Goal: Transaction & Acquisition: Purchase product/service

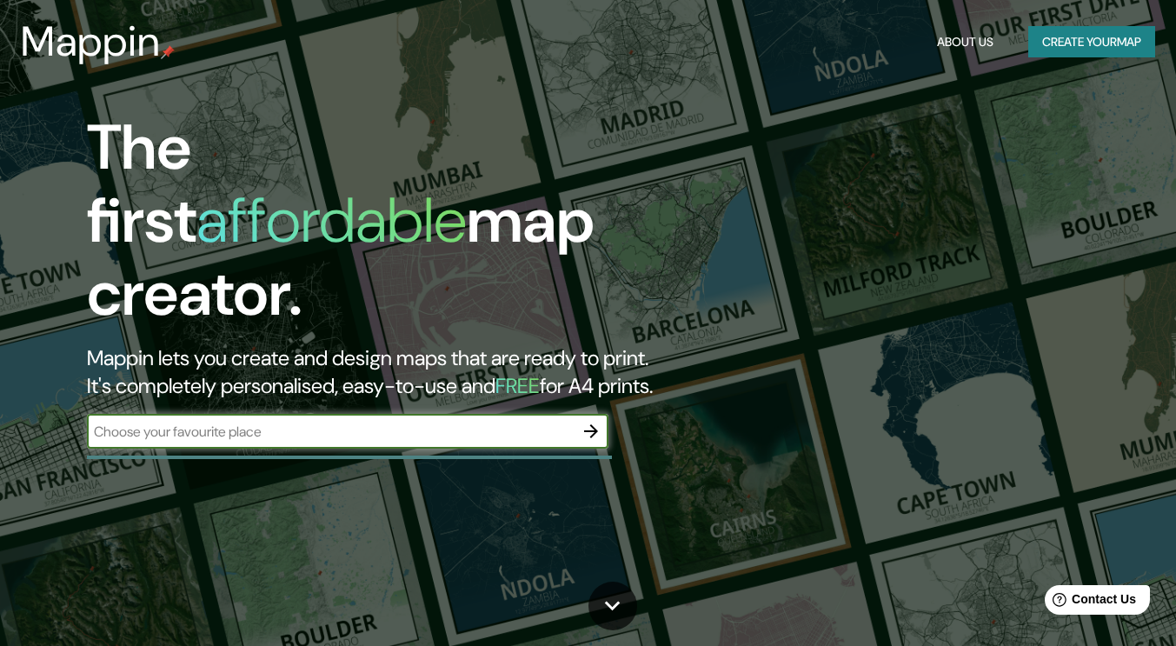
click at [462, 421] on input "text" at bounding box center [330, 431] width 487 height 20
type input "plaza de la armería"
click at [587, 421] on icon "button" at bounding box center [590, 431] width 21 height 21
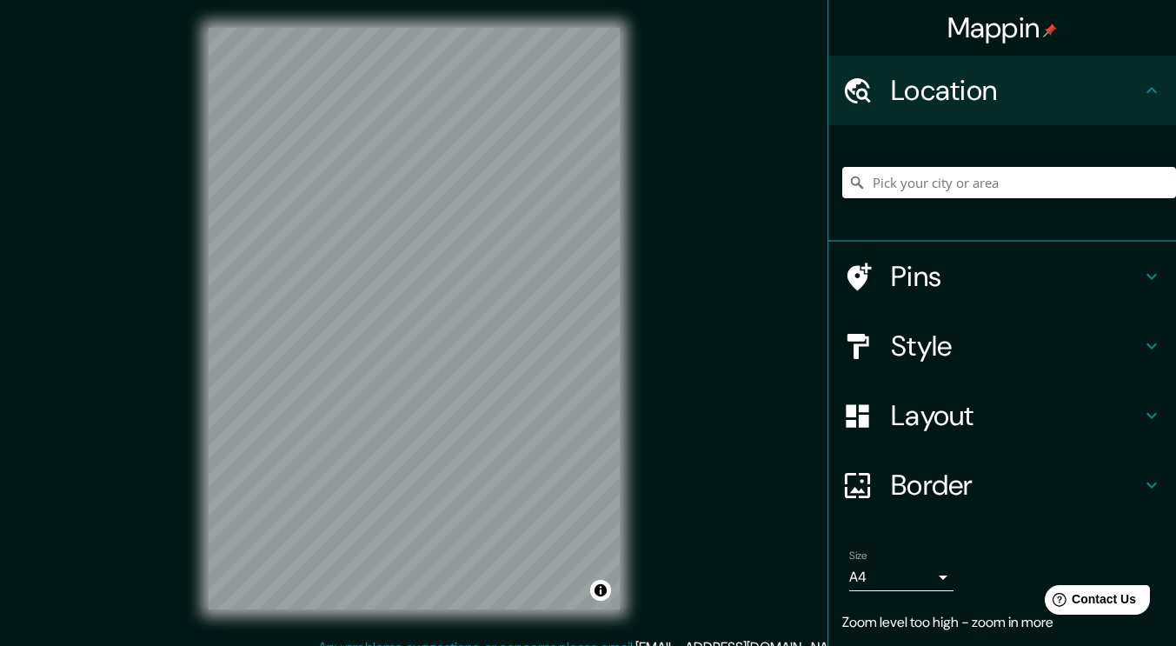
click at [1127, 103] on h4 "Location" at bounding box center [1016, 90] width 250 height 35
click at [1000, 185] on input "Pick your city or area" at bounding box center [1009, 182] width 334 height 31
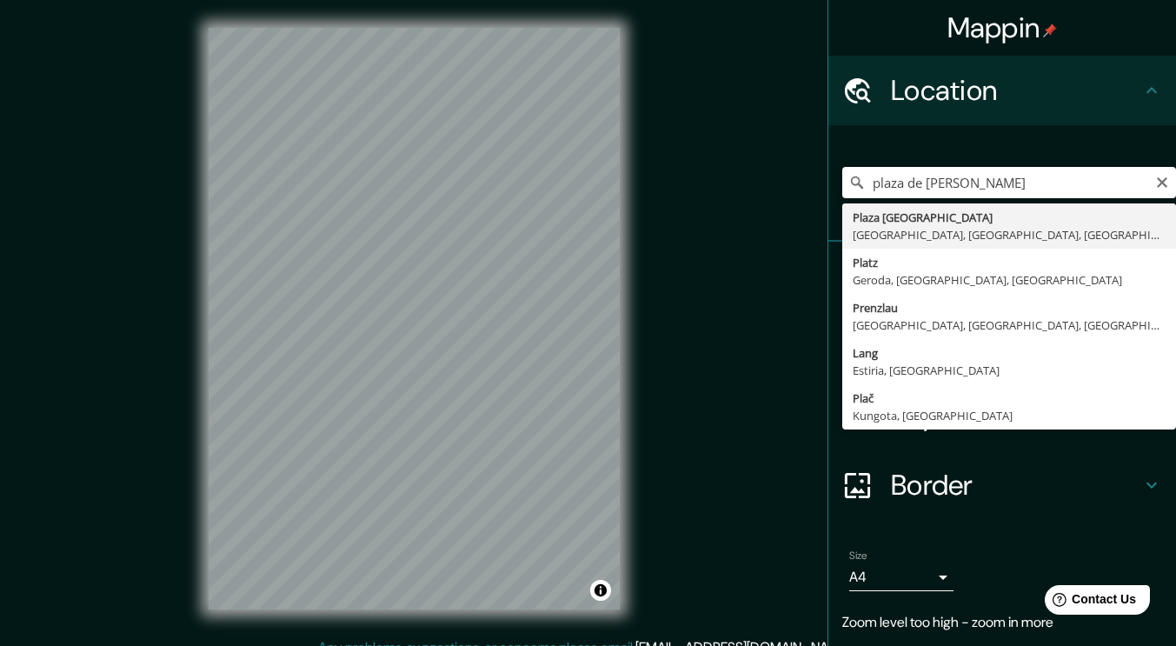
type input "[GEOGRAPHIC_DATA], [GEOGRAPHIC_DATA], [GEOGRAPHIC_DATA]"
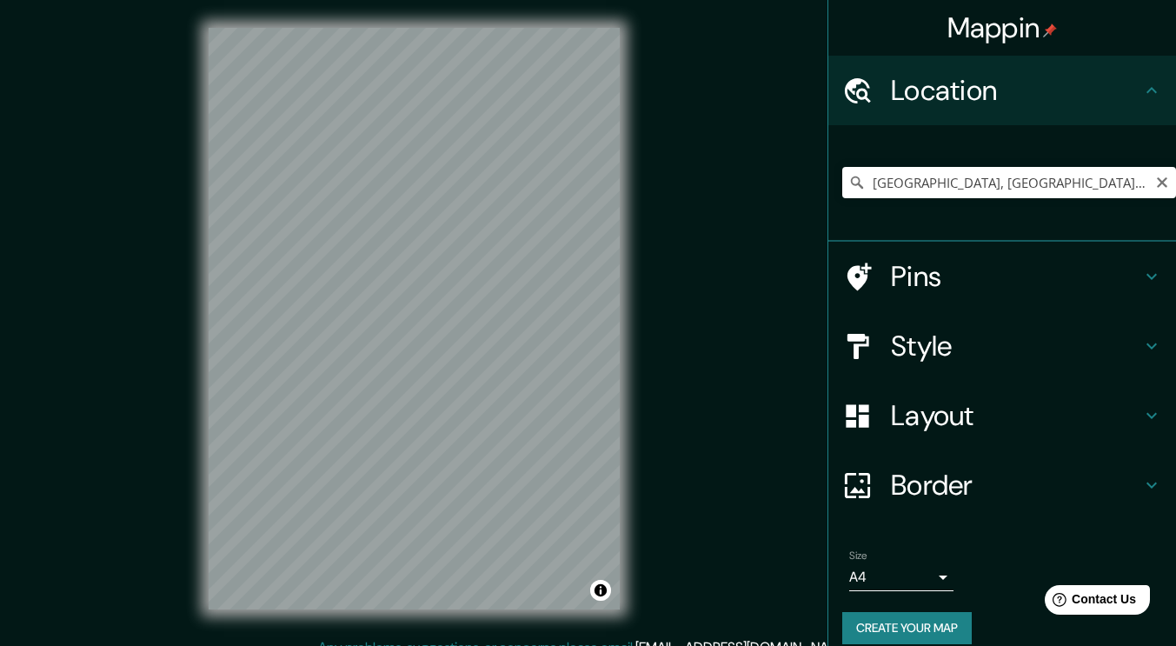
click at [1155, 184] on icon "Clear" at bounding box center [1162, 183] width 14 height 14
paste input "[GEOGRAPHIC_DATA]"
click at [1115, 186] on input "Noord, [GEOGRAPHIC_DATA], [GEOGRAPHIC_DATA], [GEOGRAPHIC_DATA]" at bounding box center [1009, 182] width 334 height 31
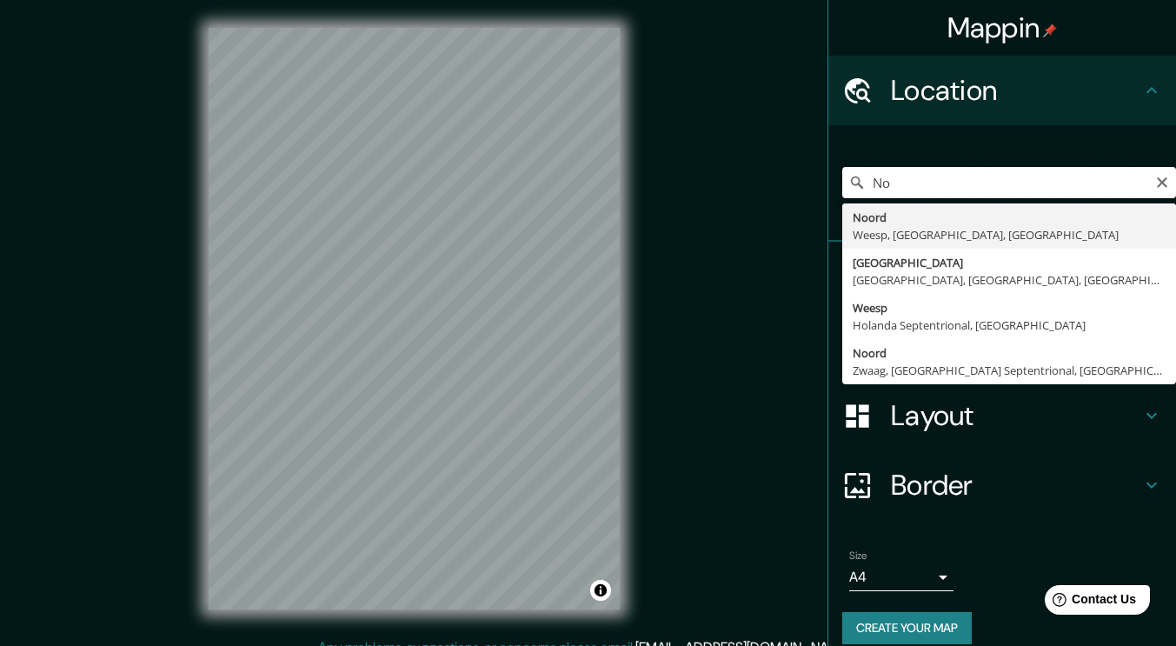
type input "N"
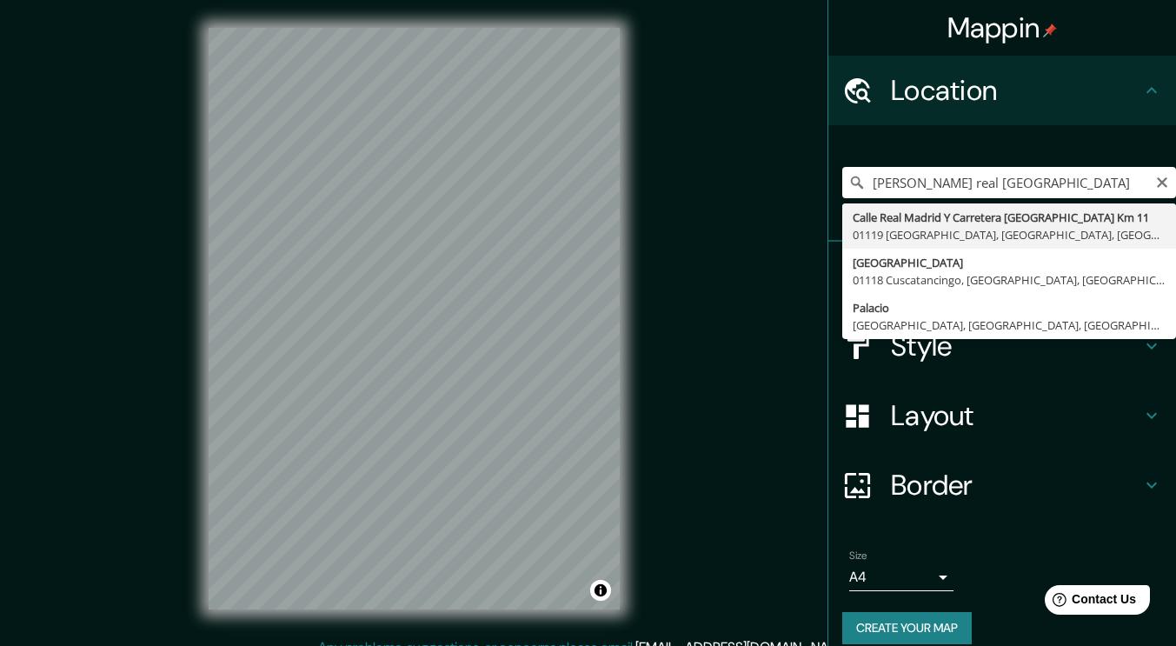
type input "Palacio, [GEOGRAPHIC_DATA], [GEOGRAPHIC_DATA], [GEOGRAPHIC_DATA]"
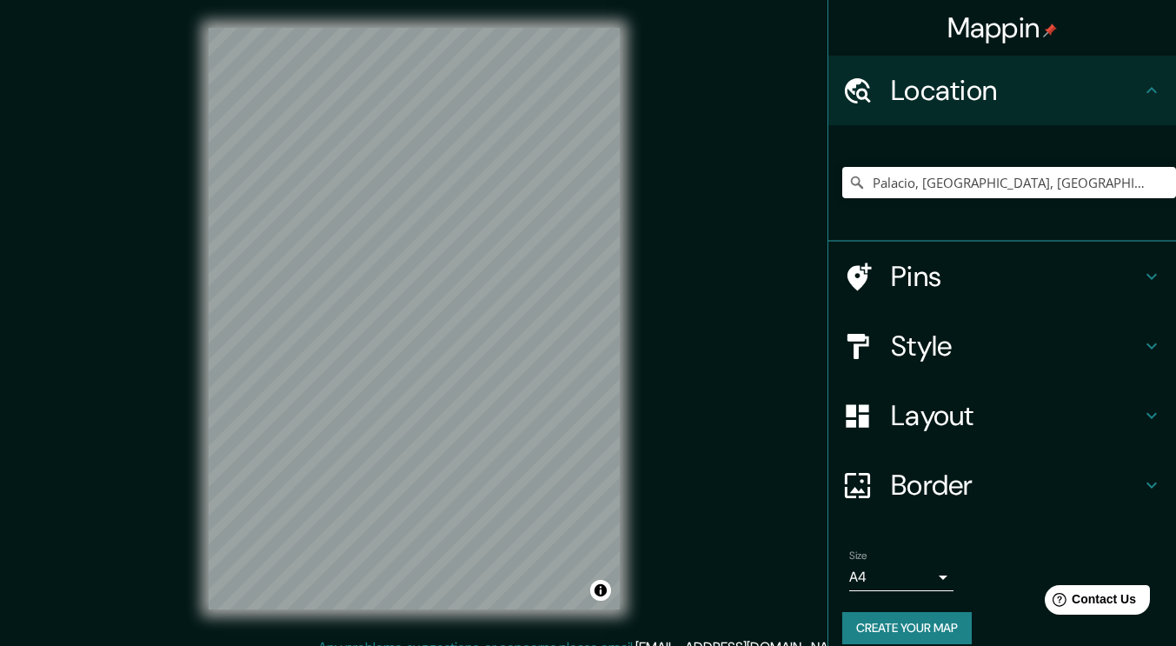
click at [1055, 344] on h4 "Style" at bounding box center [1016, 345] width 250 height 35
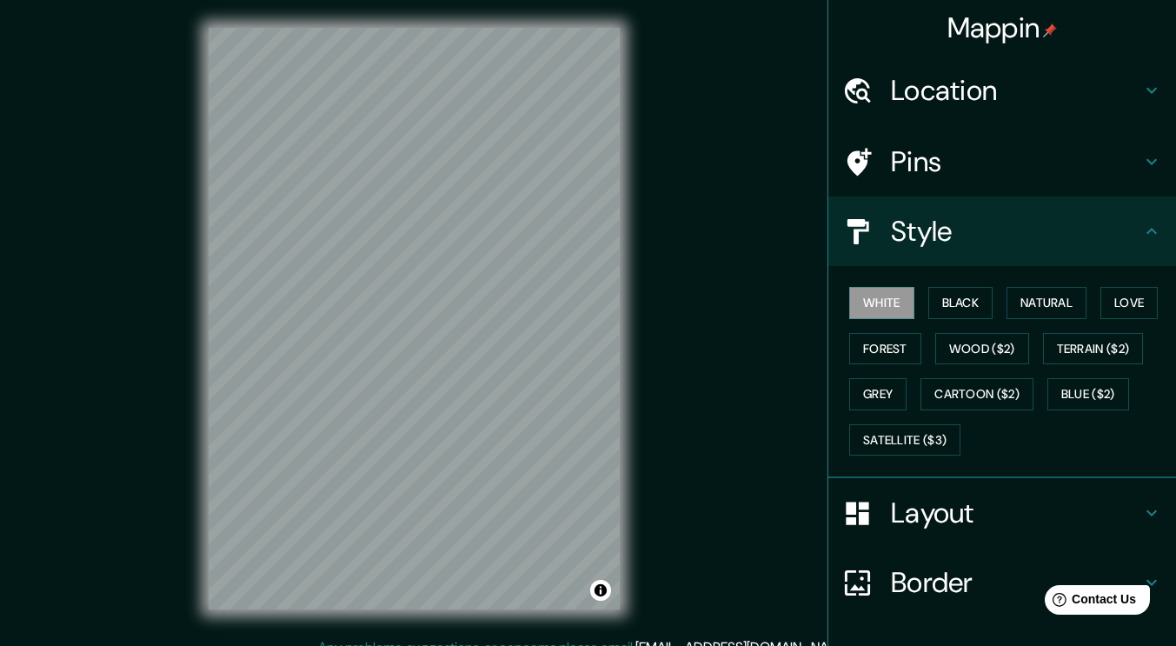
click at [955, 306] on button "Black" at bounding box center [960, 303] width 65 height 32
click at [1062, 300] on button "Natural" at bounding box center [1046, 303] width 80 height 32
click at [1111, 308] on button "Love" at bounding box center [1128, 303] width 57 height 32
click at [898, 345] on button "Forest" at bounding box center [885, 349] width 72 height 32
click at [879, 388] on button "Grey" at bounding box center [877, 394] width 57 height 32
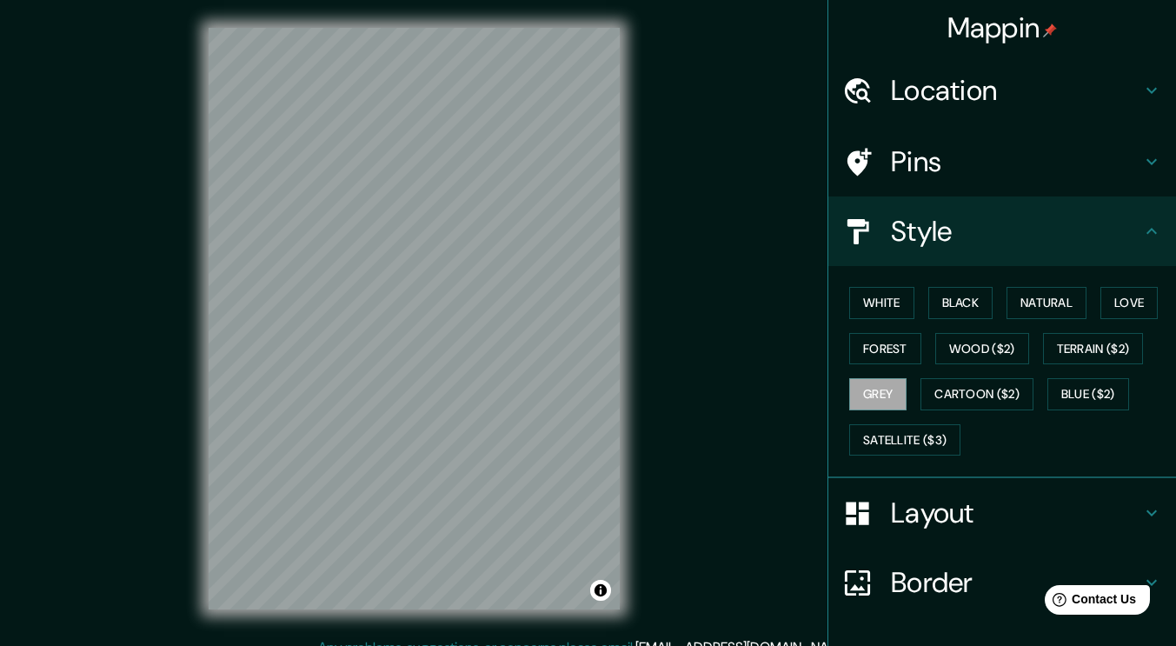
click at [1000, 349] on button "Wood ($2)" at bounding box center [982, 349] width 94 height 32
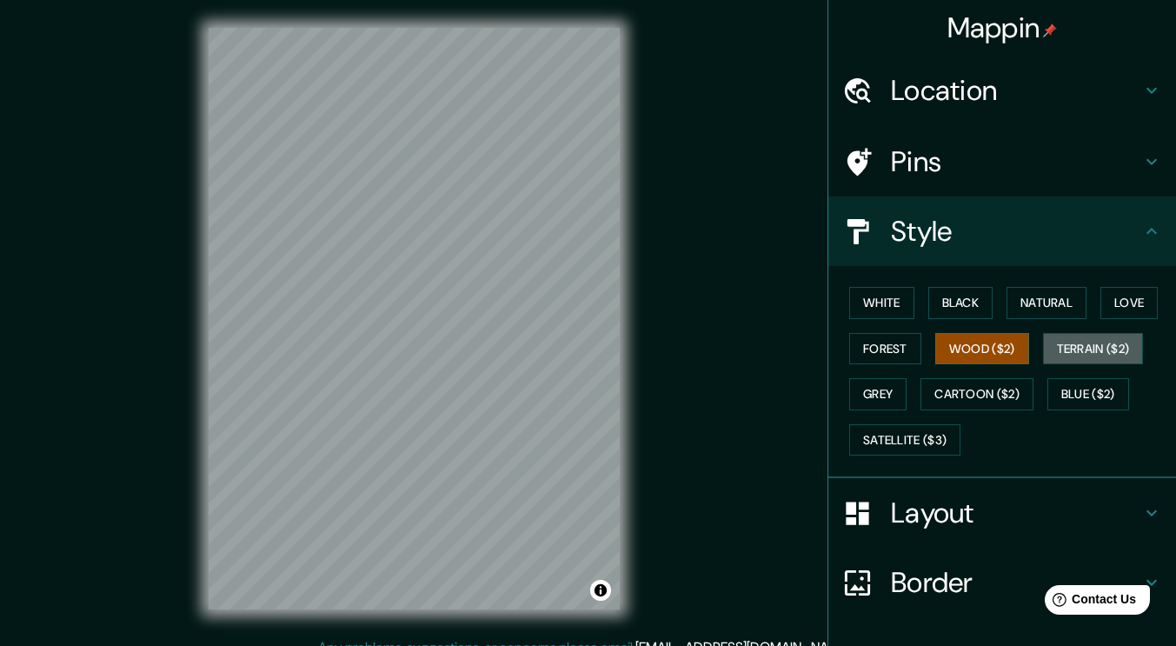
click at [1076, 357] on button "Terrain ($2)" at bounding box center [1093, 349] width 101 height 32
click at [1082, 392] on button "Blue ($2)" at bounding box center [1088, 394] width 82 height 32
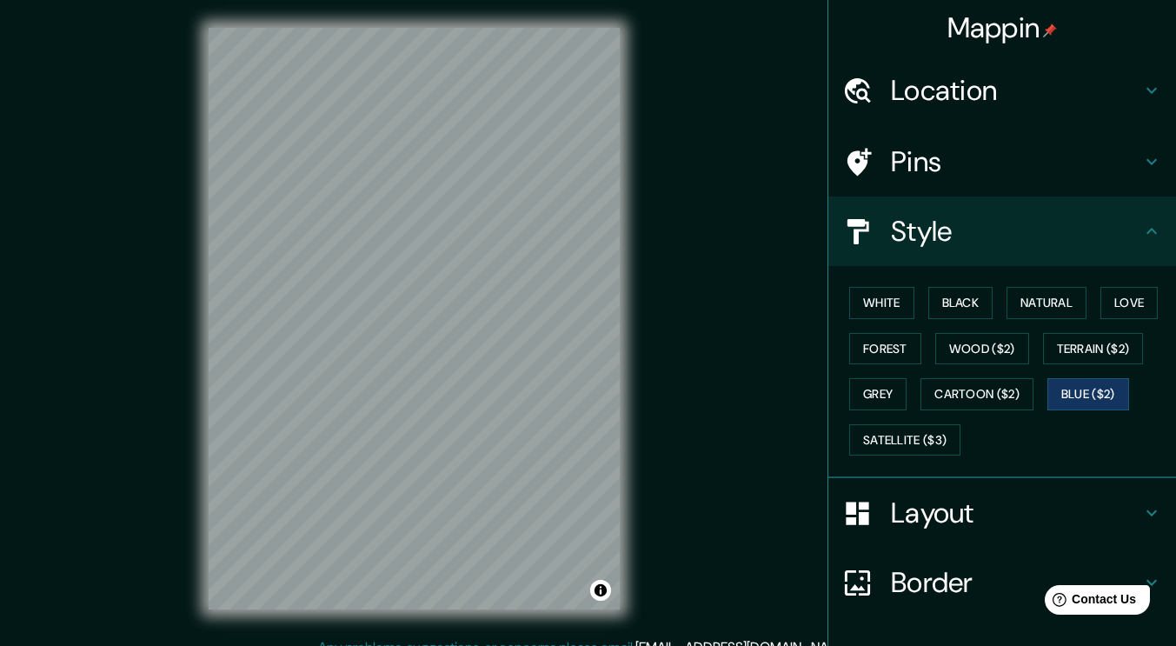
click at [934, 442] on button "Satellite ($3)" at bounding box center [904, 440] width 111 height 32
click at [1106, 388] on button "Blue ($2)" at bounding box center [1088, 394] width 82 height 32
click at [1120, 162] on h4 "Pins" at bounding box center [1016, 161] width 250 height 35
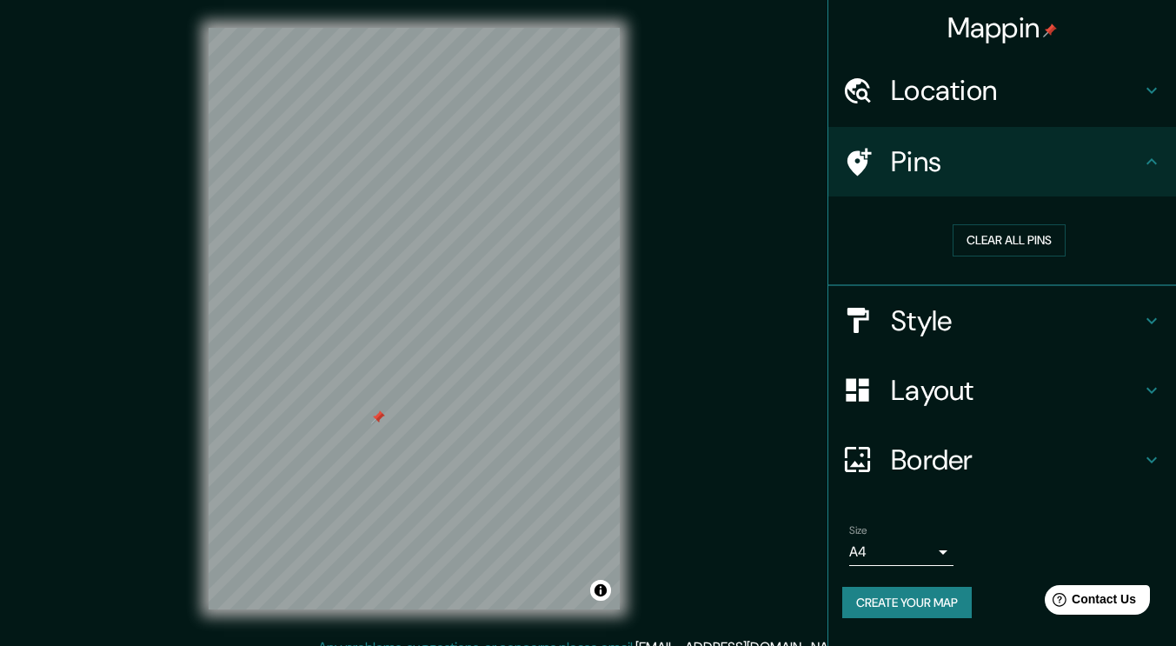
click at [1031, 242] on button "Clear all pins" at bounding box center [1008, 240] width 113 height 32
click at [962, 331] on h4 "Style" at bounding box center [1016, 320] width 250 height 35
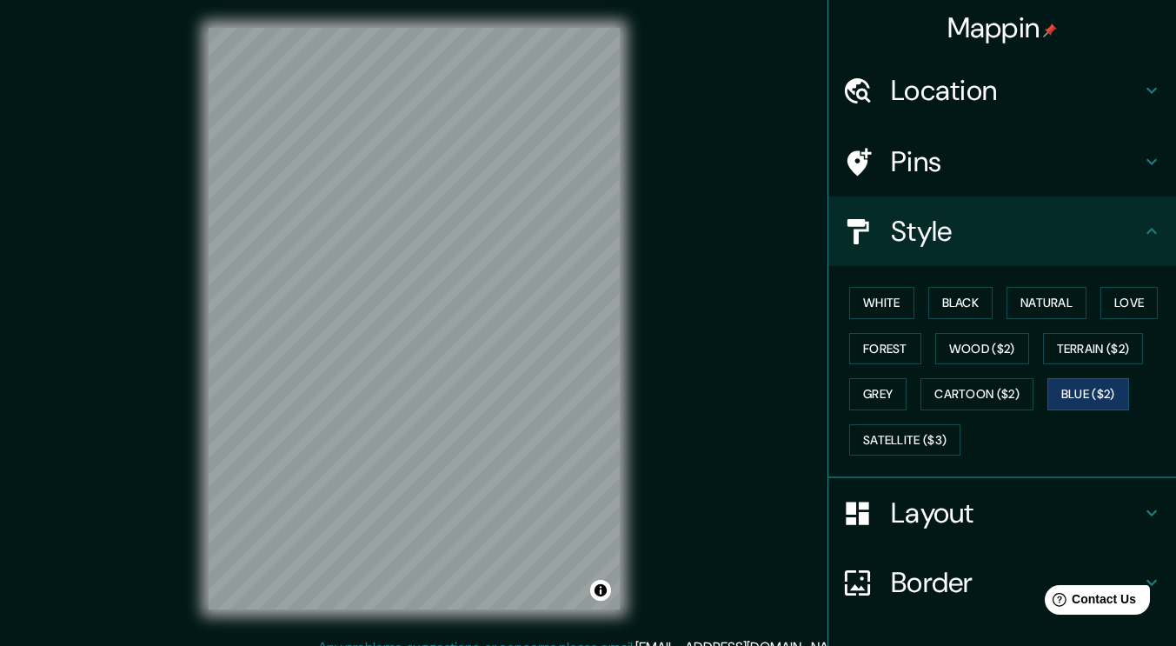
click at [925, 434] on button "Satellite ($3)" at bounding box center [904, 440] width 111 height 32
click at [898, 170] on h4 "Pins" at bounding box center [1016, 161] width 250 height 35
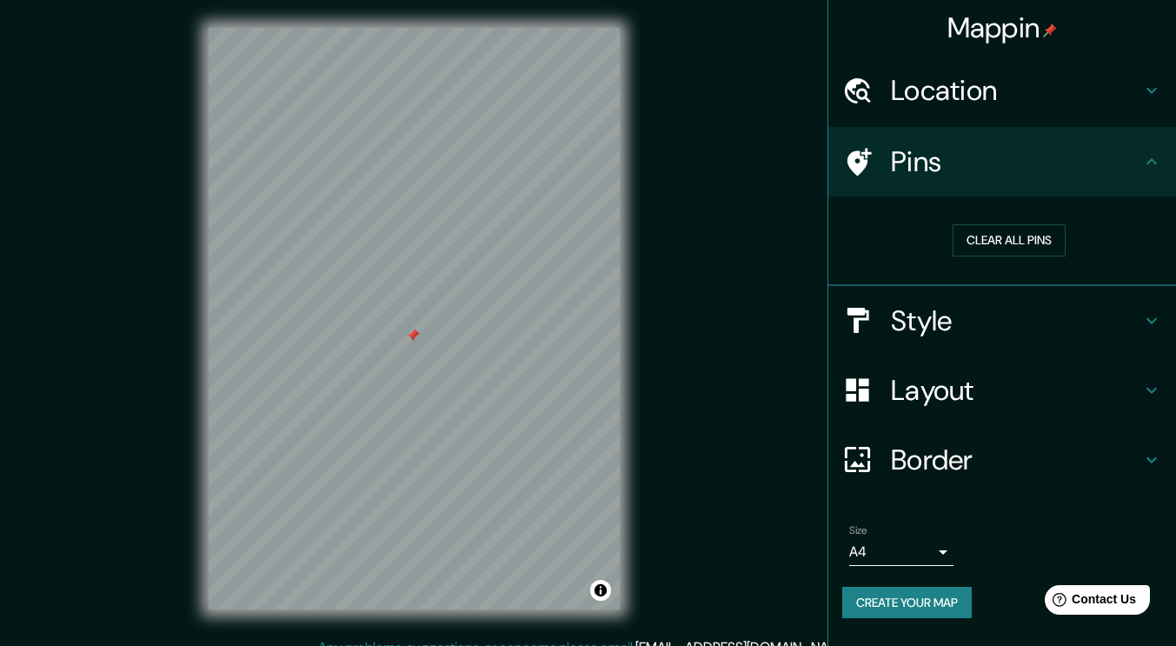
click at [1028, 328] on h4 "Style" at bounding box center [1016, 320] width 250 height 35
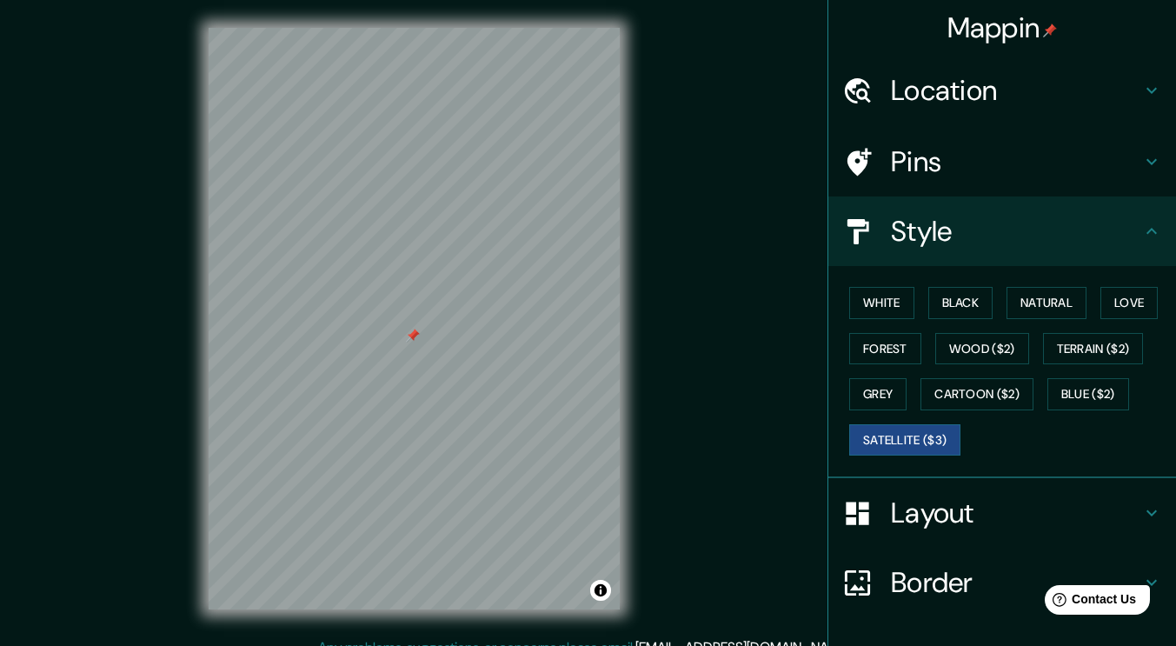
click at [892, 304] on button "White" at bounding box center [881, 303] width 65 height 32
click at [967, 295] on button "Black" at bounding box center [960, 303] width 65 height 32
click at [1050, 294] on button "Natural" at bounding box center [1046, 303] width 80 height 32
click at [1128, 300] on button "Love" at bounding box center [1128, 303] width 57 height 32
click at [893, 343] on button "Forest" at bounding box center [885, 349] width 72 height 32
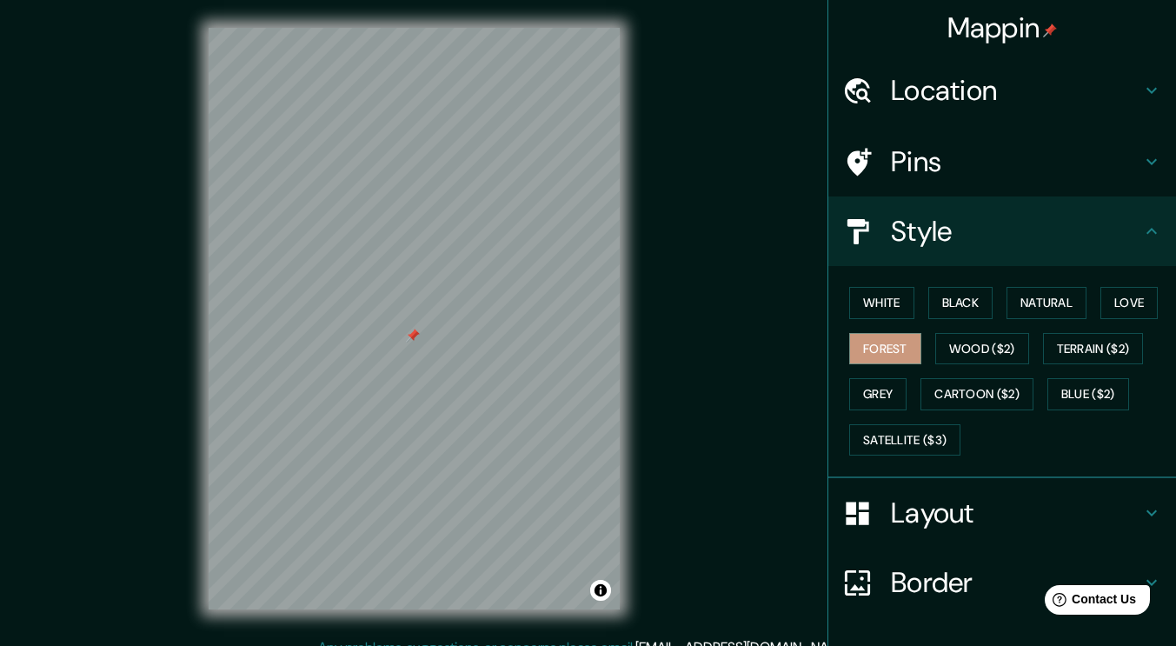
click at [865, 395] on button "Grey" at bounding box center [877, 394] width 57 height 32
click at [1082, 389] on button "Blue ($2)" at bounding box center [1088, 394] width 82 height 32
click at [955, 143] on div "Pins" at bounding box center [1002, 162] width 348 height 70
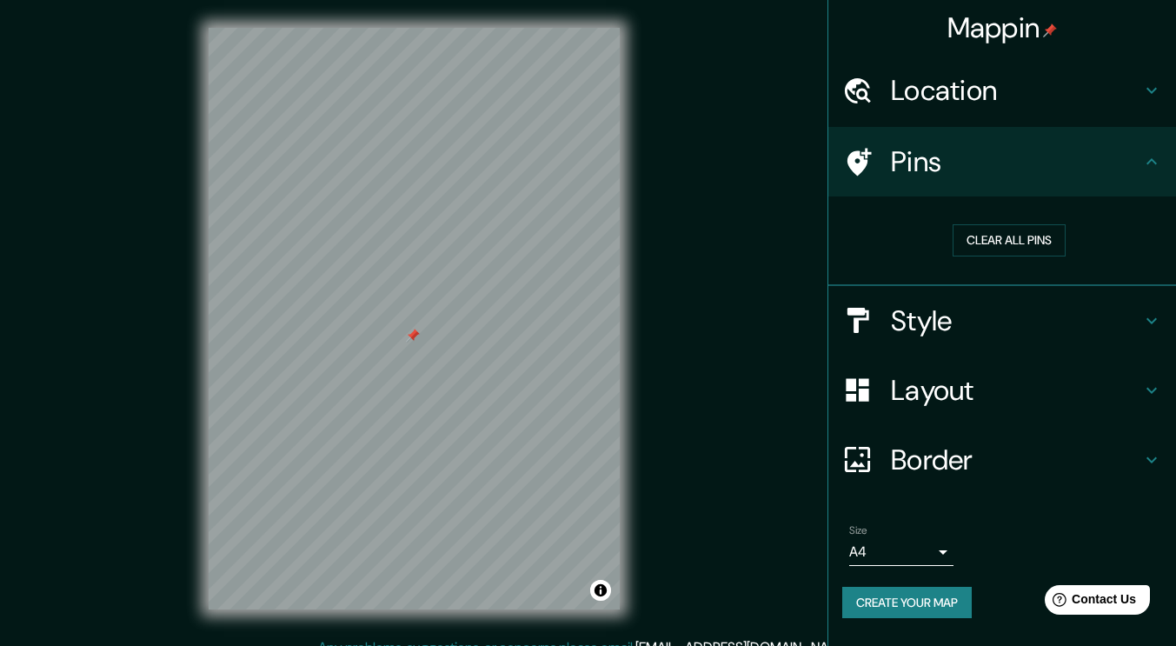
click at [992, 237] on button "Clear all pins" at bounding box center [1008, 240] width 113 height 32
click at [957, 401] on h4 "Layout" at bounding box center [1016, 390] width 250 height 35
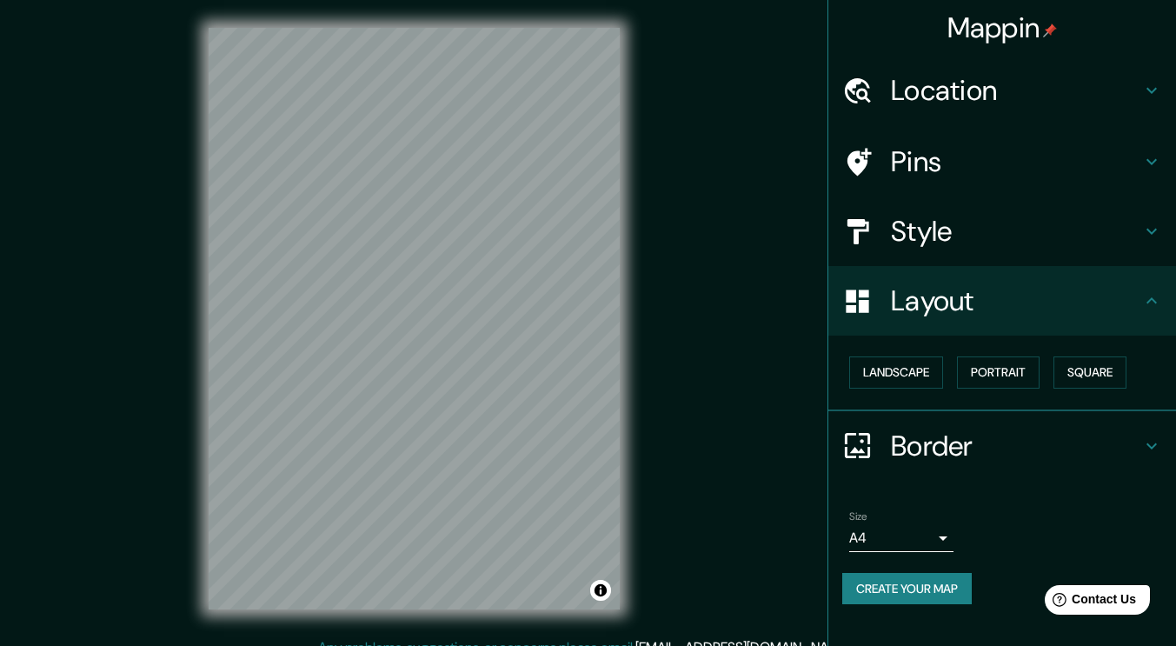
click at [966, 366] on button "Portrait" at bounding box center [998, 372] width 83 height 32
click at [991, 366] on button "Portrait" at bounding box center [998, 372] width 83 height 32
click at [901, 377] on button "Landscape" at bounding box center [896, 372] width 94 height 32
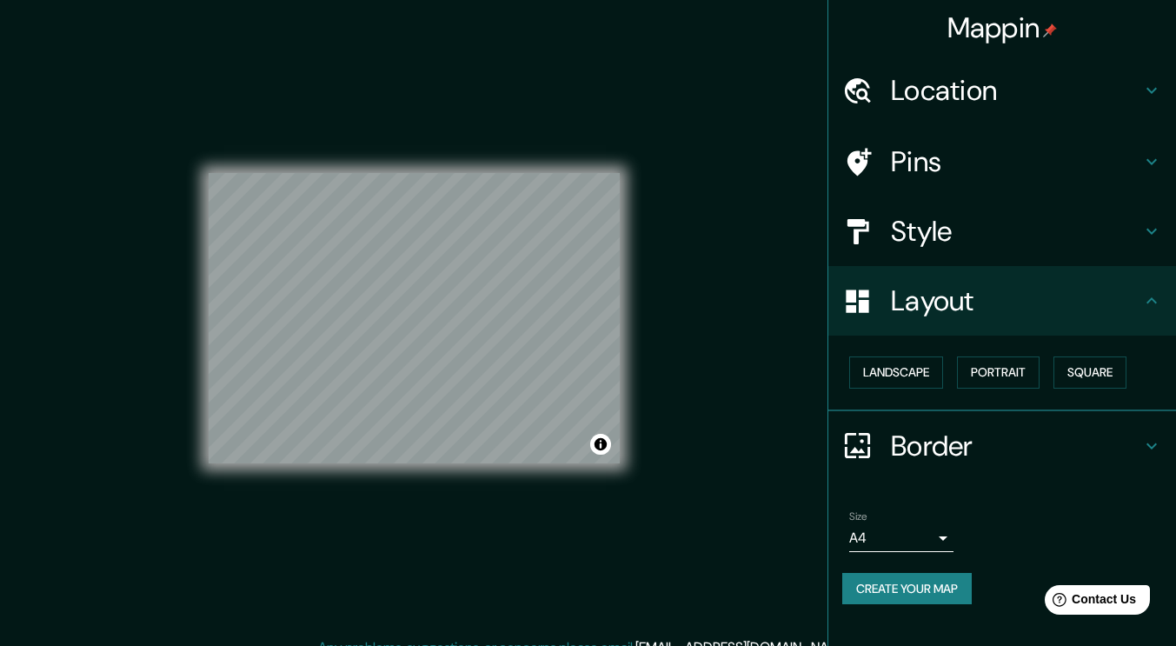
click at [1107, 366] on button "Square" at bounding box center [1089, 372] width 73 height 32
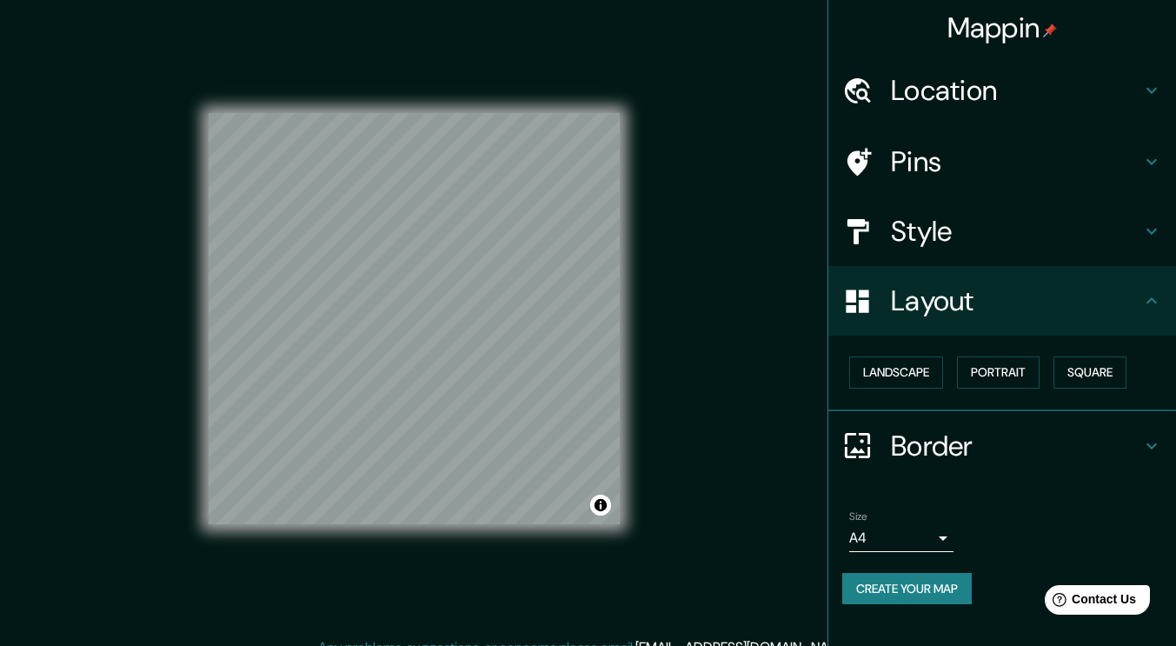
click at [1014, 376] on button "Portrait" at bounding box center [998, 372] width 83 height 32
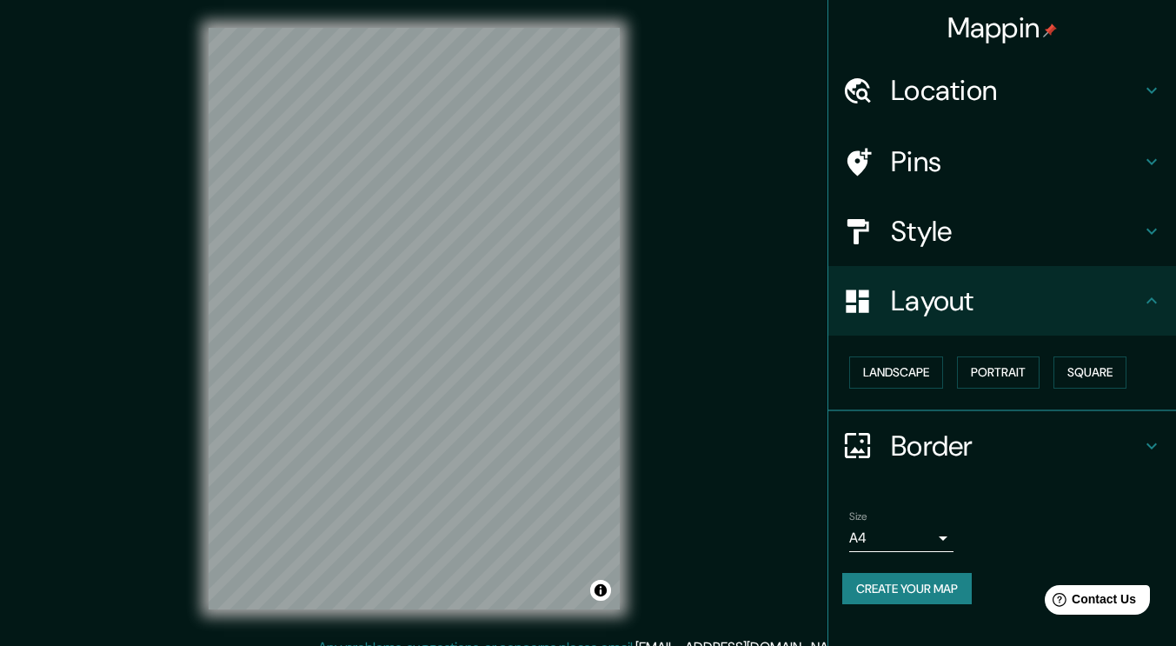
click at [1023, 368] on button "Portrait" at bounding box center [998, 372] width 83 height 32
click at [931, 442] on h4 "Border" at bounding box center [1016, 445] width 250 height 35
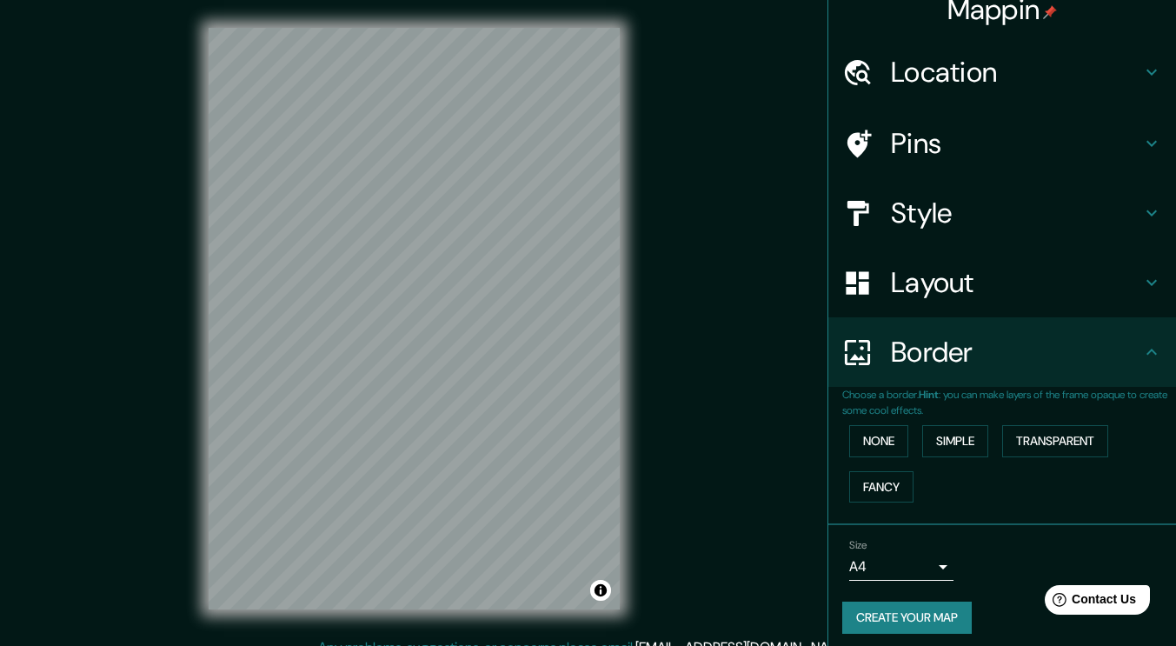
scroll to position [26, 0]
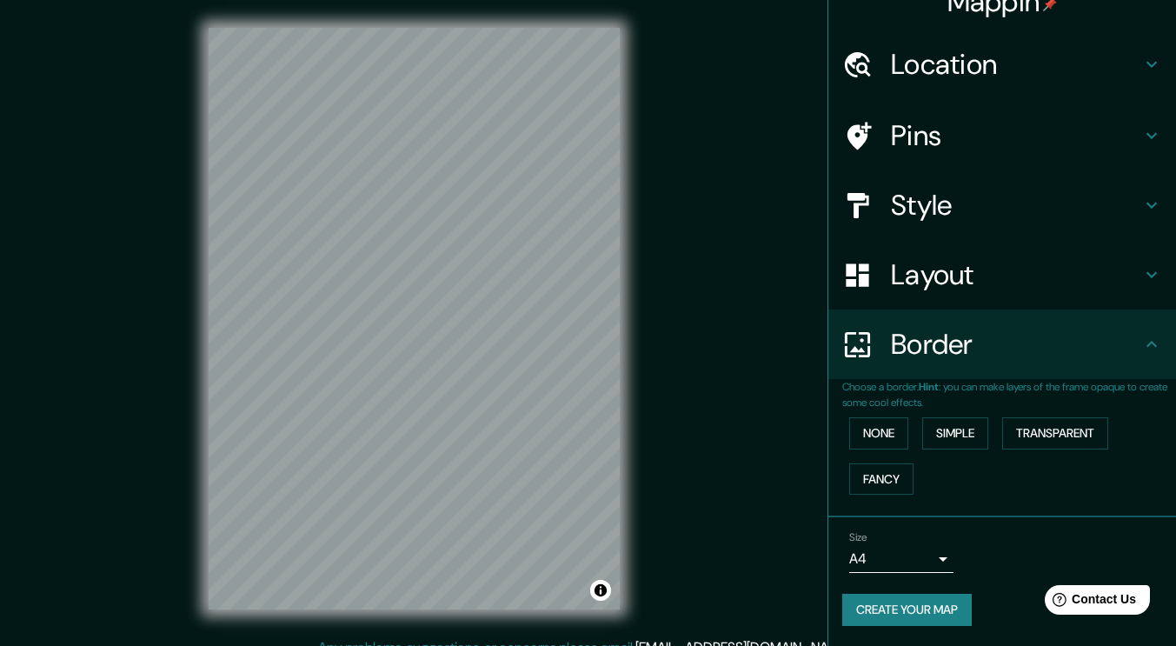
click at [961, 435] on button "Simple" at bounding box center [955, 433] width 66 height 32
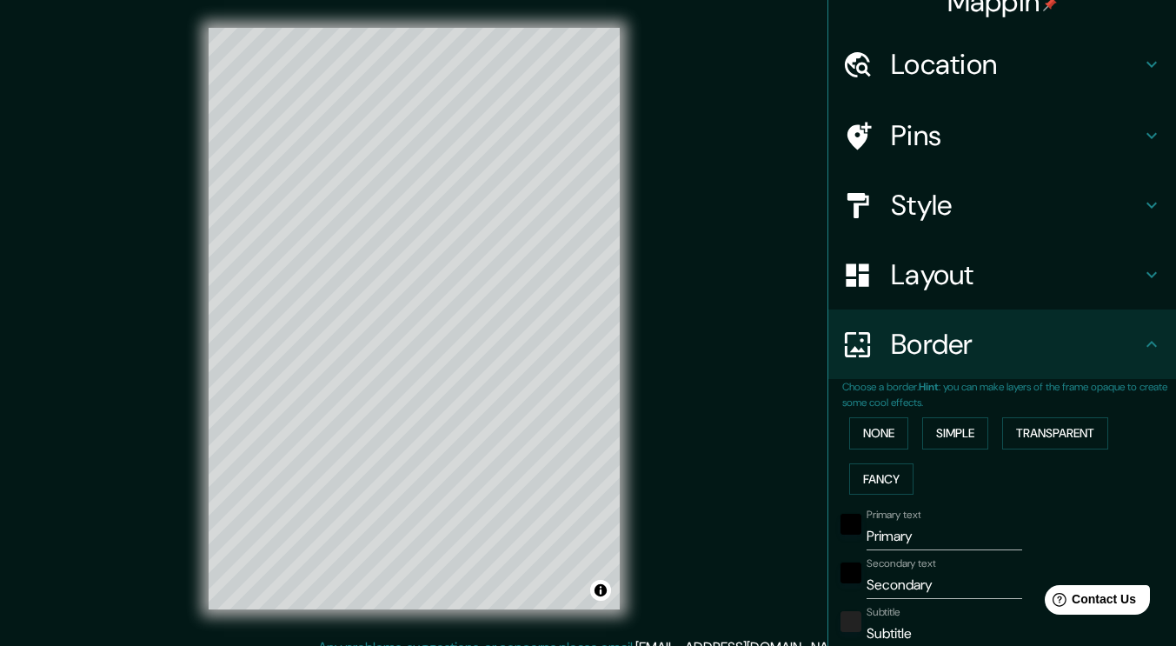
click at [1067, 432] on button "Transparent" at bounding box center [1055, 433] width 106 height 32
click at [879, 478] on button "Fancy" at bounding box center [881, 479] width 64 height 32
click at [868, 434] on button "None" at bounding box center [878, 433] width 59 height 32
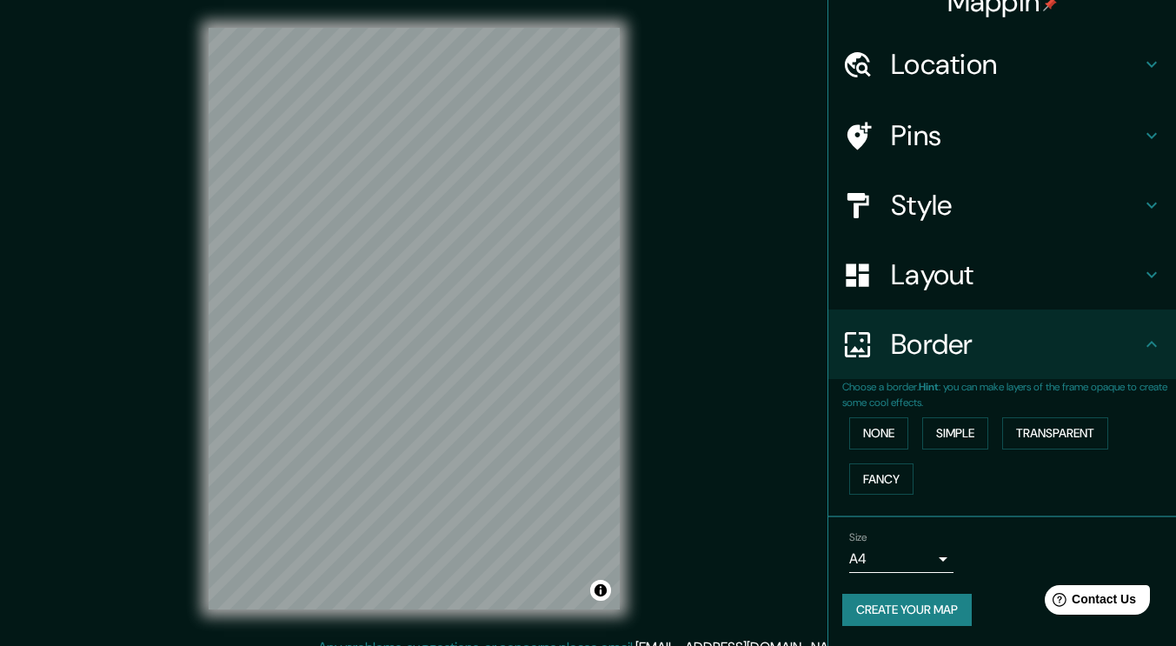
click at [938, 440] on button "Simple" at bounding box center [955, 433] width 66 height 32
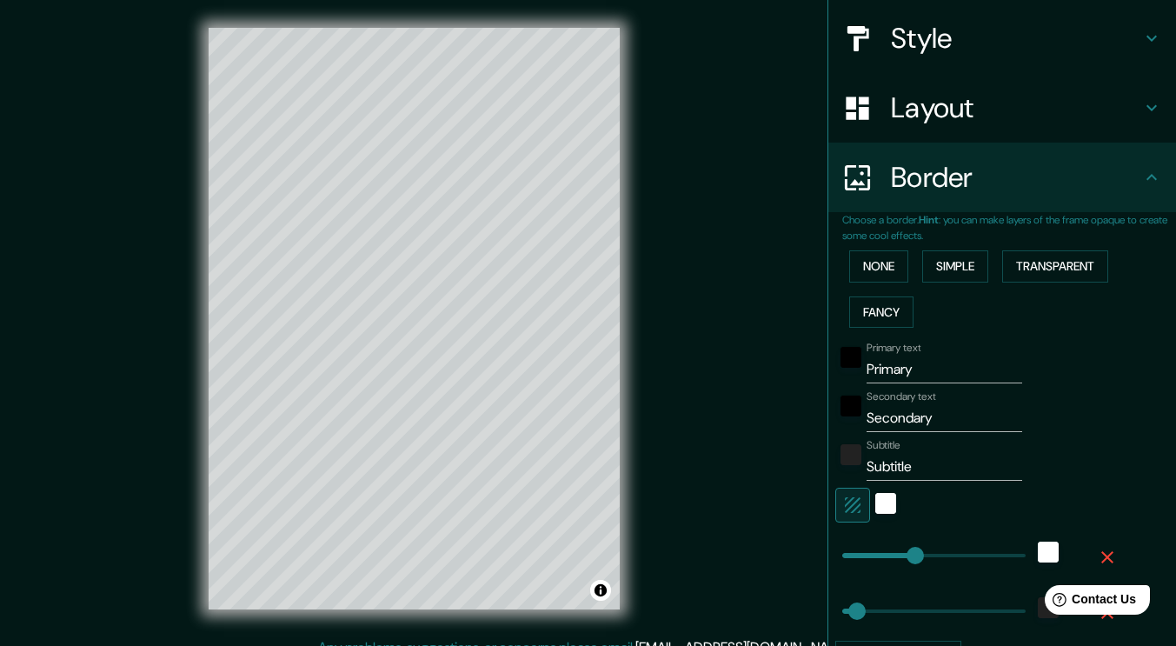
scroll to position [200, 0]
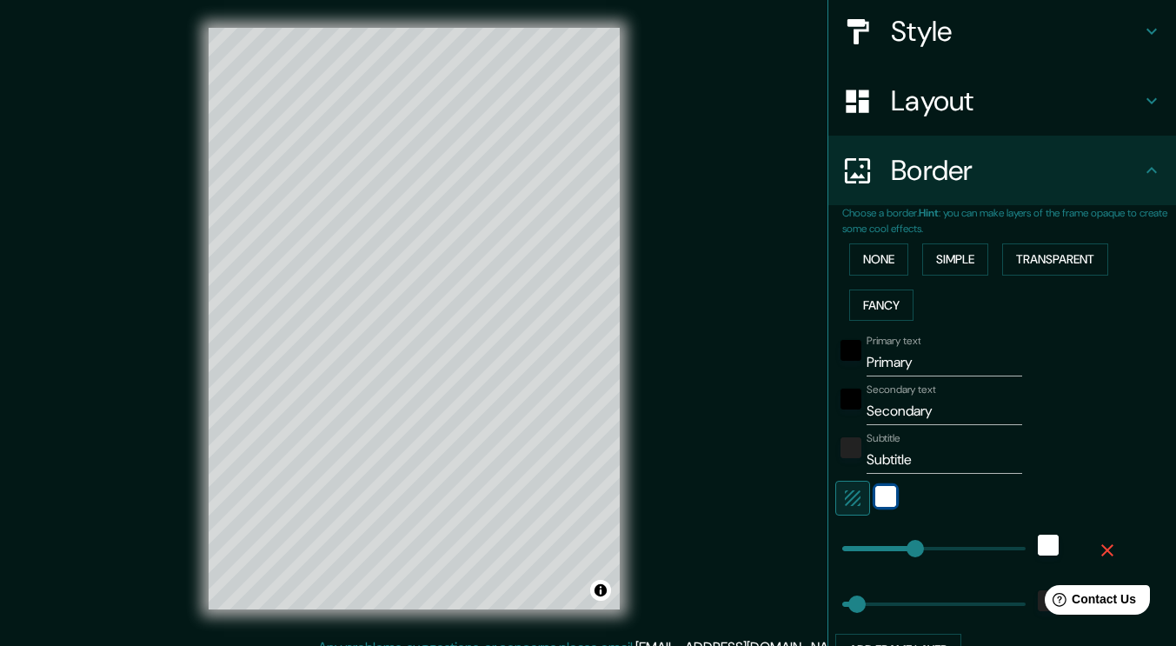
click at [875, 496] on div "white" at bounding box center [885, 496] width 21 height 21
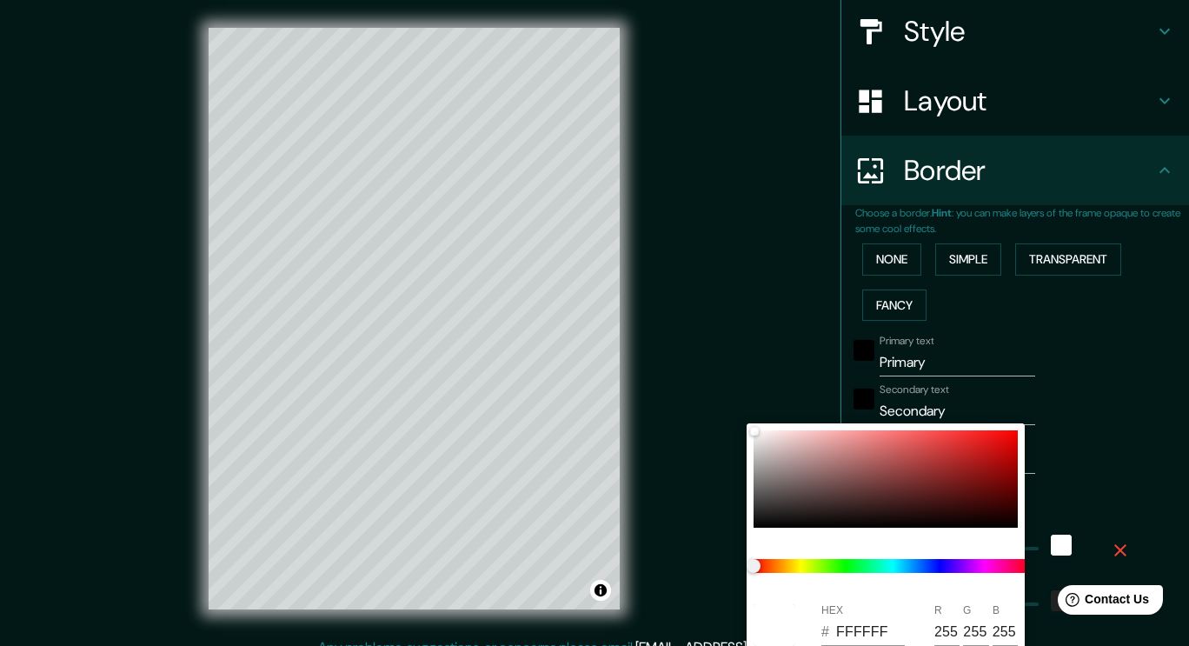
click at [1042, 368] on div at bounding box center [594, 323] width 1189 height 646
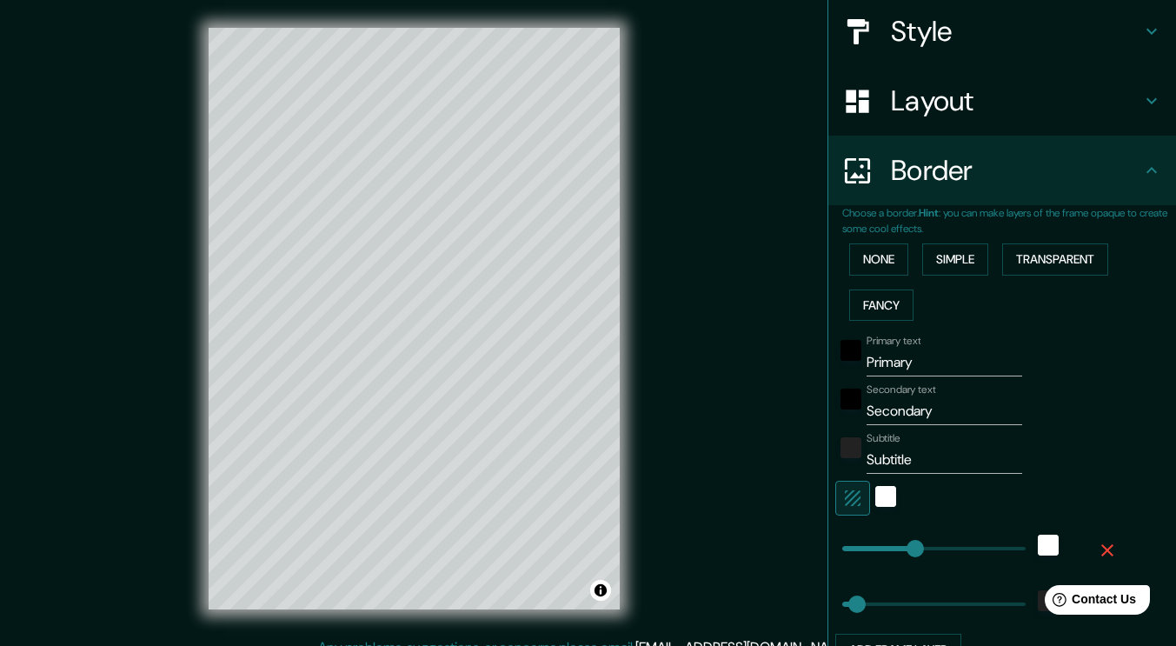
click at [842, 497] on icon "button" at bounding box center [852, 497] width 21 height 21
type input "189"
type input "38"
click at [883, 359] on input "Primary" at bounding box center [944, 362] width 156 height 28
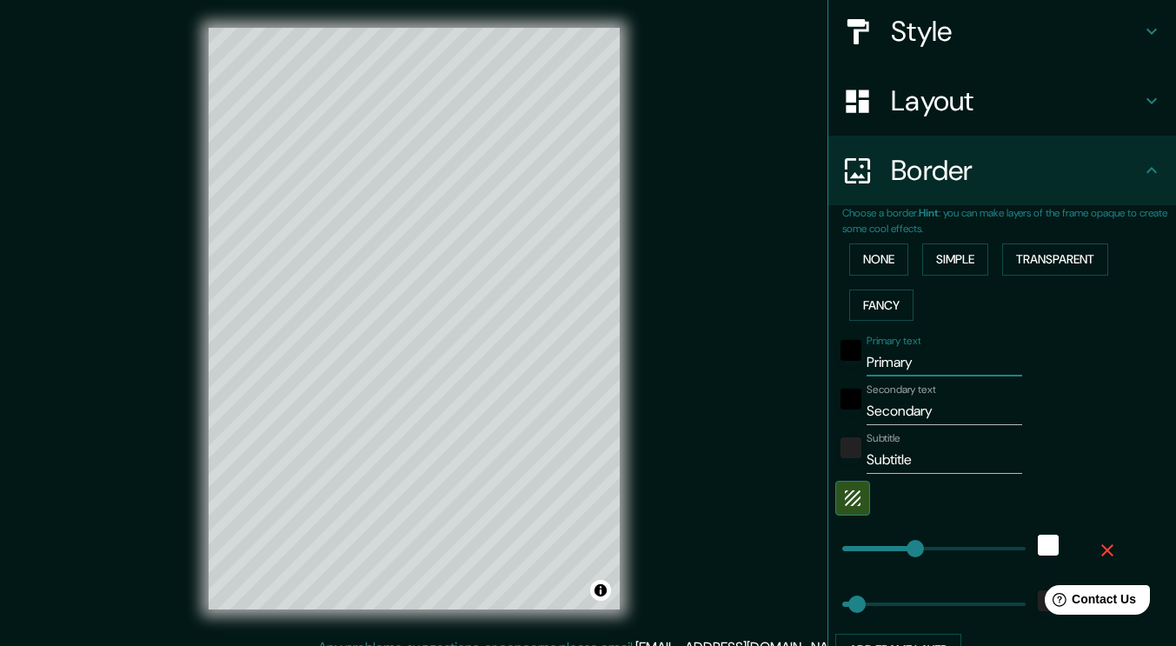
type input "0"
type input "189"
type input "38"
type input "06"
type input "189"
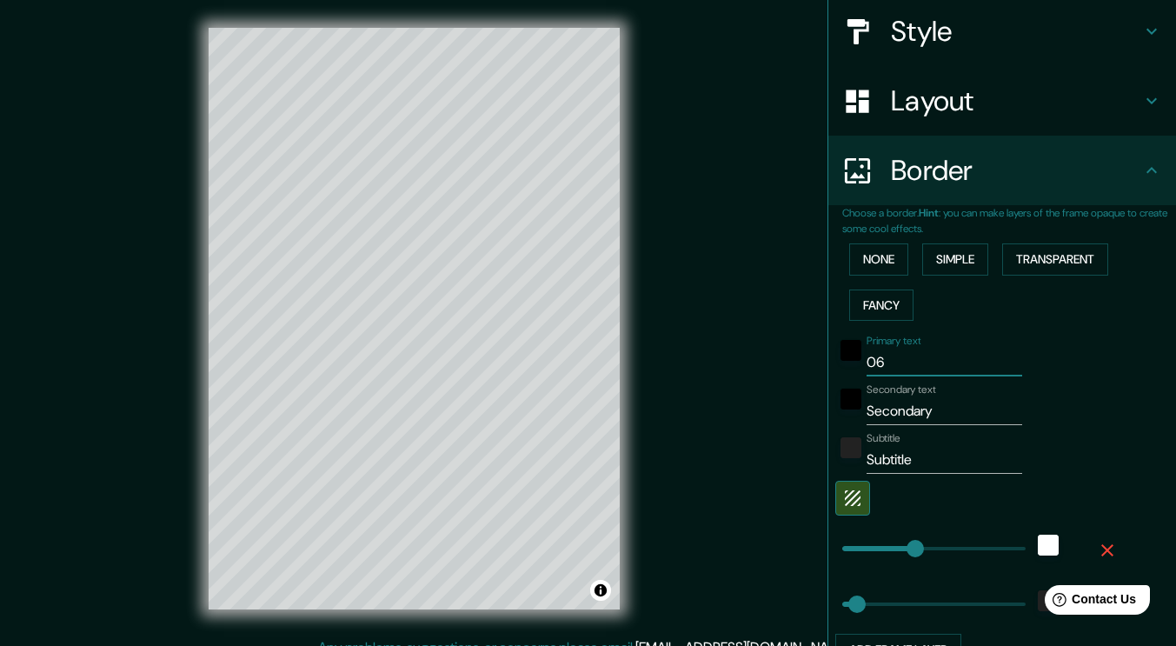
type input "38"
type input "06."
type input "189"
type input "38"
type input "06.10"
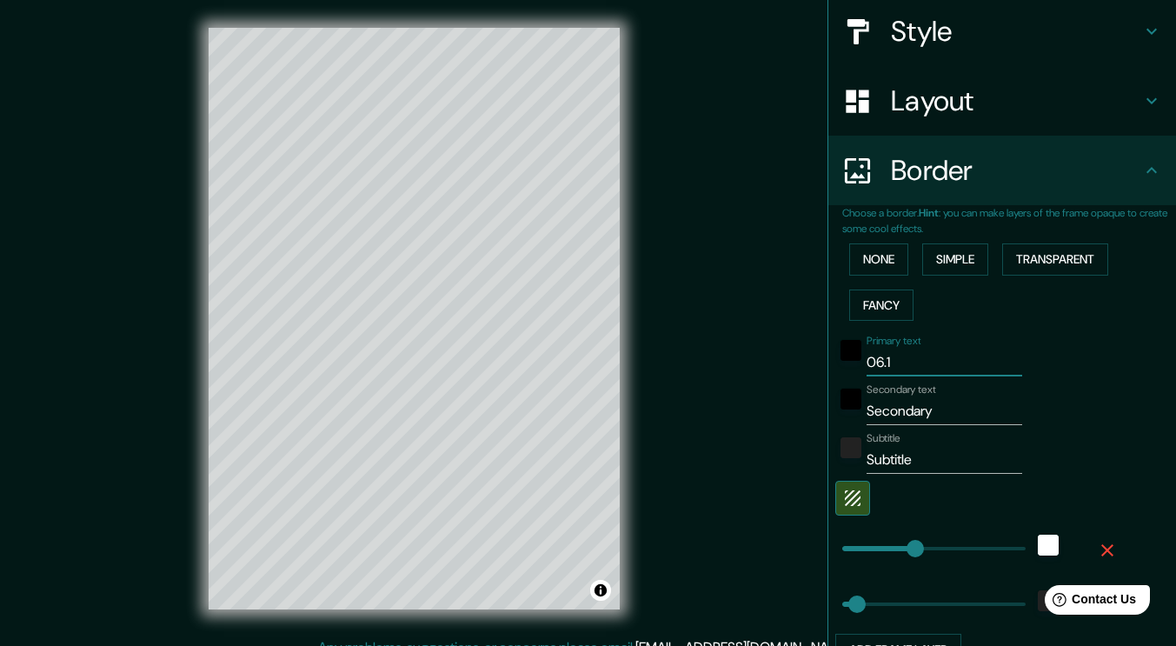
type input "189"
type input "38"
type input "06.10."
type input "189"
type input "38"
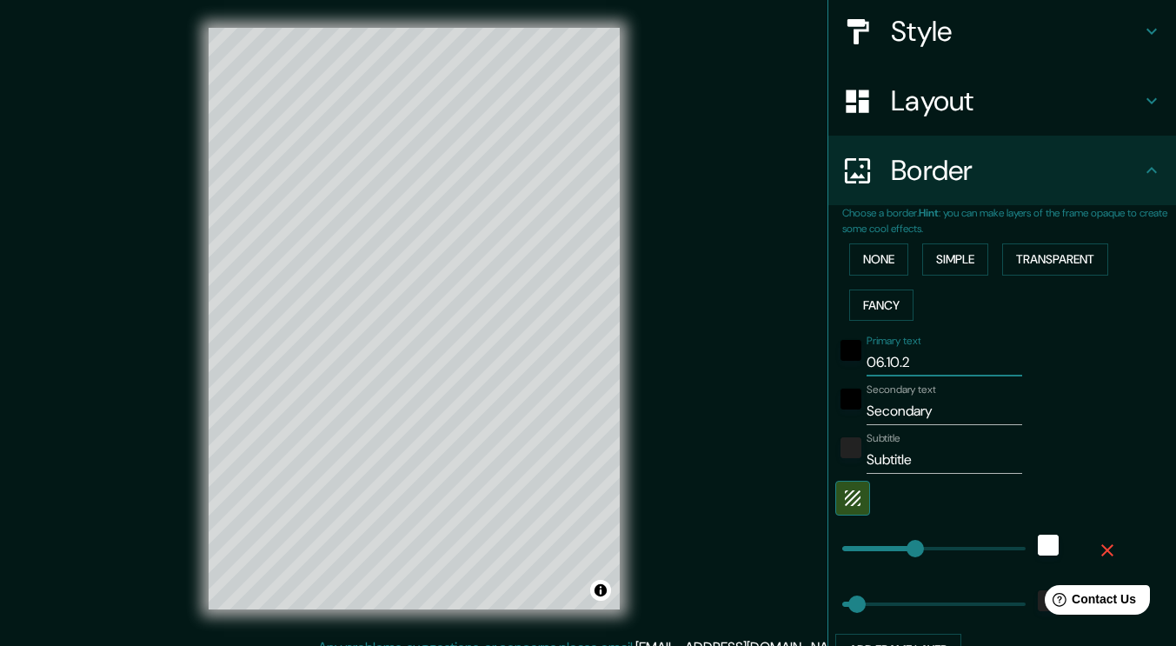
type input "[DATE]"
type input "189"
type input "38"
type input "[DATE]"
type input "189"
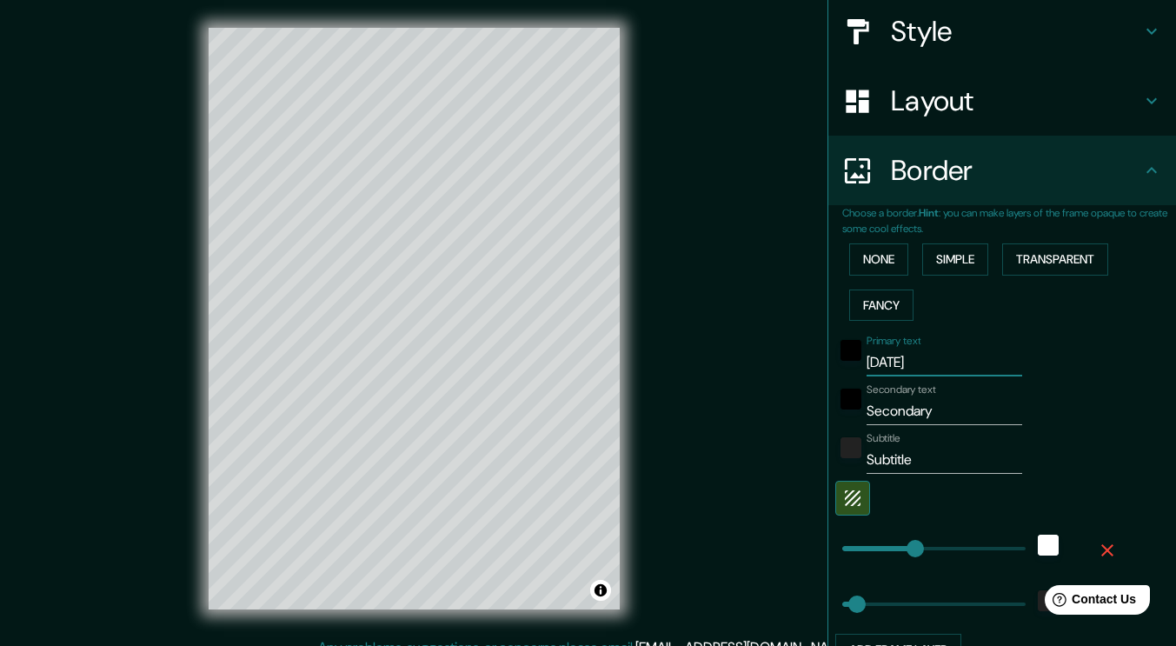
type input "38"
type input "[DATE]"
click at [840, 355] on div "black" at bounding box center [850, 350] width 21 height 21
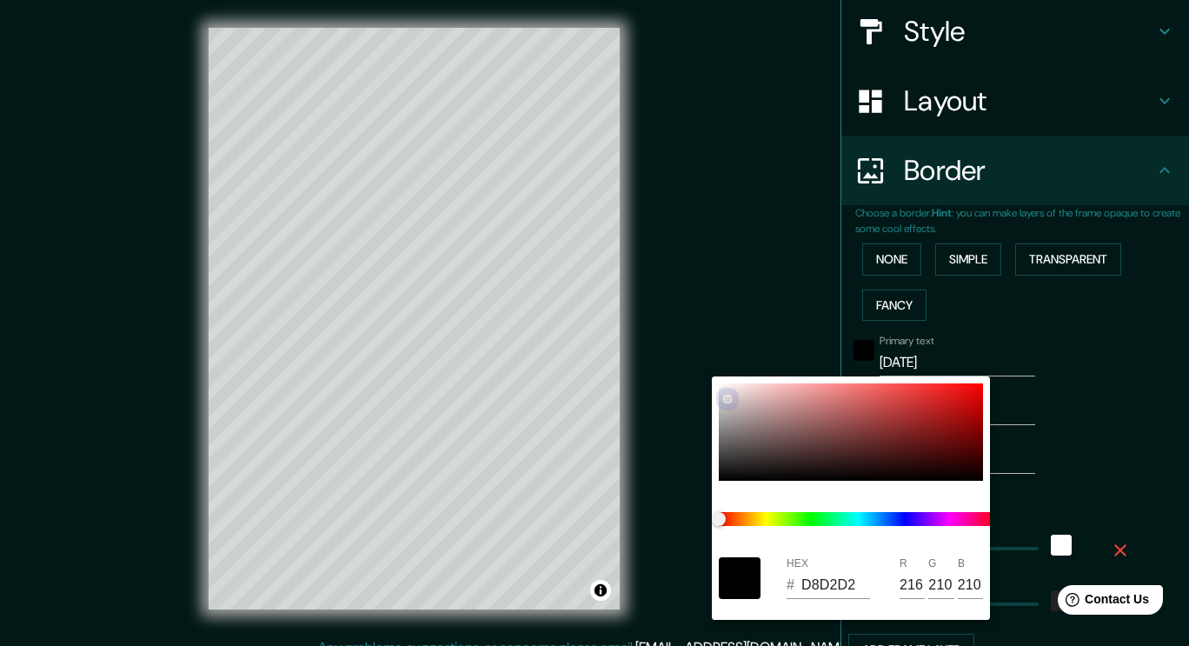
type input "189"
type input "38"
type input "D8D2D2"
type input "216"
type input "210"
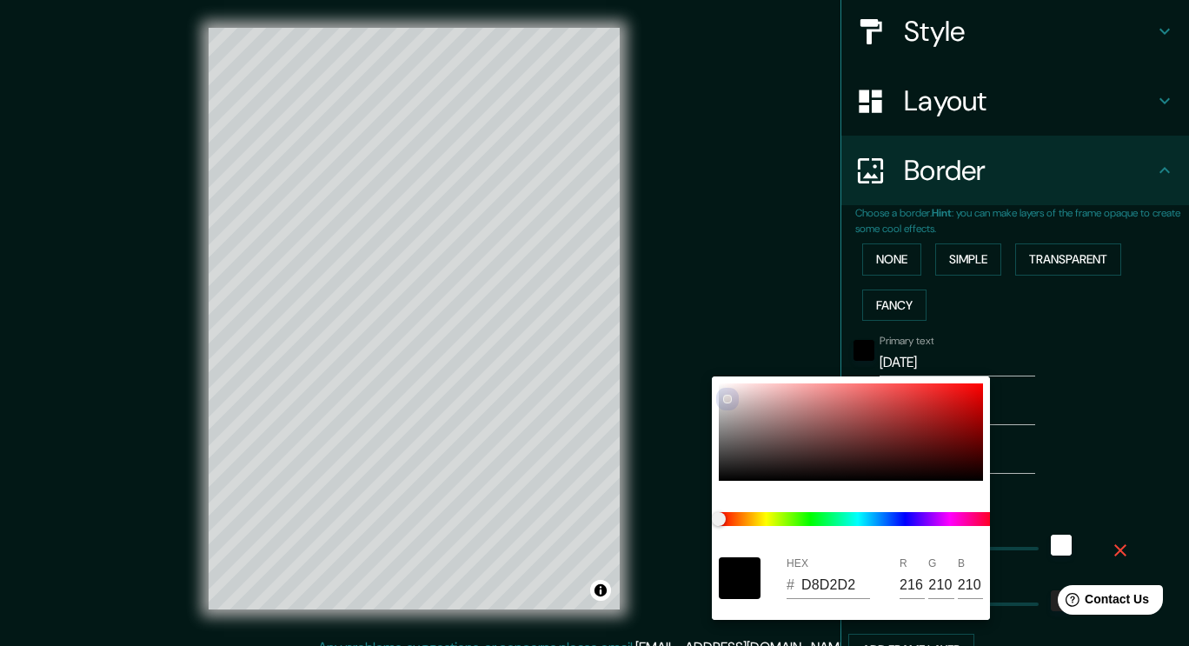
type input "210"
drag, startPoint x: 726, startPoint y: 399, endPoint x: 703, endPoint y: 339, distance: 64.4
click at [703, 339] on div "HEX # D8D2D2 R 216 G 210 B 210" at bounding box center [594, 323] width 1189 height 646
type input "189"
type input "38"
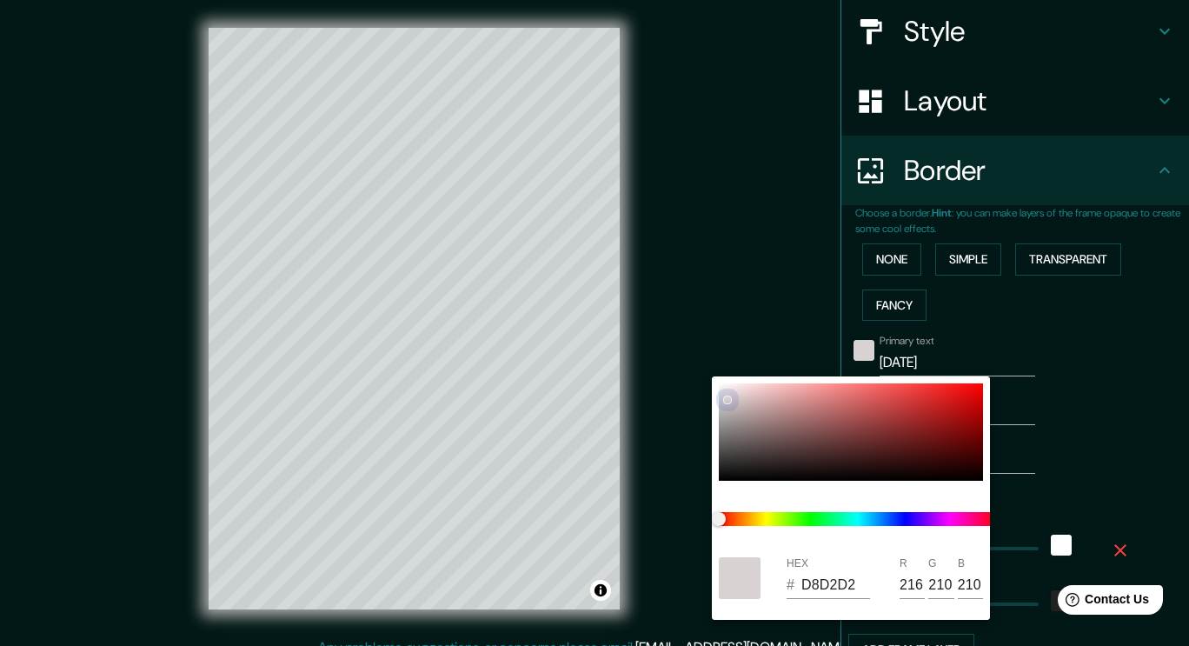
type input "D6CFCF"
type input "214"
type input "207"
drag, startPoint x: 726, startPoint y: 400, endPoint x: 708, endPoint y: 367, distance: 37.7
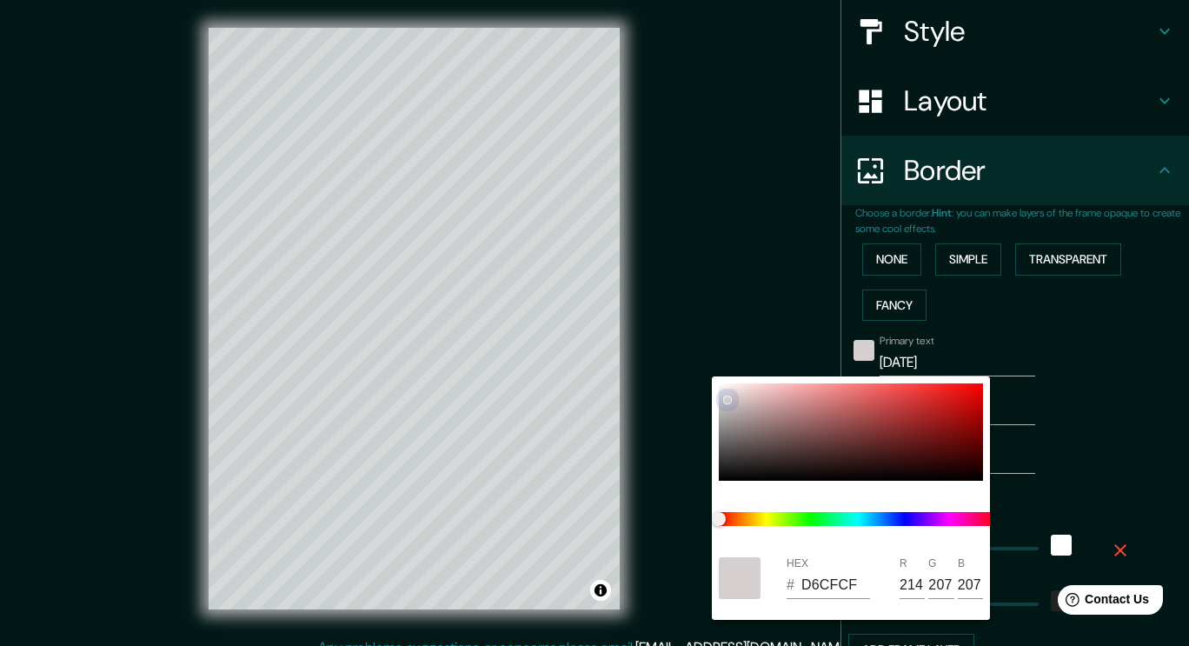
click at [708, 367] on div "HEX # D6CFCF R 214 G 207 B 207" at bounding box center [594, 323] width 1189 height 646
type input "189"
type input "38"
type input "EDD7D7"
type input "237"
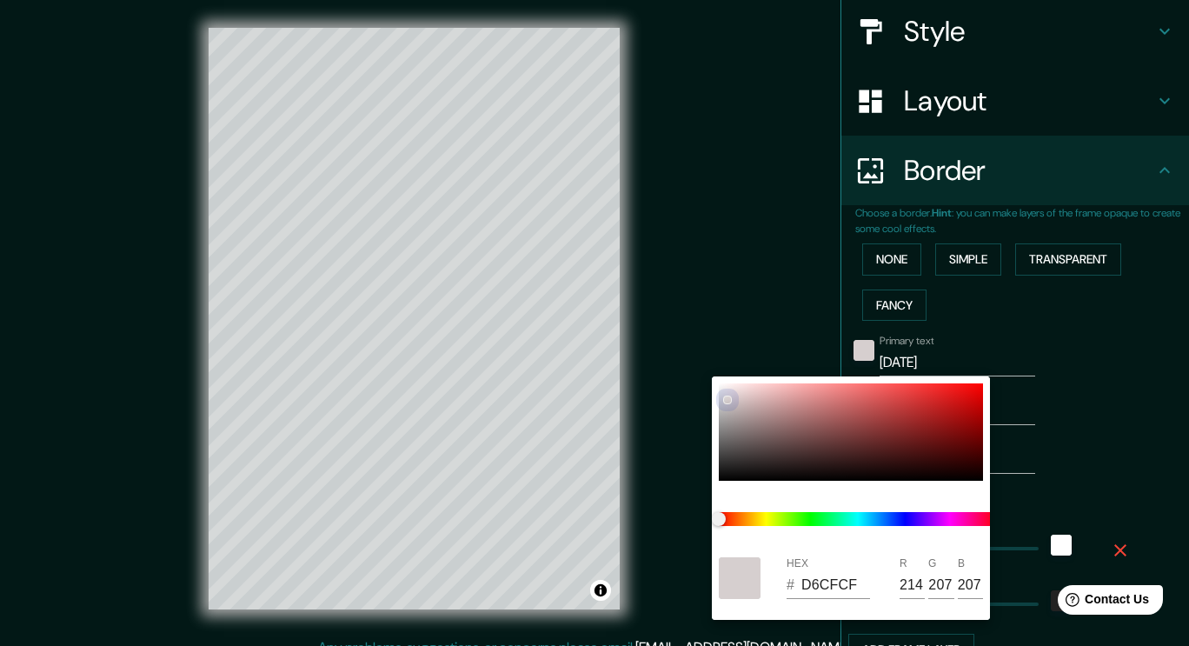
type input "215"
drag, startPoint x: 726, startPoint y: 396, endPoint x: 685, endPoint y: 366, distance: 50.9
click at [685, 366] on div "HEX # EDD7D7 R 237 G 215 B 215" at bounding box center [594, 323] width 1189 height 646
type input "189"
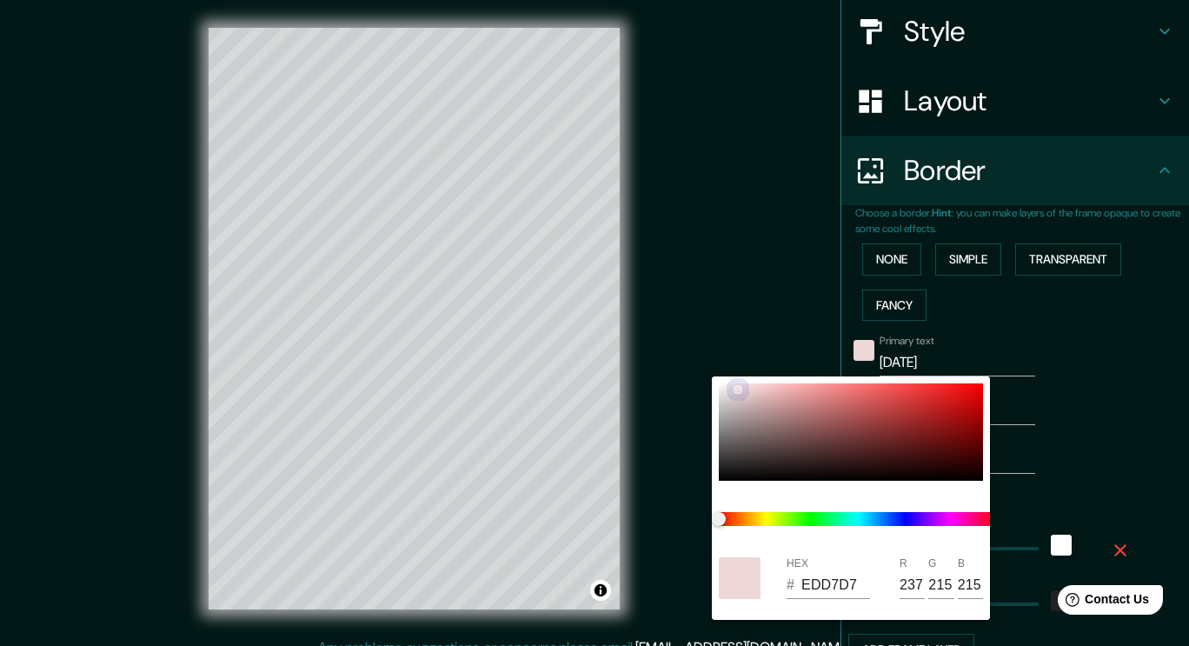
type input "38"
type input "F1DFDF"
type input "241"
type input "223"
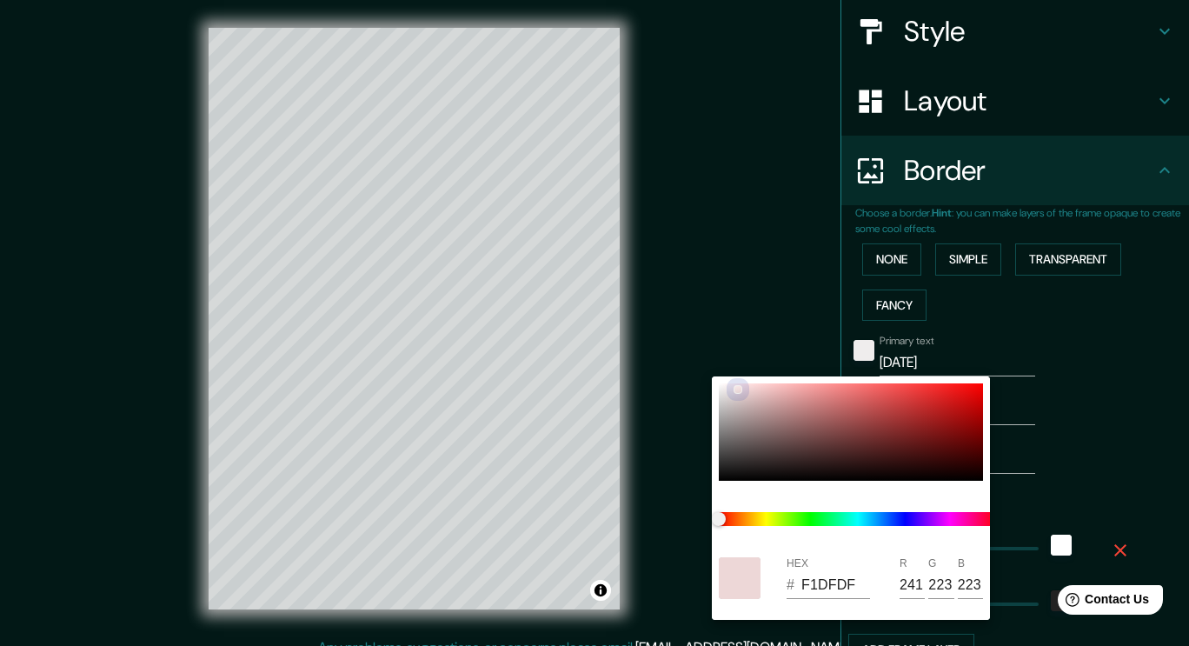
type input "189"
type input "38"
type input "F1F1F1"
type input "241"
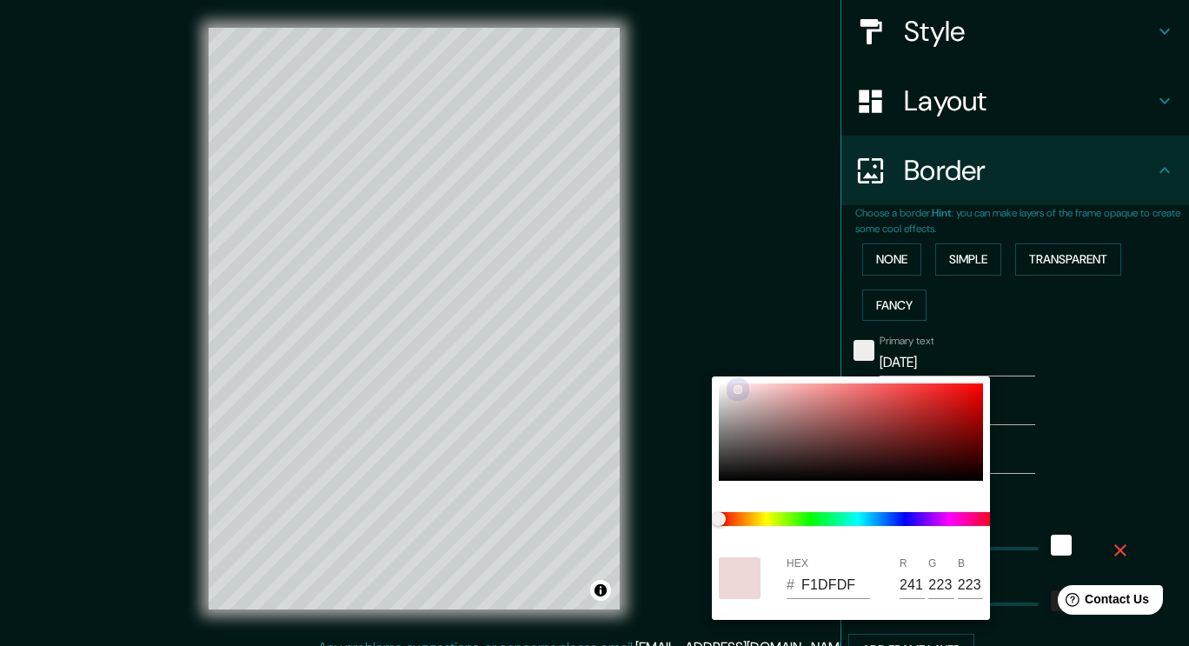
type input "241"
drag, startPoint x: 739, startPoint y: 388, endPoint x: 706, endPoint y: 375, distance: 35.8
click at [706, 375] on div "HEX # F1F1F1 R 241 G 241 B 241" at bounding box center [594, 323] width 1189 height 646
click at [716, 308] on div at bounding box center [594, 323] width 1189 height 646
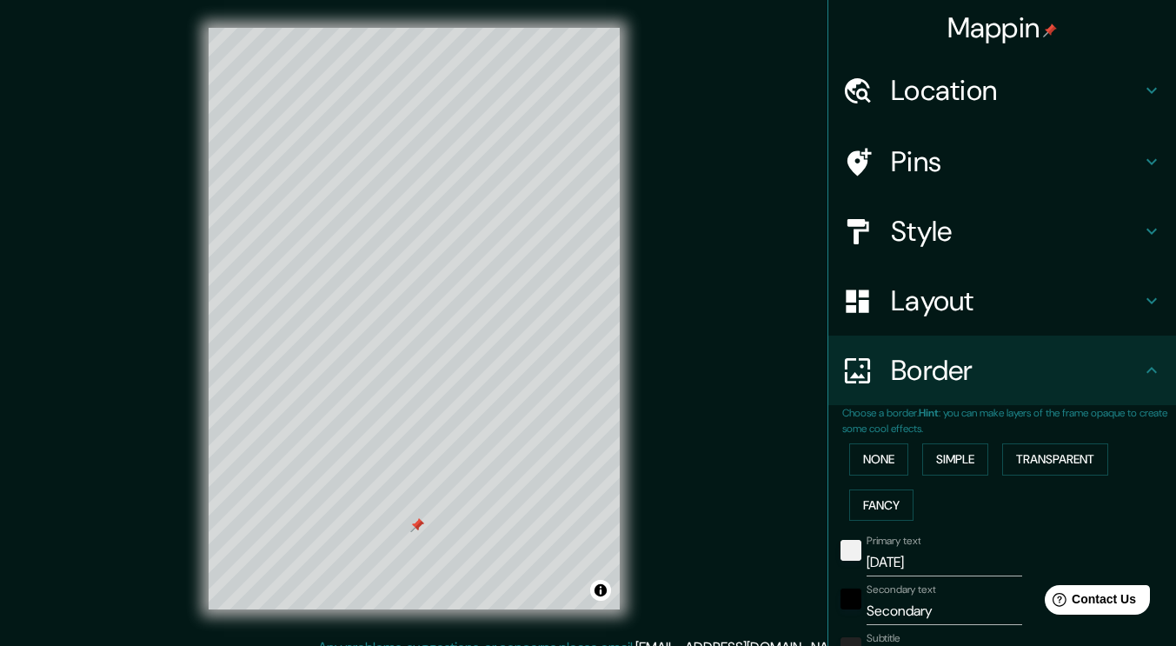
scroll to position [0, 0]
click at [977, 172] on h4 "Pins" at bounding box center [1016, 161] width 250 height 35
type input "189"
type input "38"
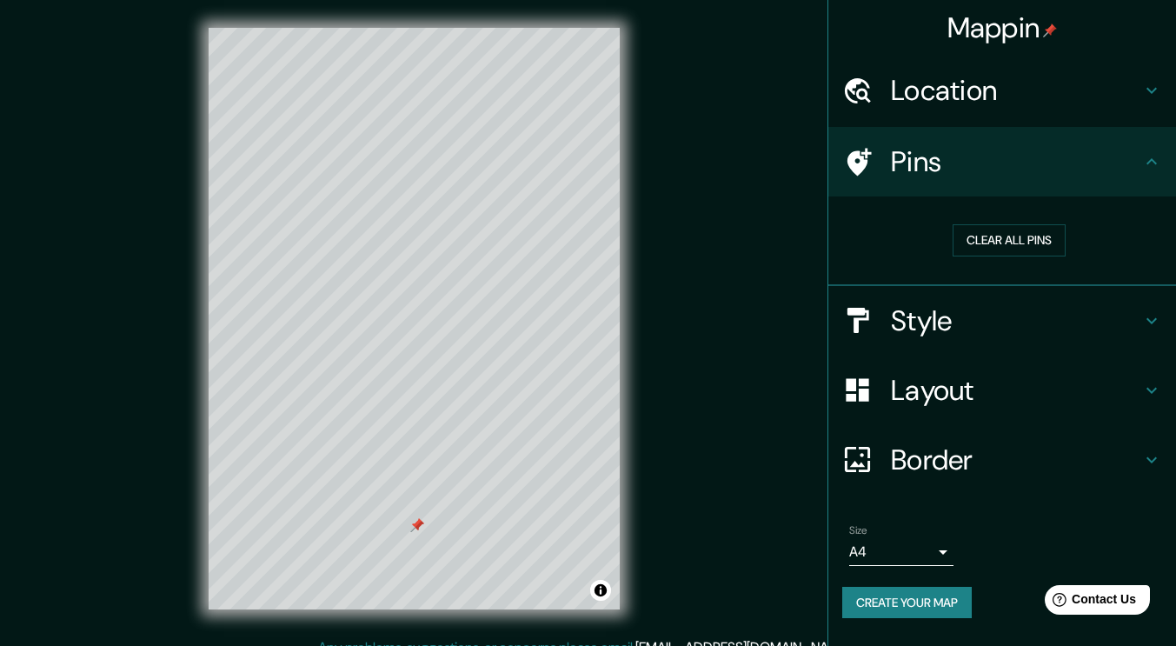
click at [982, 249] on button "Clear all pins" at bounding box center [1008, 240] width 113 height 32
click at [940, 390] on h4 "Layout" at bounding box center [1016, 390] width 250 height 35
type input "189"
type input "38"
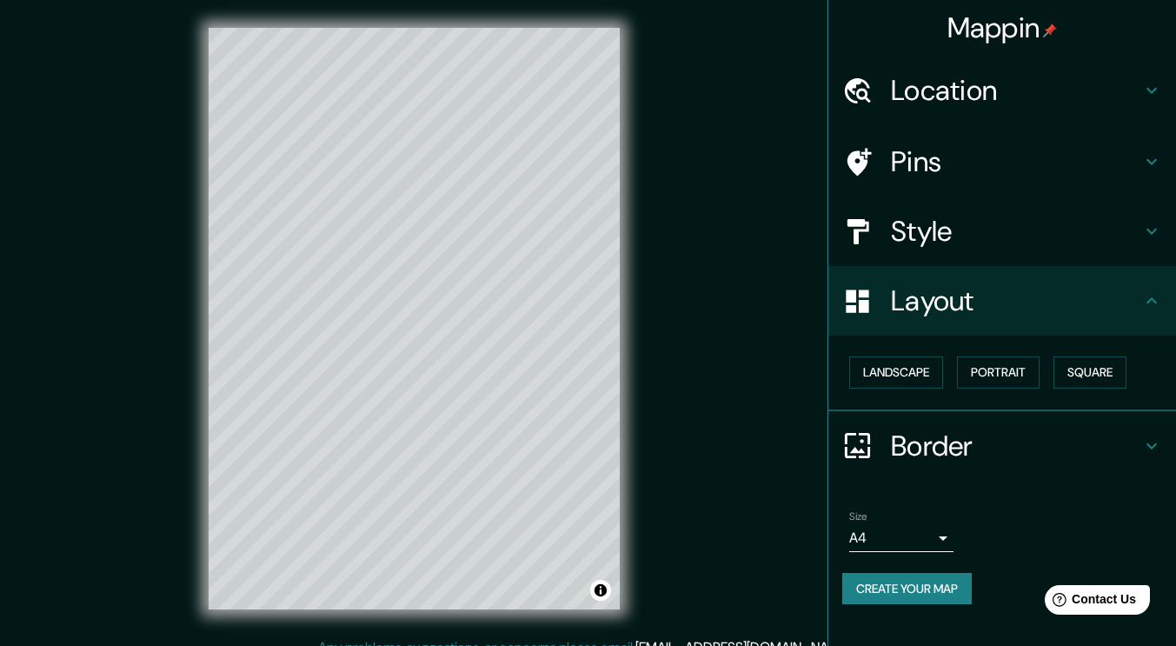
click at [931, 437] on h4 "Border" at bounding box center [1016, 445] width 250 height 35
type input "189"
type input "38"
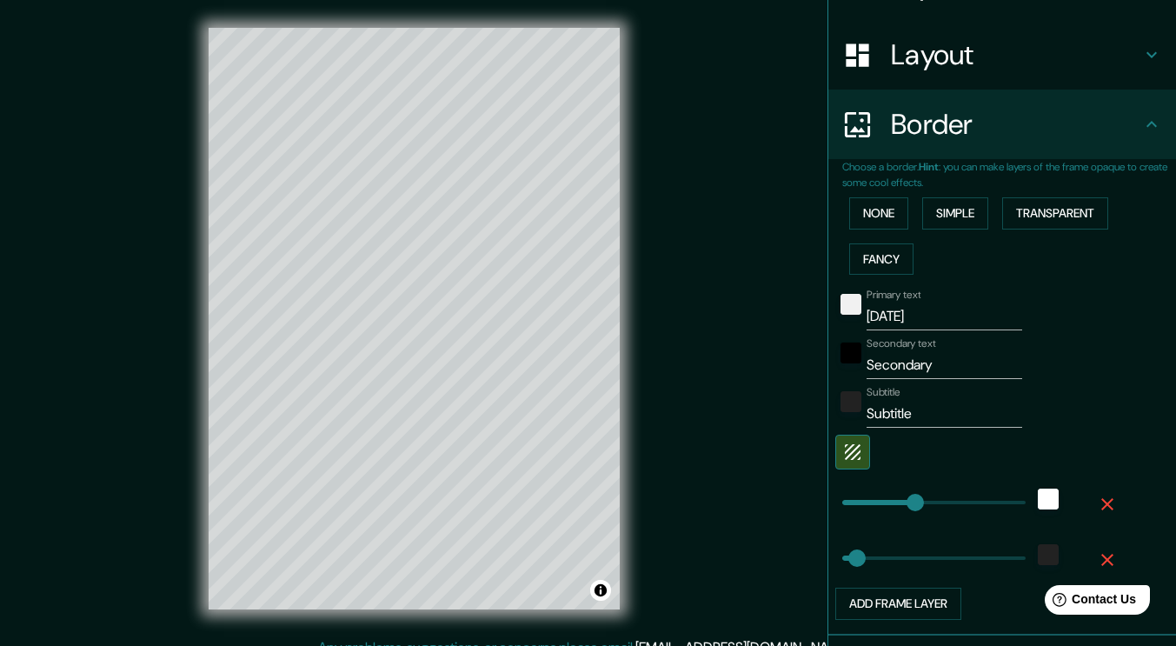
scroll to position [261, 0]
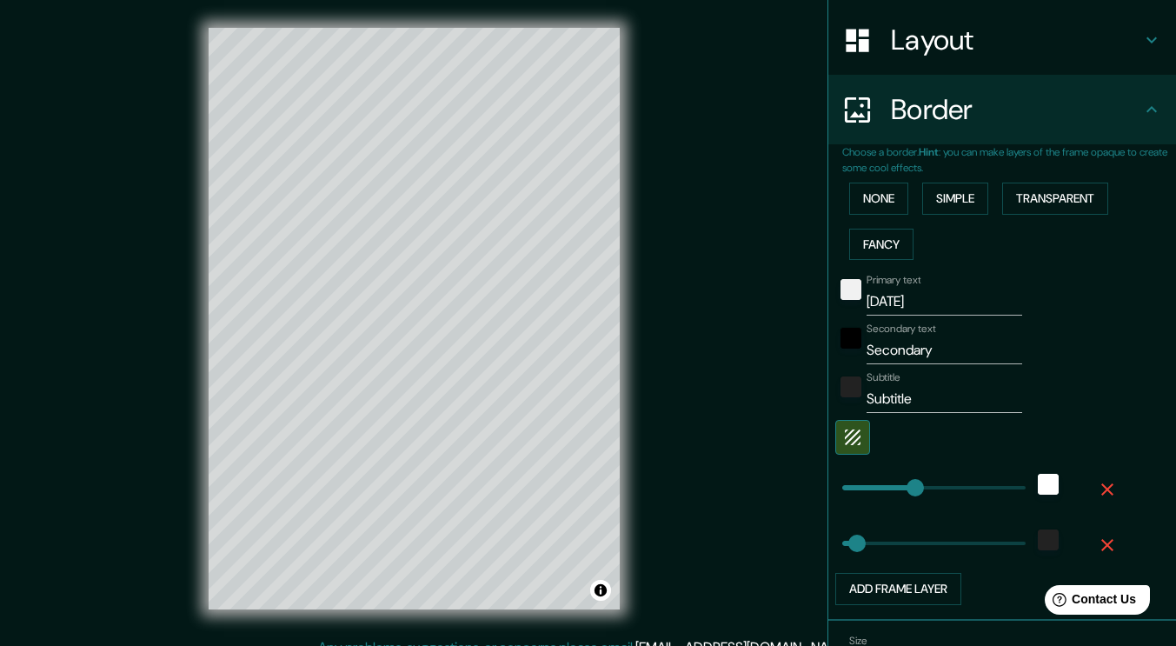
click at [938, 352] on input "Secondary" at bounding box center [944, 350] width 156 height 28
type input "Secondar"
type input "189"
type input "38"
type input "S"
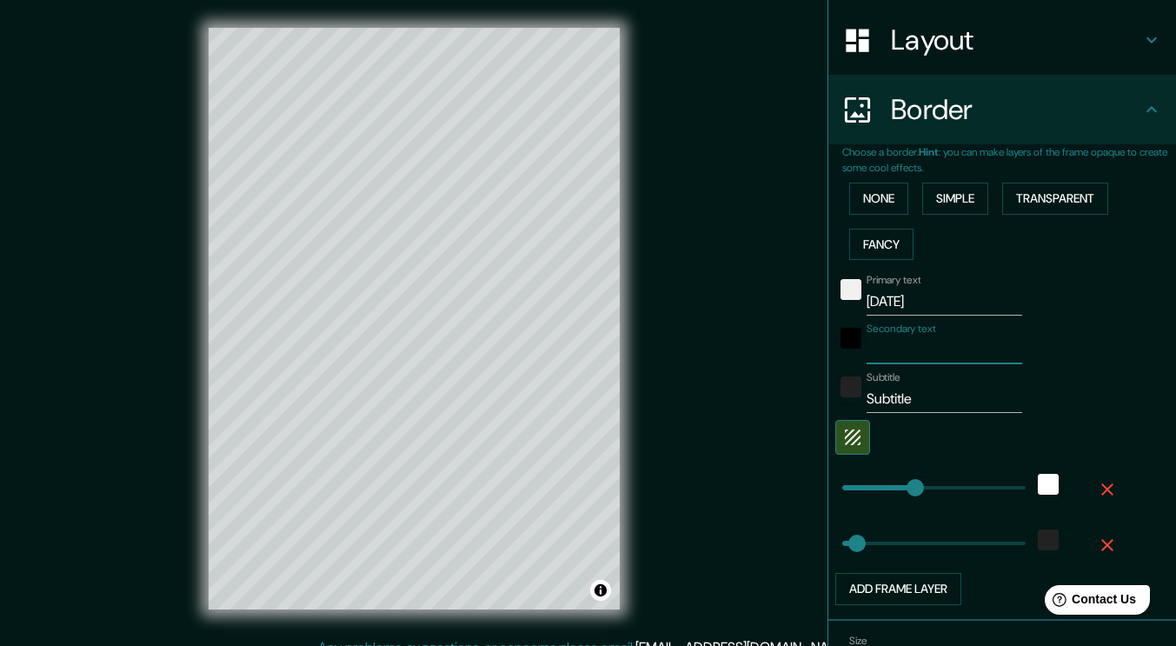
type input "189"
type input "38"
click at [938, 373] on div "Subtitle Subtitle" at bounding box center [944, 392] width 156 height 42
click at [929, 392] on input "Subtitle" at bounding box center [944, 399] width 156 height 28
type input "Subt"
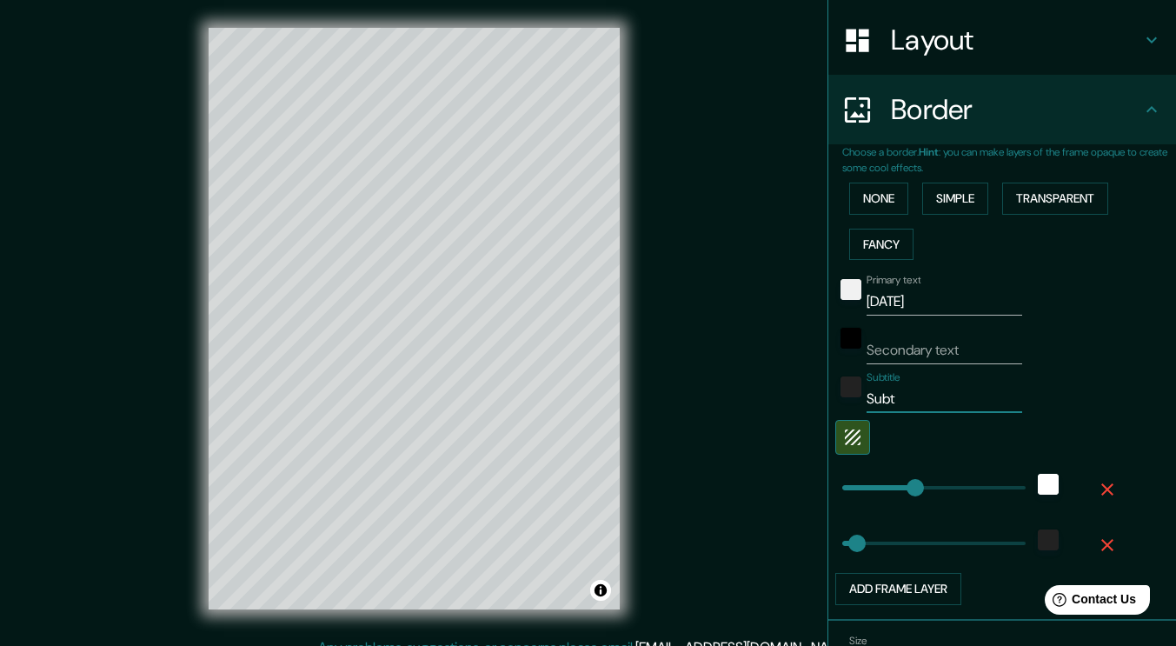
type input "189"
type input "38"
type input "S"
type input "189"
type input "38"
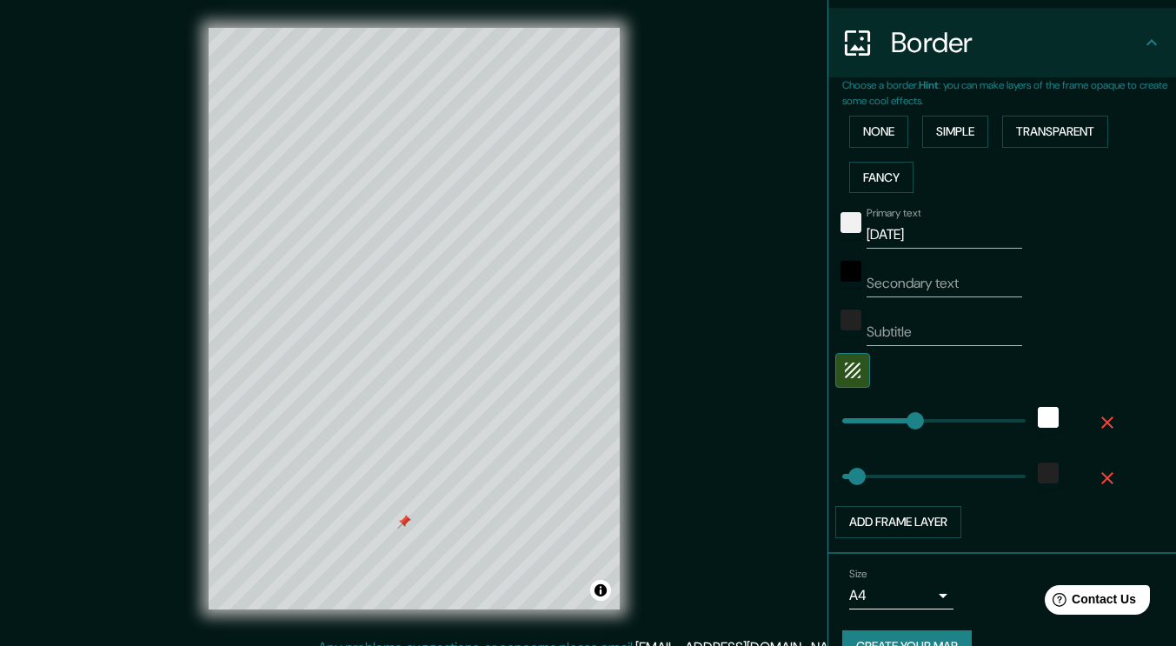
scroll to position [348, 0]
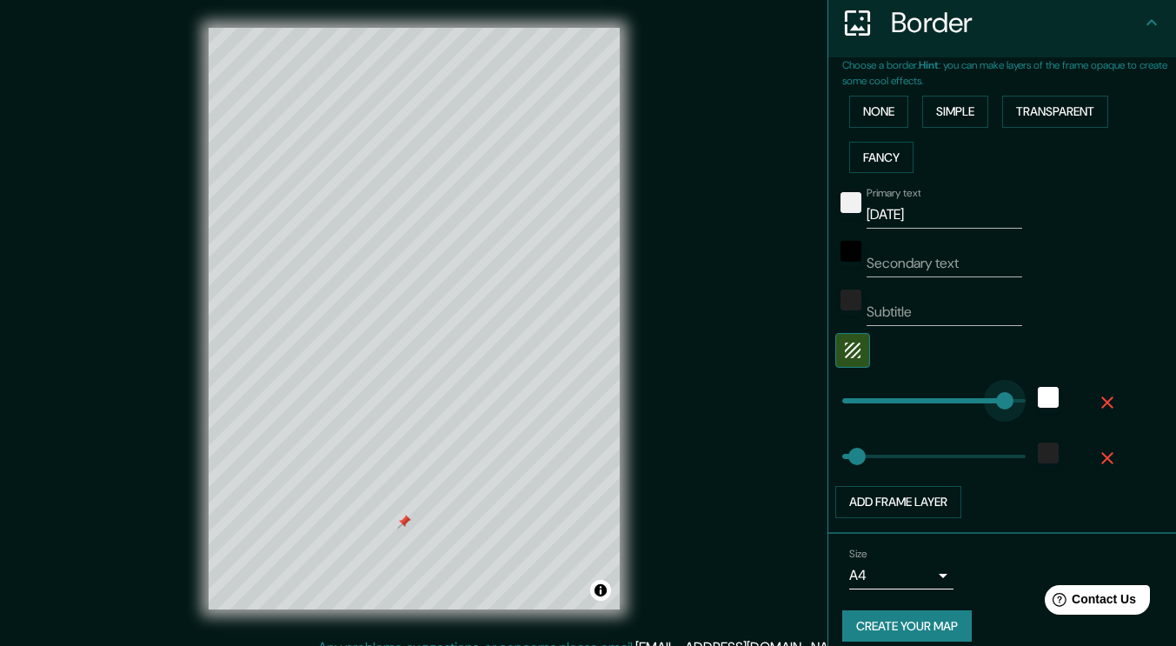
type input "473"
drag, startPoint x: 903, startPoint y: 399, endPoint x: 1021, endPoint y: 394, distance: 118.3
type input "38"
type input "16"
drag, startPoint x: 1010, startPoint y: 399, endPoint x: 835, endPoint y: 401, distance: 174.7
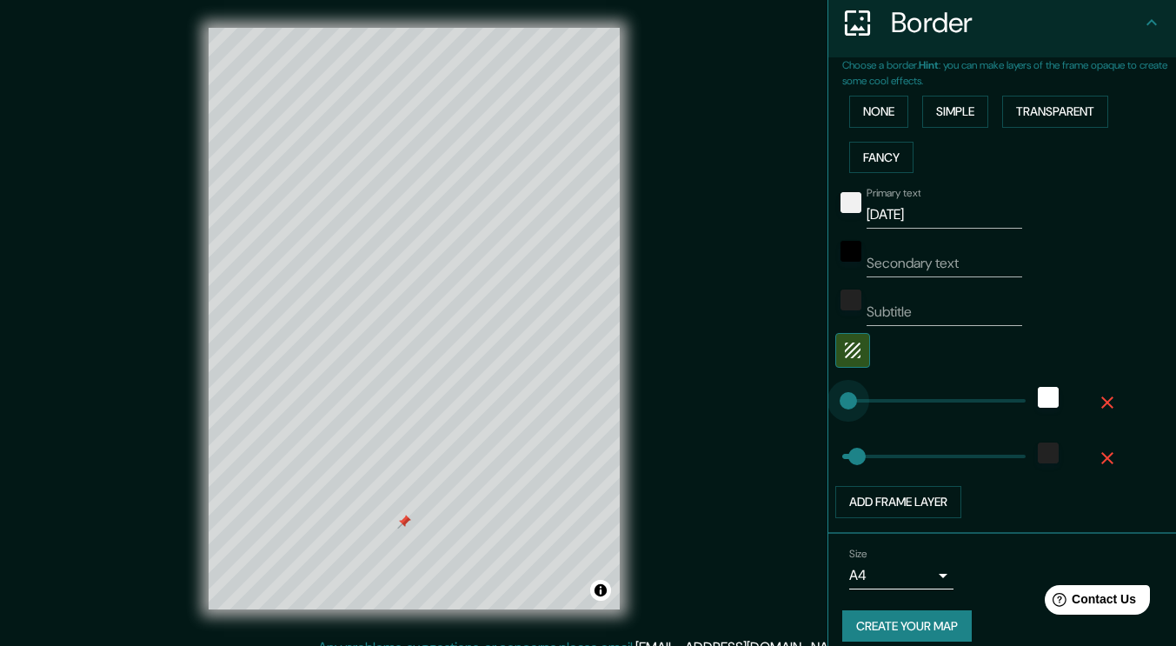
type input "38"
type input "209"
drag, startPoint x: 845, startPoint y: 401, endPoint x: 910, endPoint y: 408, distance: 64.6
type input "38"
type input "287"
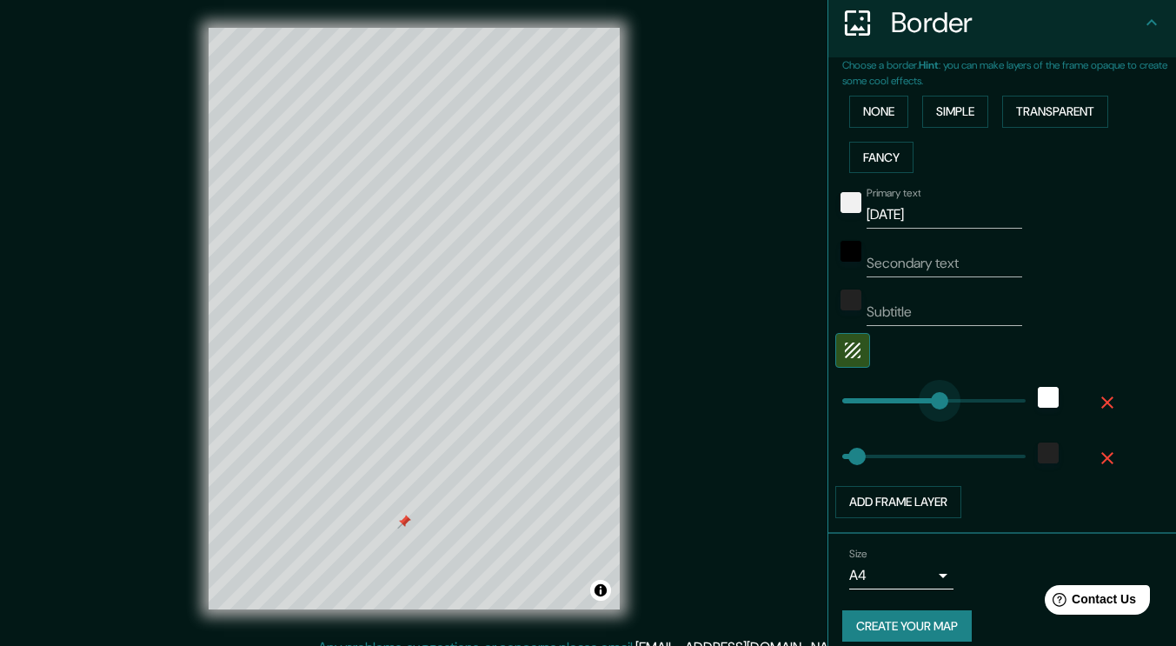
drag, startPoint x: 912, startPoint y: 408, endPoint x: 950, endPoint y: 407, distance: 38.3
type input "38"
type input "193"
drag, startPoint x: 945, startPoint y: 399, endPoint x: 903, endPoint y: 396, distance: 41.8
click at [842, 204] on div "color-F1F1F1" at bounding box center [850, 202] width 21 height 21
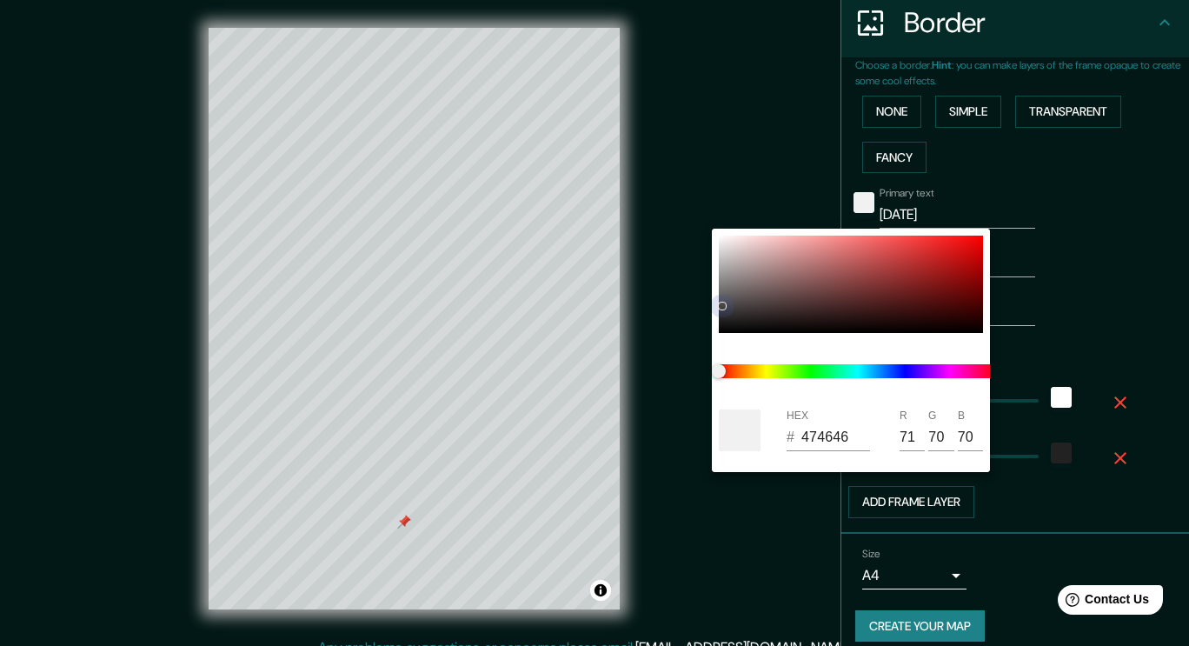
type input "38"
type input "474646"
type input "71"
type input "70"
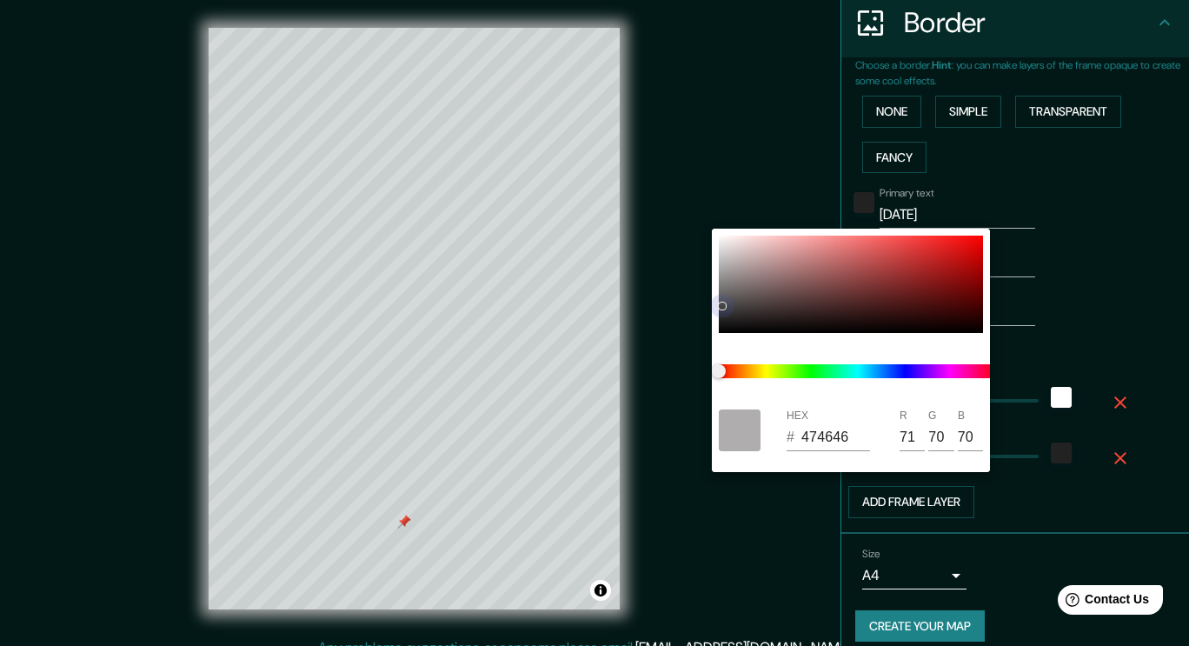
type input "38"
type input "1C1B1B"
type input "28"
type input "27"
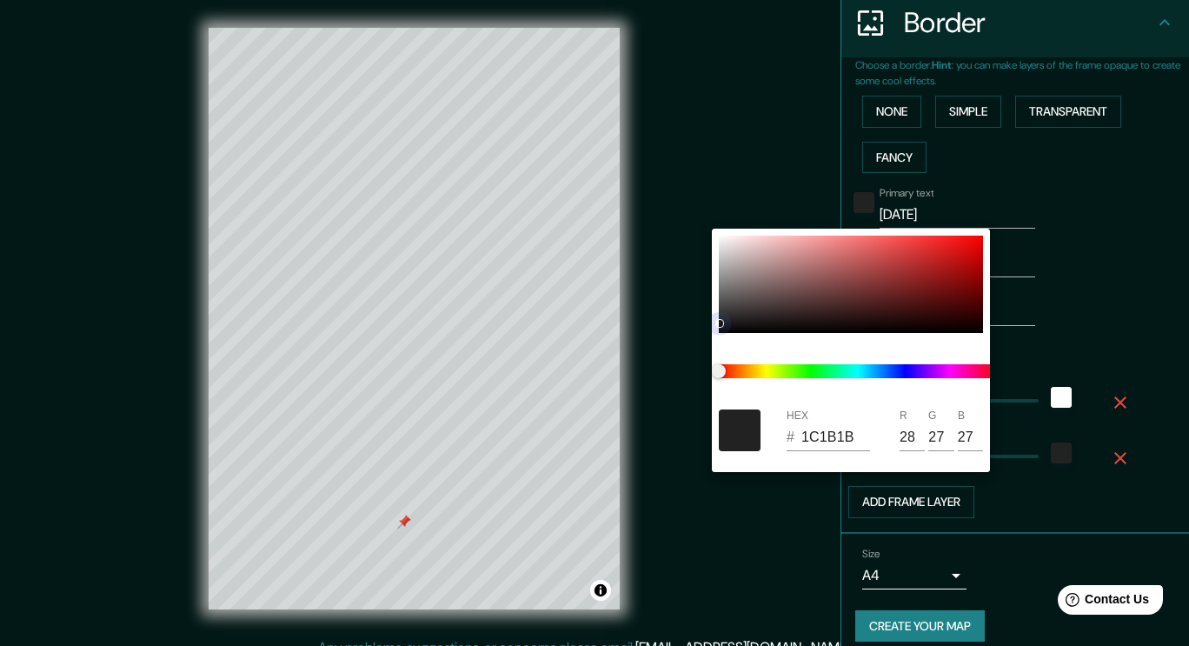
type input "38"
type input "191919"
type input "25"
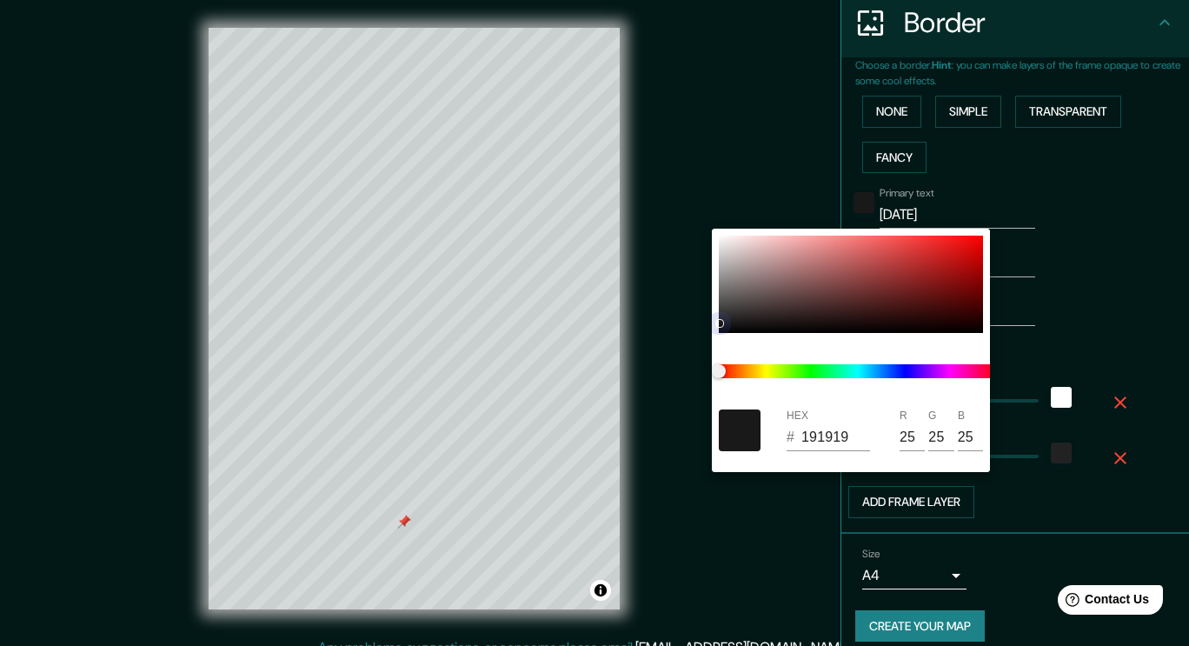
drag, startPoint x: 722, startPoint y: 241, endPoint x: 723, endPoint y: 340, distance: 99.1
click at [723, 340] on div "HEX # 191919 R 25 G 25 B 25" at bounding box center [851, 350] width 278 height 243
click at [1024, 361] on div at bounding box center [594, 323] width 1189 height 646
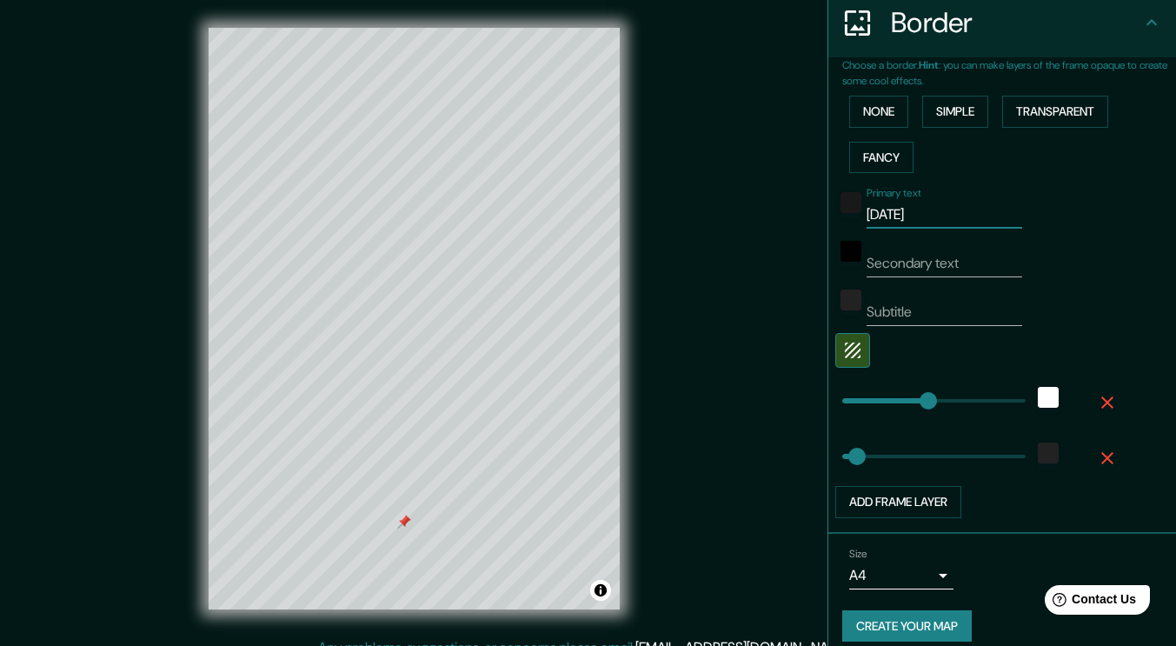
drag, startPoint x: 926, startPoint y: 211, endPoint x: 827, endPoint y: 201, distance: 99.6
click at [835, 201] on div "Primary text [DATE]" at bounding box center [977, 208] width 285 height 42
type input "38"
click at [894, 262] on input "Secondary text" at bounding box center [944, 263] width 156 height 28
paste input "[DATE]"
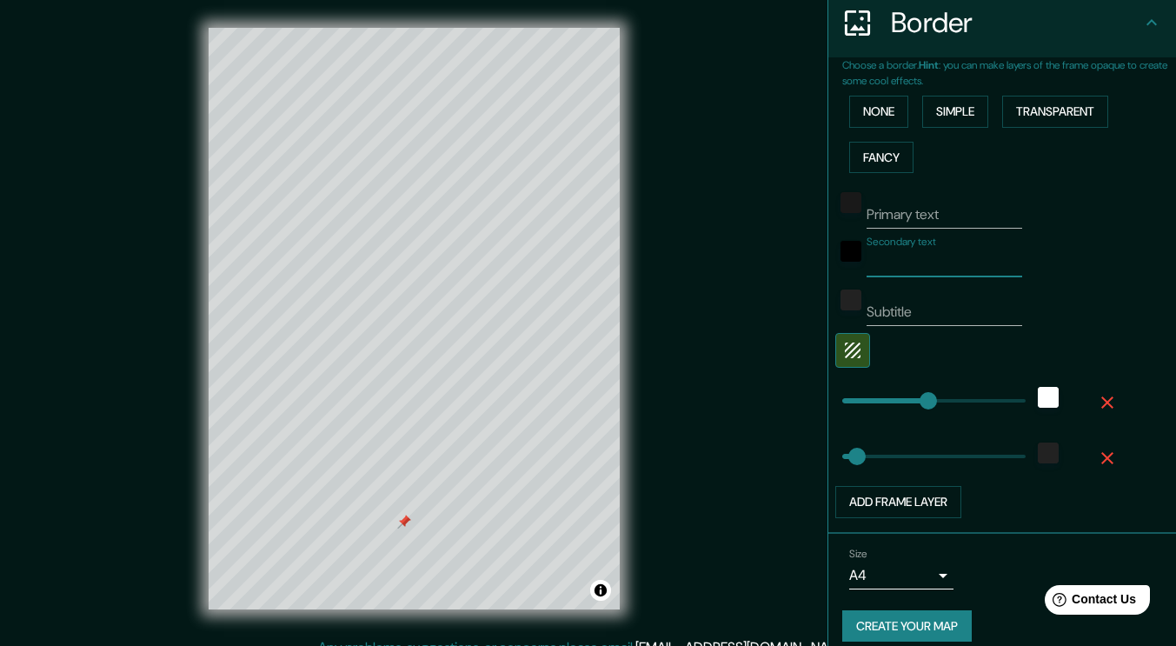
type input "[DATE]"
type input "38"
type input "[DATE]"
click at [903, 319] on input "Subtitle" at bounding box center [944, 312] width 156 height 28
paste input "[DATE]"
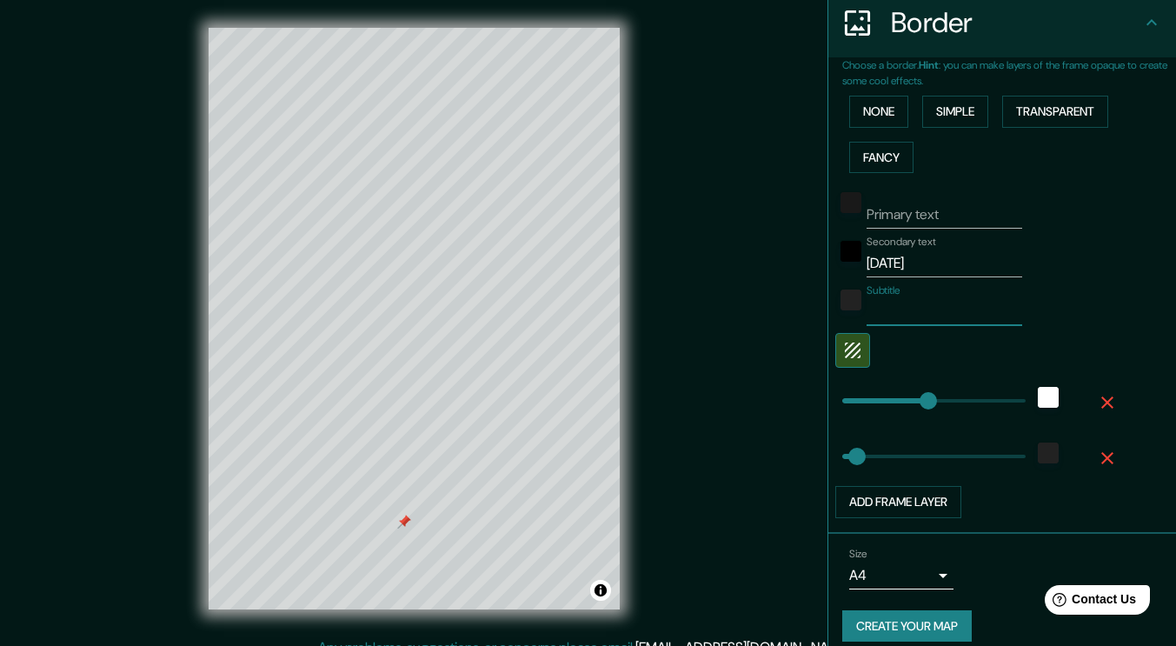
type input "[DATE]"
type input "38"
type input "06.10.202"
type input "38"
type input "0"
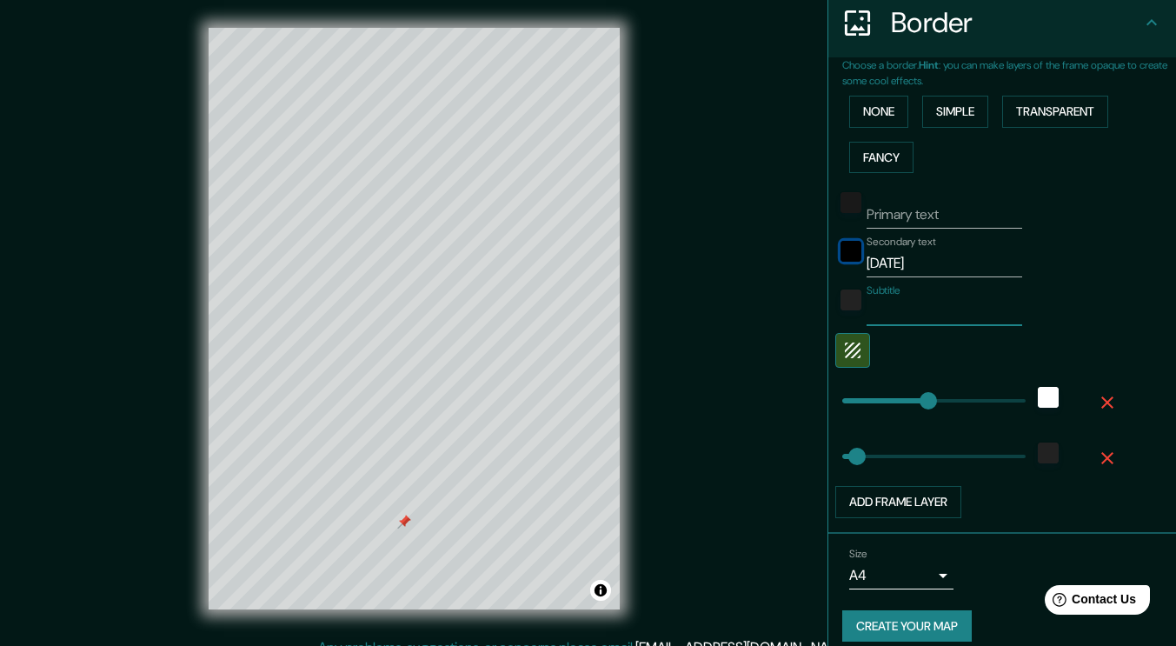
click at [841, 246] on div "black" at bounding box center [850, 251] width 21 height 21
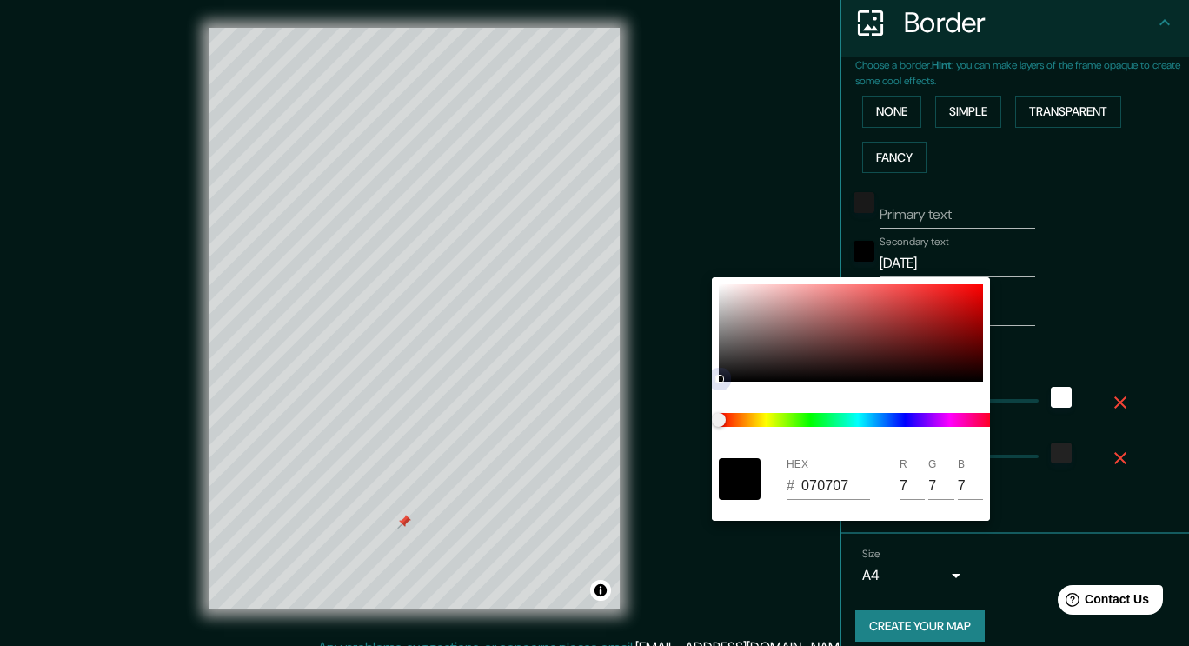
type input "38"
type input "070707"
type input "7"
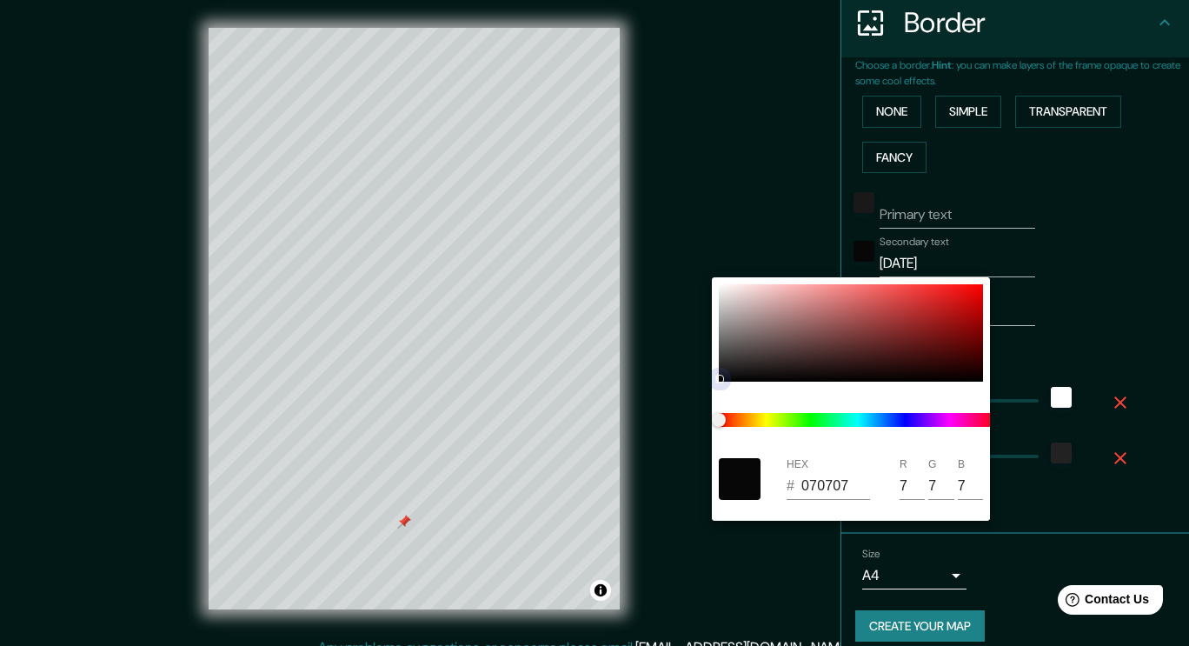
drag, startPoint x: 719, startPoint y: 379, endPoint x: 701, endPoint y: 260, distance: 120.3
click at [701, 260] on div "HEX # 070707 R 7 G 7 B 7" at bounding box center [594, 323] width 1189 height 646
type input "38"
type input "272525"
type input "39"
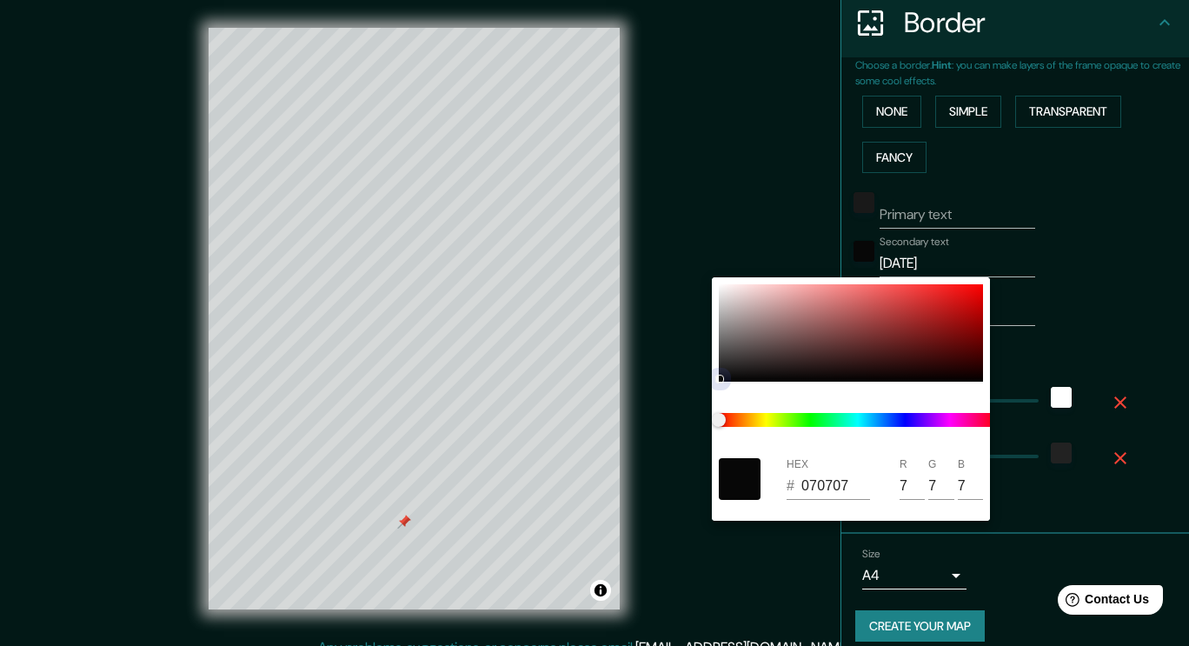
type input "37"
type input "38"
type input "C1BDBD"
type input "193"
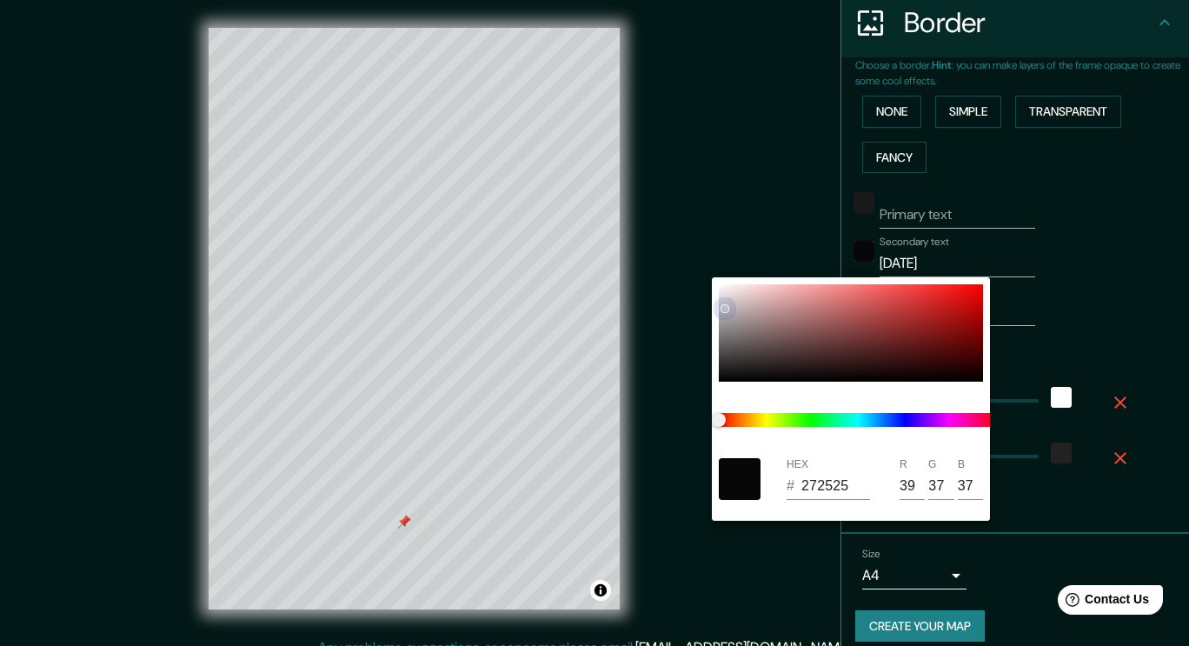
type input "189"
type input "38"
type input "D3D0D0"
type input "211"
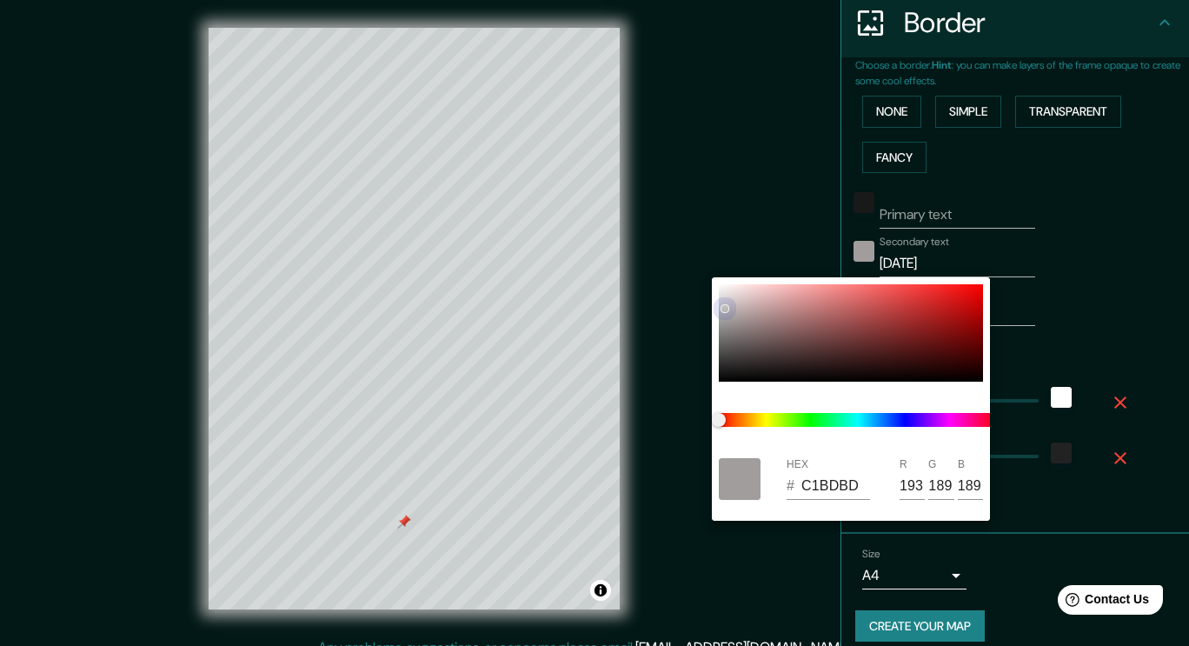
type input "208"
type input "38"
type input "D8D5D5"
type input "216"
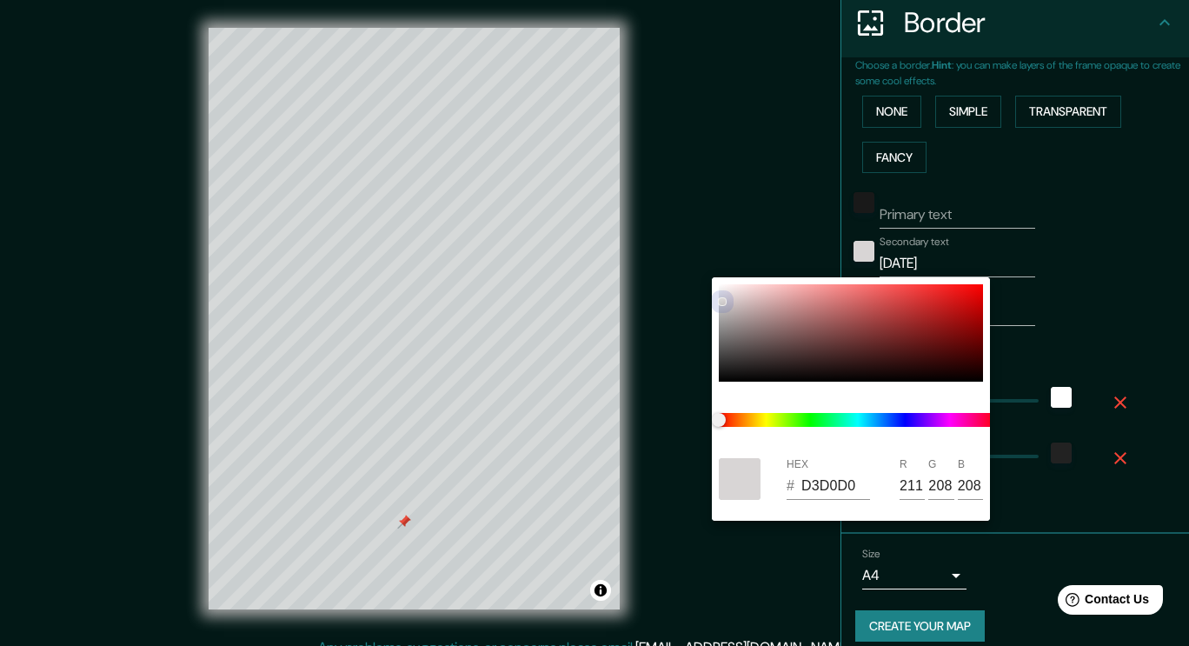
type input "213"
type input "38"
type input "E8E7E7"
type input "232"
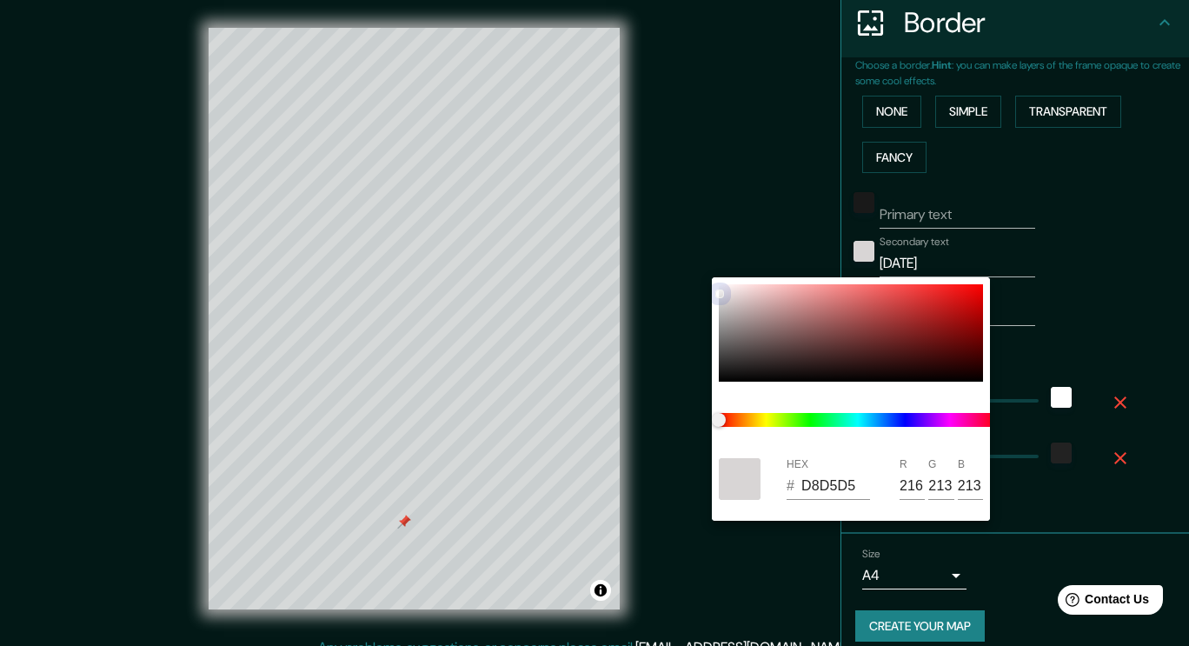
type input "231"
type input "38"
type input "F4F4F4"
type input "244"
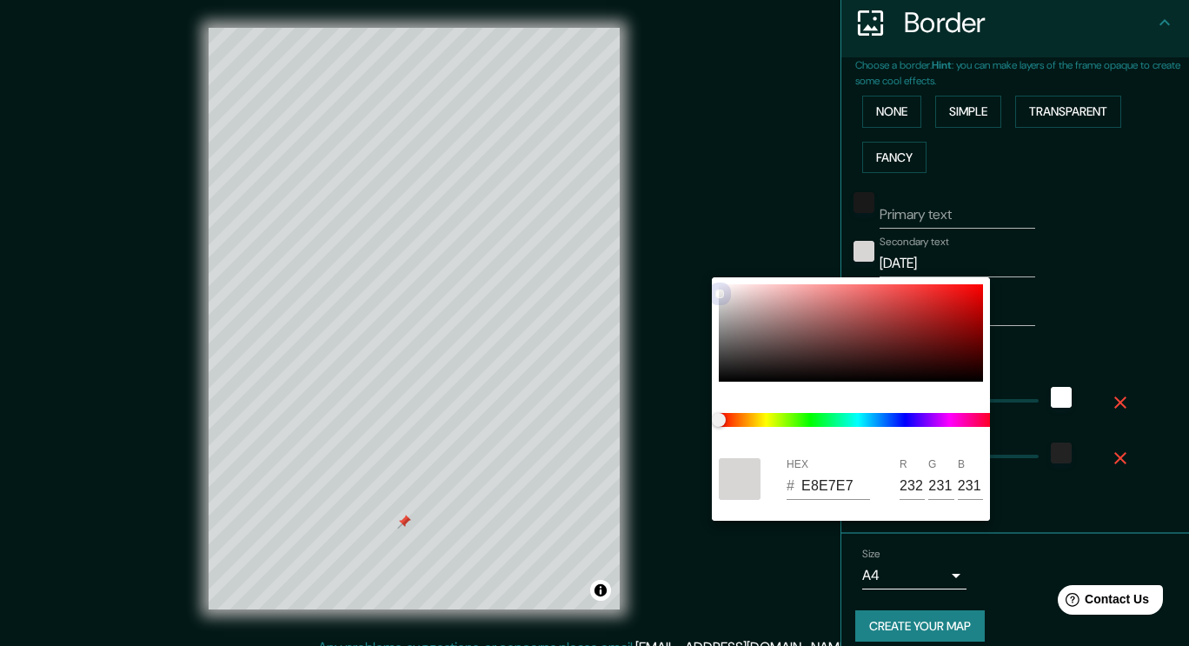
type input "244"
drag, startPoint x: 721, startPoint y: 381, endPoint x: 710, endPoint y: 262, distance: 119.6
click at [710, 262] on div "HEX # F4F4F4 R 244 G 244 B 244" at bounding box center [594, 323] width 1189 height 646
click at [680, 195] on div at bounding box center [594, 323] width 1189 height 646
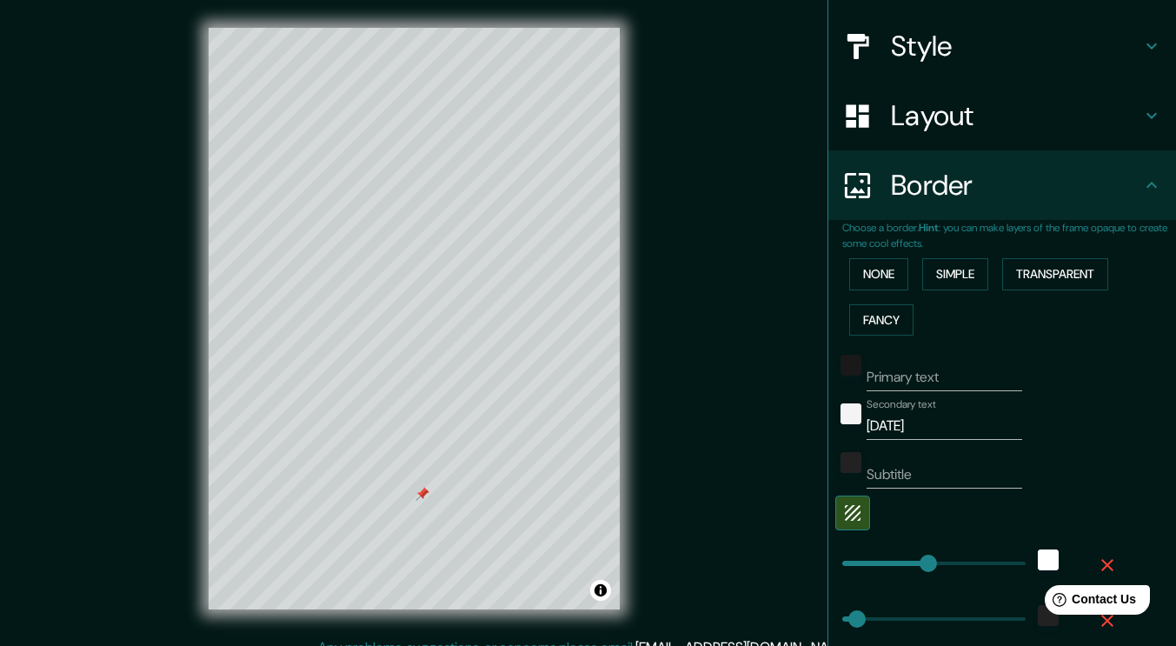
scroll to position [0, 0]
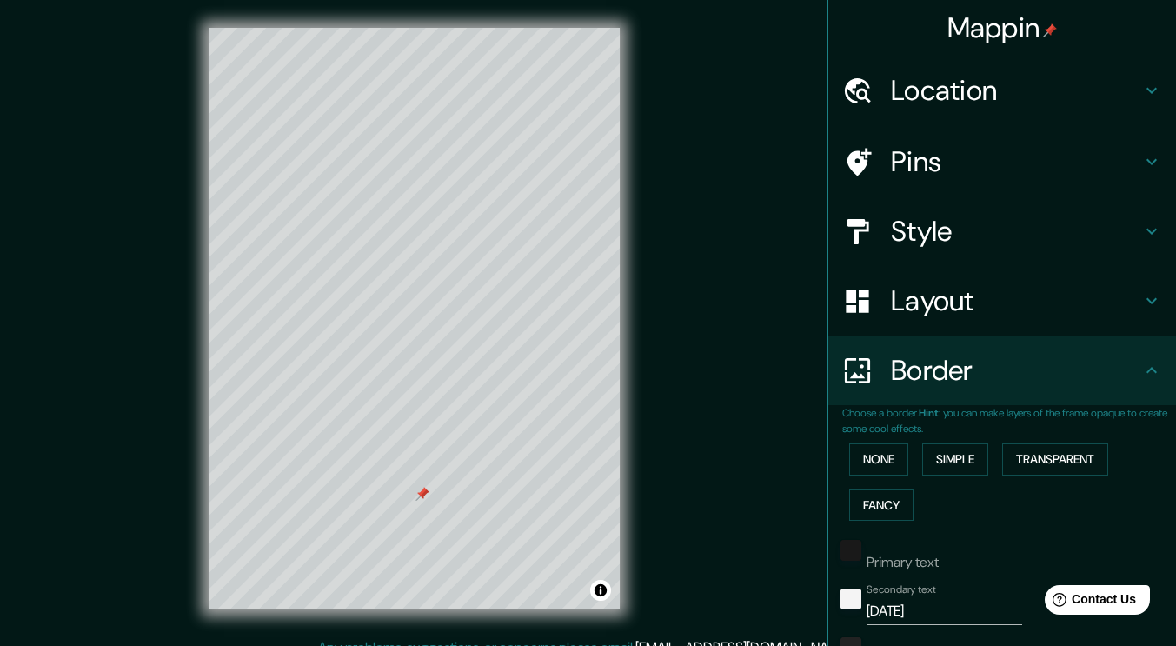
click at [928, 156] on h4 "Pins" at bounding box center [1016, 161] width 250 height 35
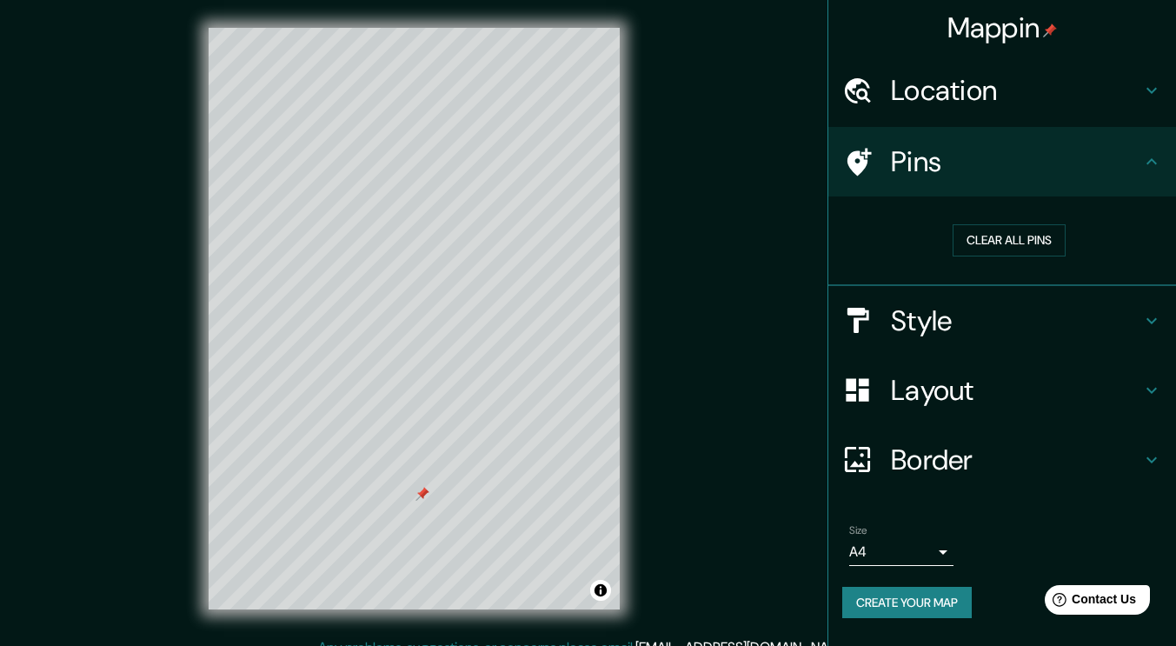
click at [983, 237] on button "Clear all pins" at bounding box center [1008, 240] width 113 height 32
click at [933, 326] on h4 "Style" at bounding box center [1016, 320] width 250 height 35
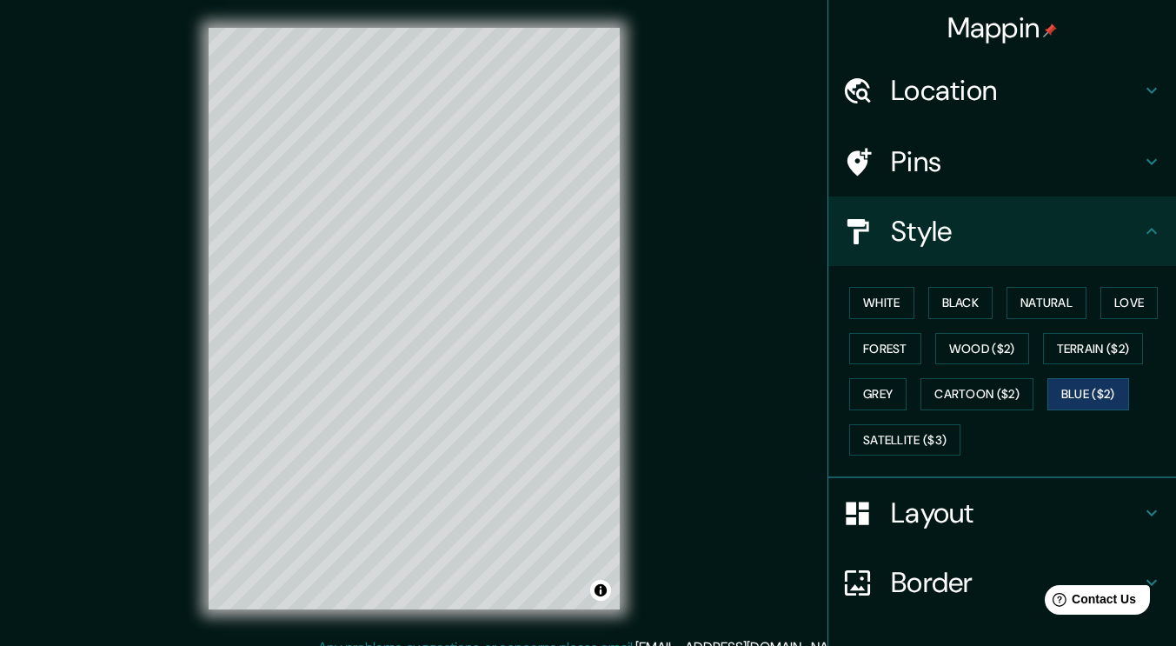
click at [884, 392] on button "Grey" at bounding box center [877, 394] width 57 height 32
click at [872, 344] on button "Forest" at bounding box center [885, 349] width 72 height 32
click at [1121, 306] on button "Love" at bounding box center [1128, 303] width 57 height 32
click at [1060, 305] on button "Natural" at bounding box center [1046, 303] width 80 height 32
click at [971, 309] on button "Black" at bounding box center [960, 303] width 65 height 32
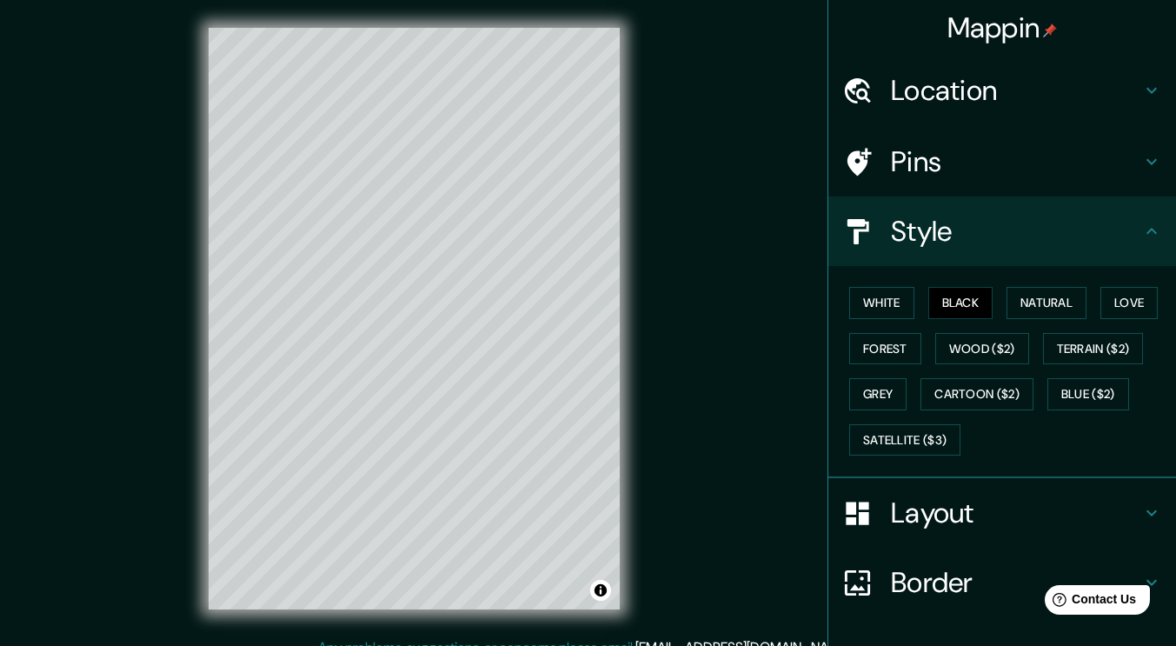
click at [889, 305] on button "White" at bounding box center [881, 303] width 65 height 32
click at [862, 392] on button "Grey" at bounding box center [877, 394] width 57 height 32
click at [1091, 399] on button "Blue ($2)" at bounding box center [1088, 394] width 82 height 32
click at [603, 593] on button "Toggle attribution" at bounding box center [600, 590] width 21 height 21
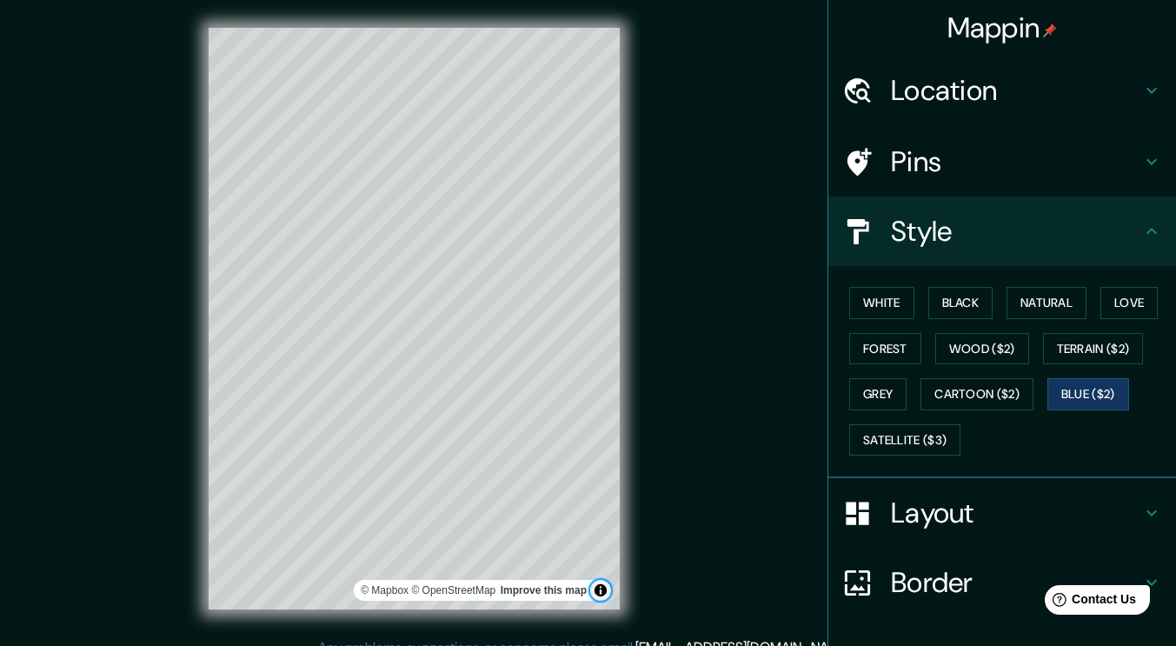
click at [600, 587] on button "Toggle attribution" at bounding box center [600, 590] width 21 height 21
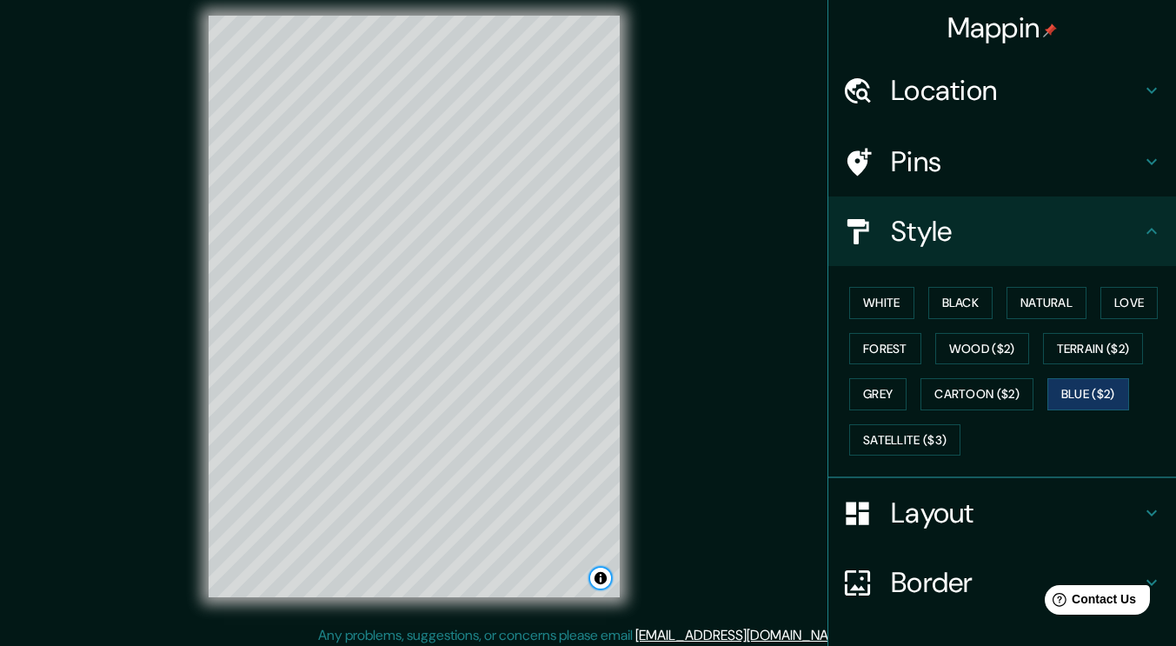
scroll to position [18, 0]
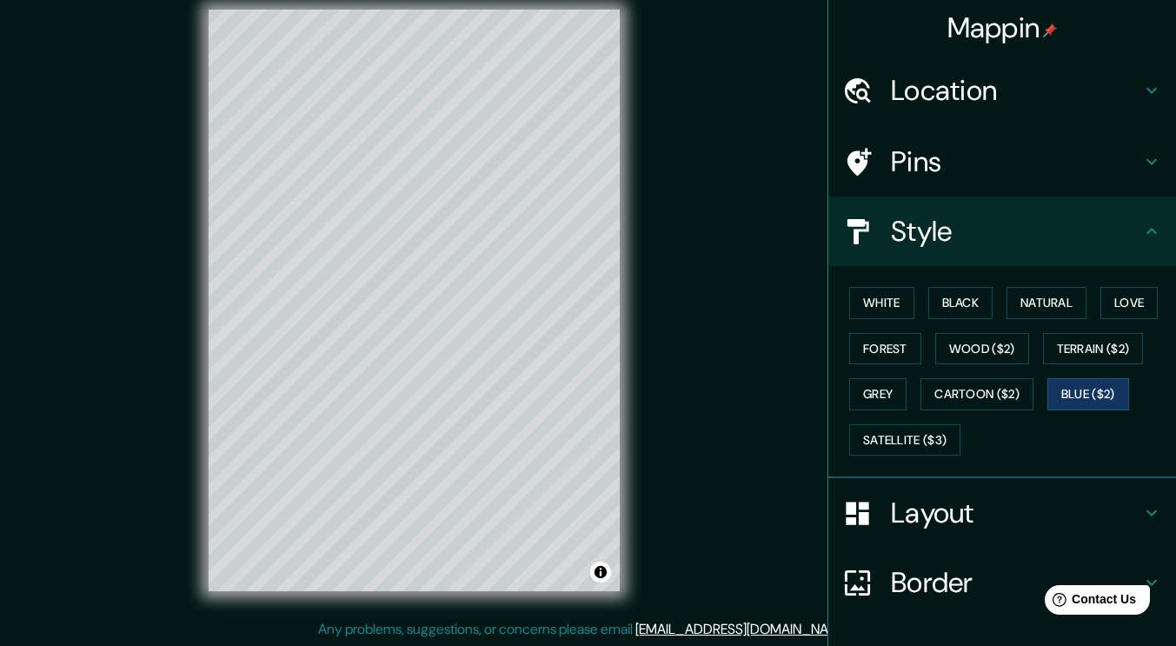
click at [680, 480] on div "Mappin Location [GEOGRAPHIC_DATA], [GEOGRAPHIC_DATA], [GEOGRAPHIC_DATA], [GEOGR…" at bounding box center [588, 314] width 1176 height 665
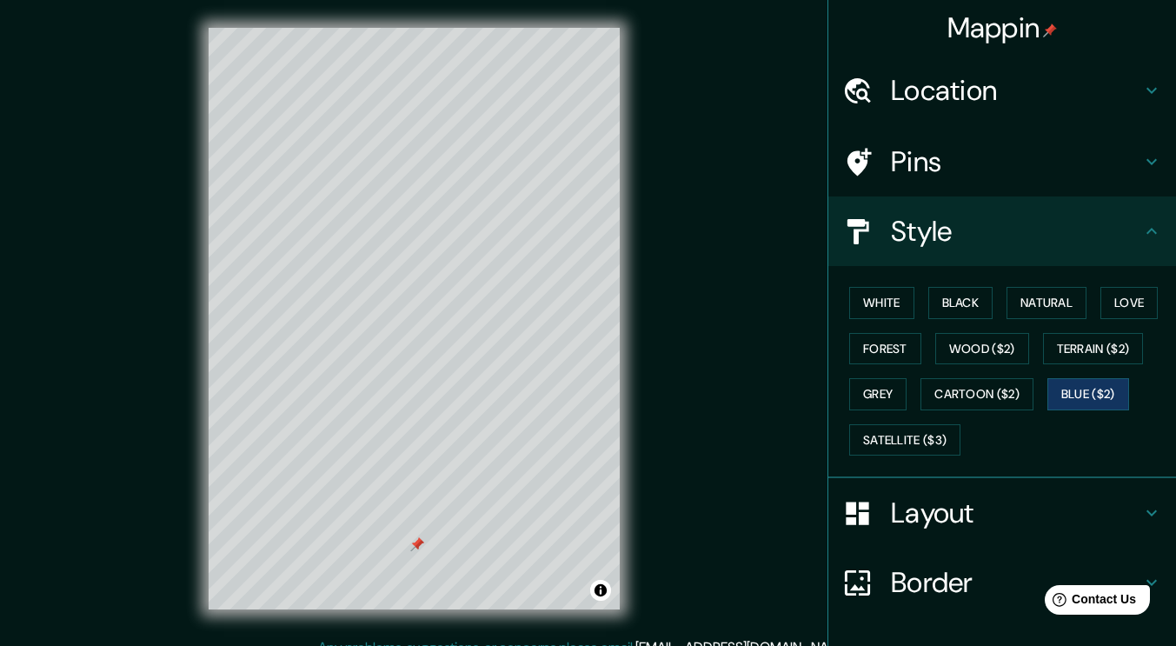
click at [904, 179] on h4 "Pins" at bounding box center [1016, 161] width 250 height 35
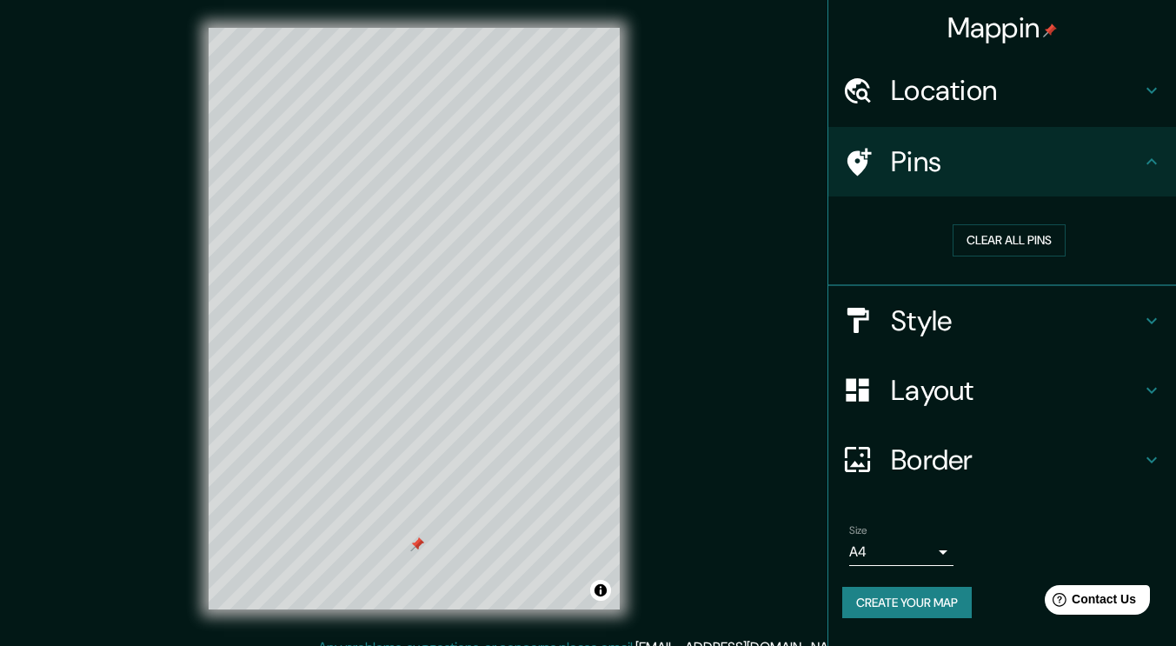
click at [1011, 234] on button "Clear all pins" at bounding box center [1008, 240] width 113 height 32
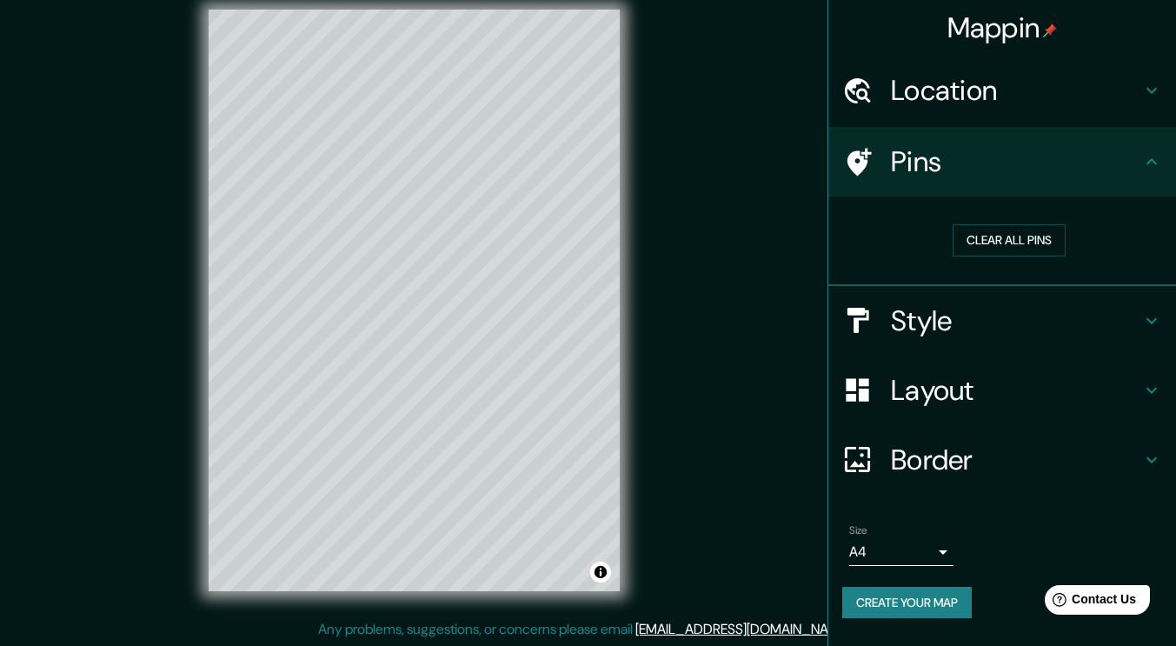
click at [929, 447] on h4 "Border" at bounding box center [1016, 459] width 250 height 35
type input "38"
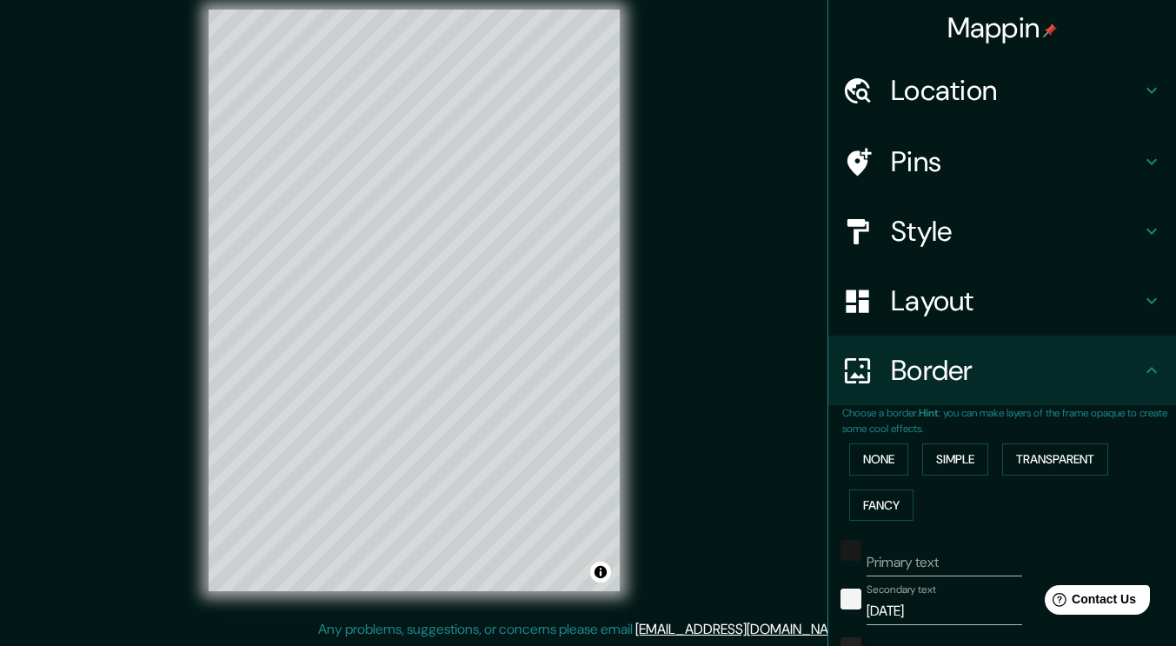
scroll to position [174, 0]
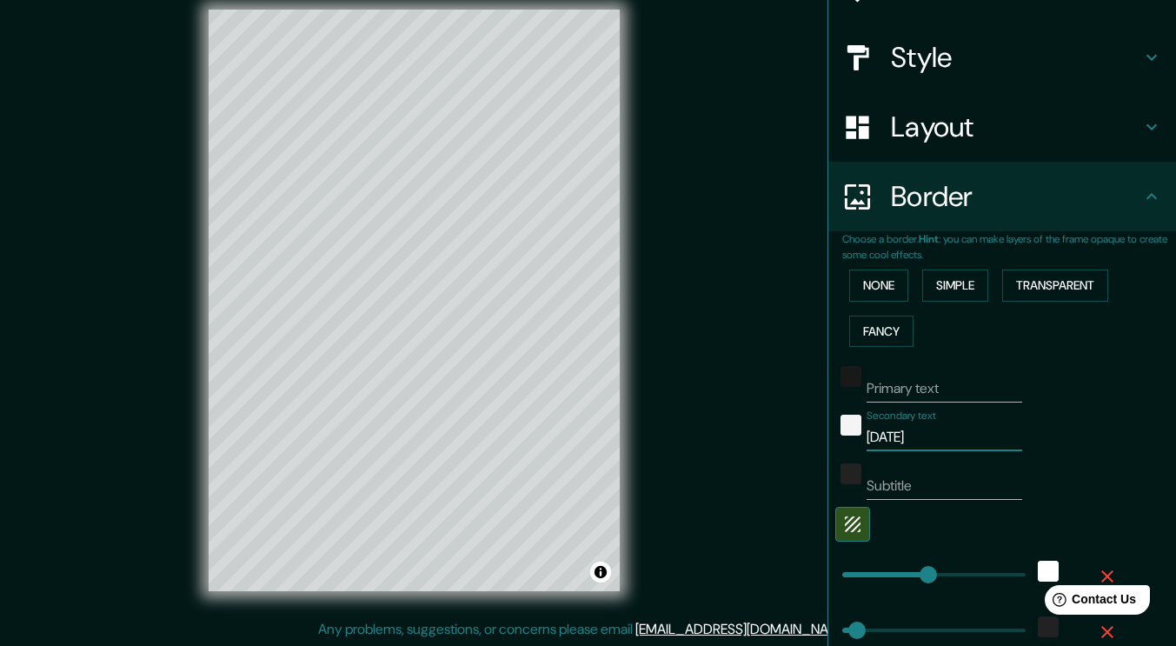
drag, startPoint x: 910, startPoint y: 441, endPoint x: 826, endPoint y: 437, distance: 84.4
click at [835, 437] on div "Secondary text [DATE]" at bounding box center [977, 430] width 285 height 42
type input "38"
click at [770, 240] on div "Mappin Location [GEOGRAPHIC_DATA], [GEOGRAPHIC_DATA], [GEOGRAPHIC_DATA], [GEOGR…" at bounding box center [588, 314] width 1176 height 665
click at [1051, 439] on div "Secondary text" at bounding box center [977, 430] width 285 height 42
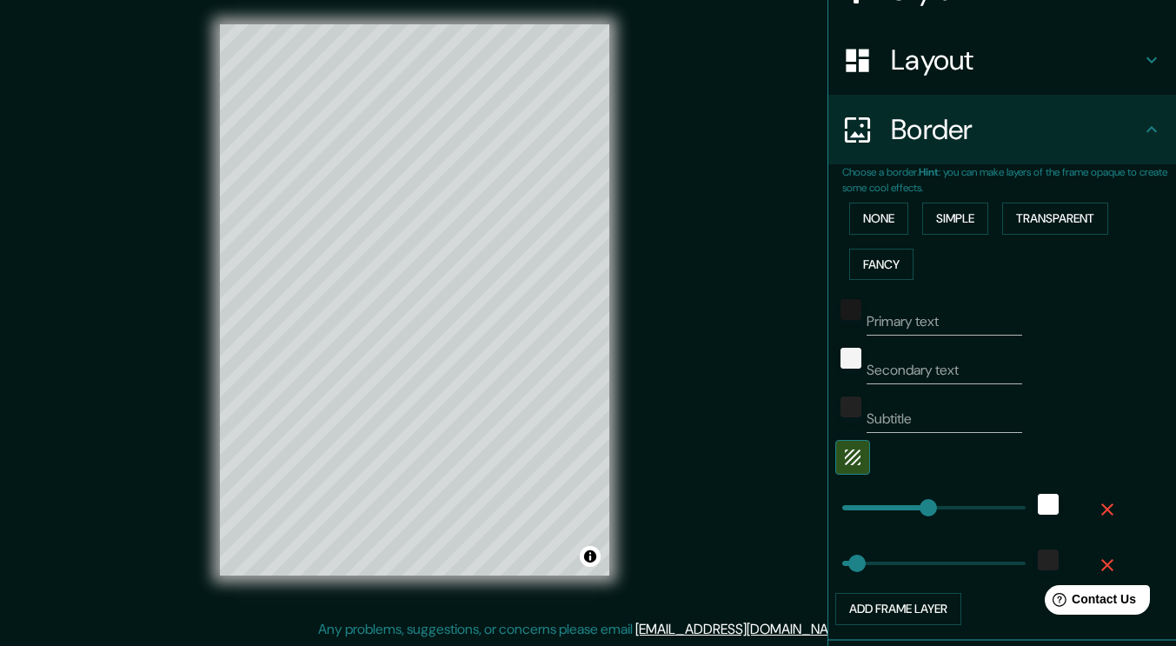
scroll to position [261, 0]
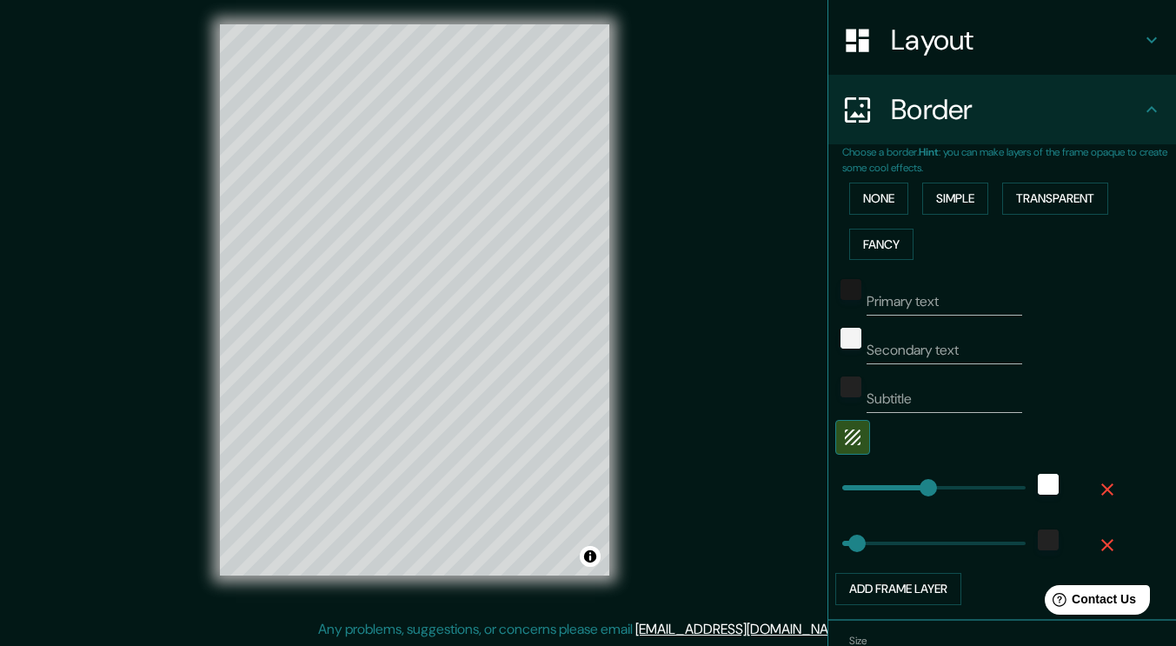
click at [935, 194] on button "Simple" at bounding box center [955, 198] width 66 height 32
type input "38"
click at [869, 198] on button "None" at bounding box center [878, 198] width 59 height 32
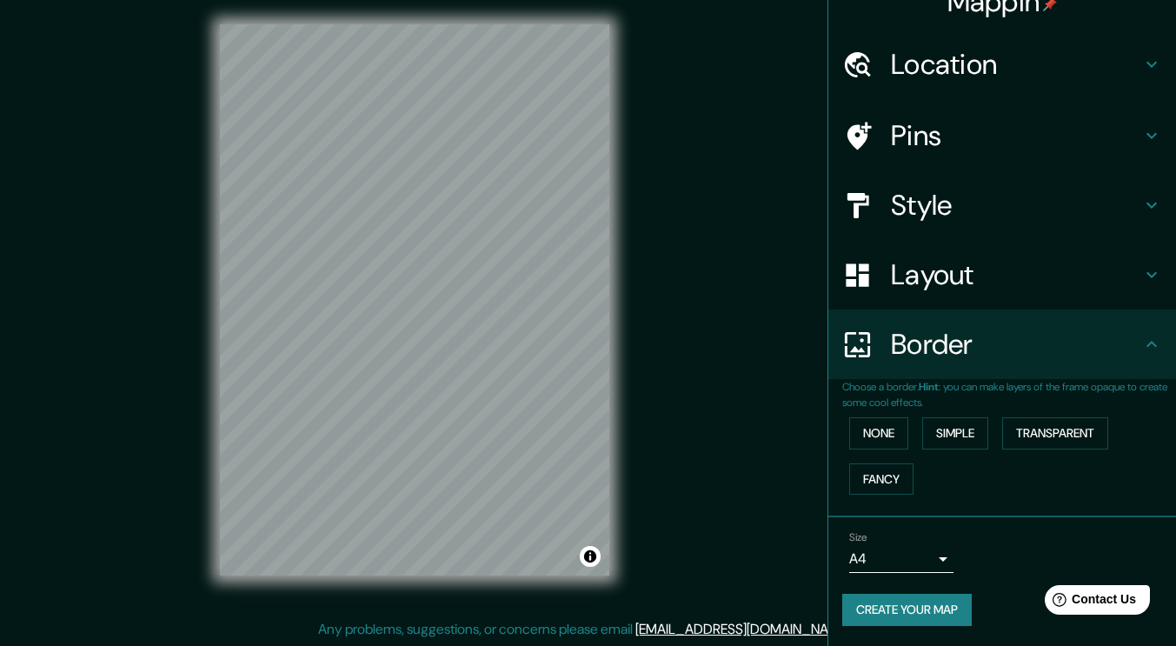
click at [949, 443] on button "Simple" at bounding box center [955, 433] width 66 height 32
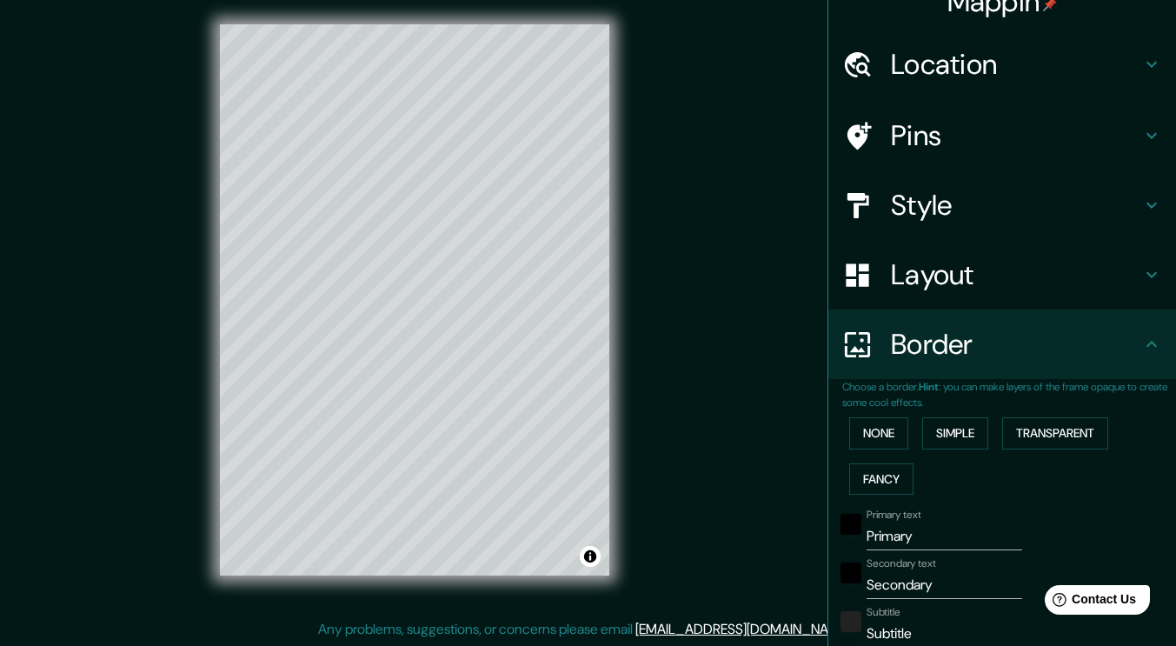
click at [924, 534] on input "Primary" at bounding box center [944, 536] width 156 height 28
type input "Primar"
type input "210"
type input "36"
type input "P"
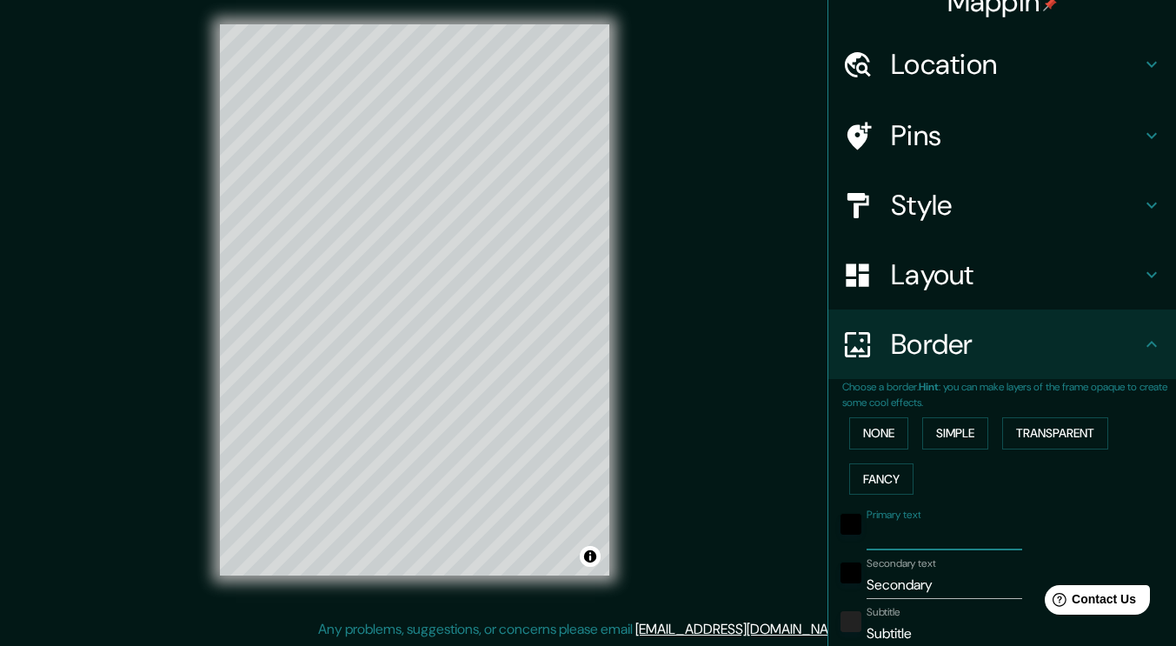
type input "210"
type input "36"
click at [927, 587] on input "Secondary" at bounding box center [944, 585] width 156 height 28
type input "Secondar"
type input "210"
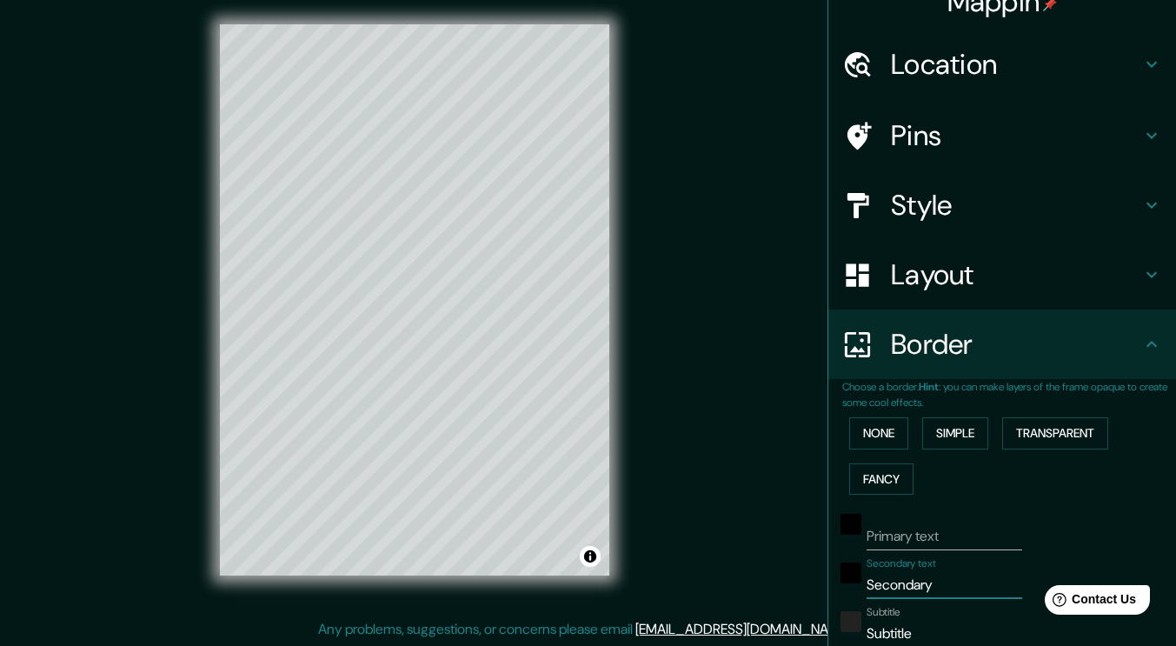
type input "36"
type input "S"
type input "210"
type input "36"
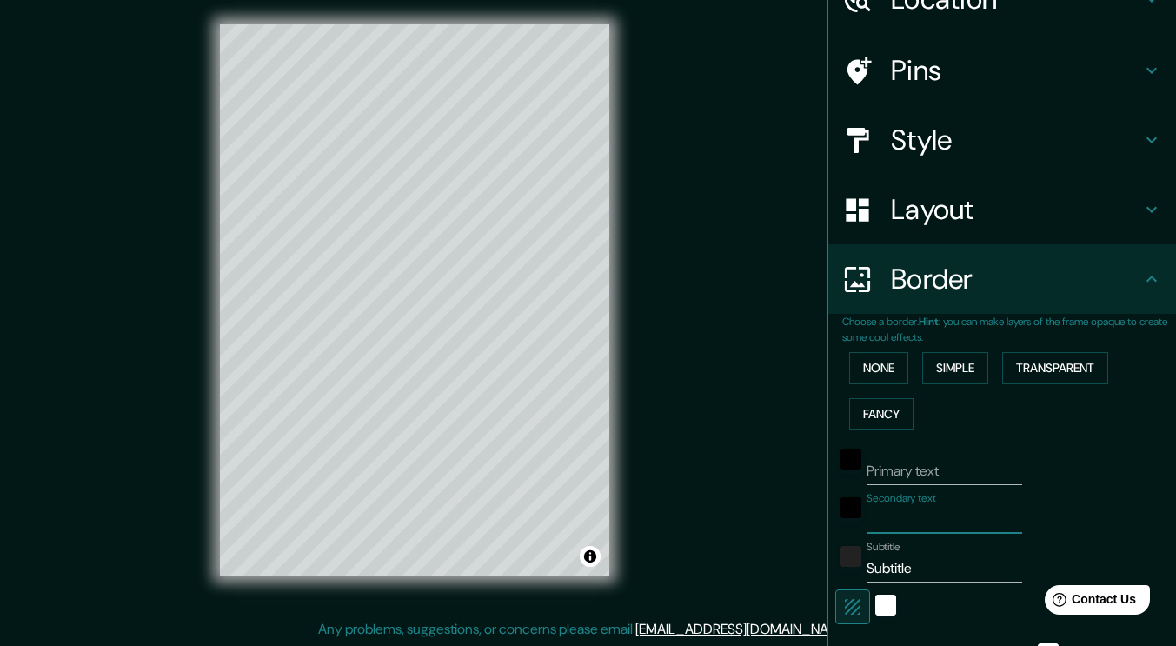
scroll to position [174, 0]
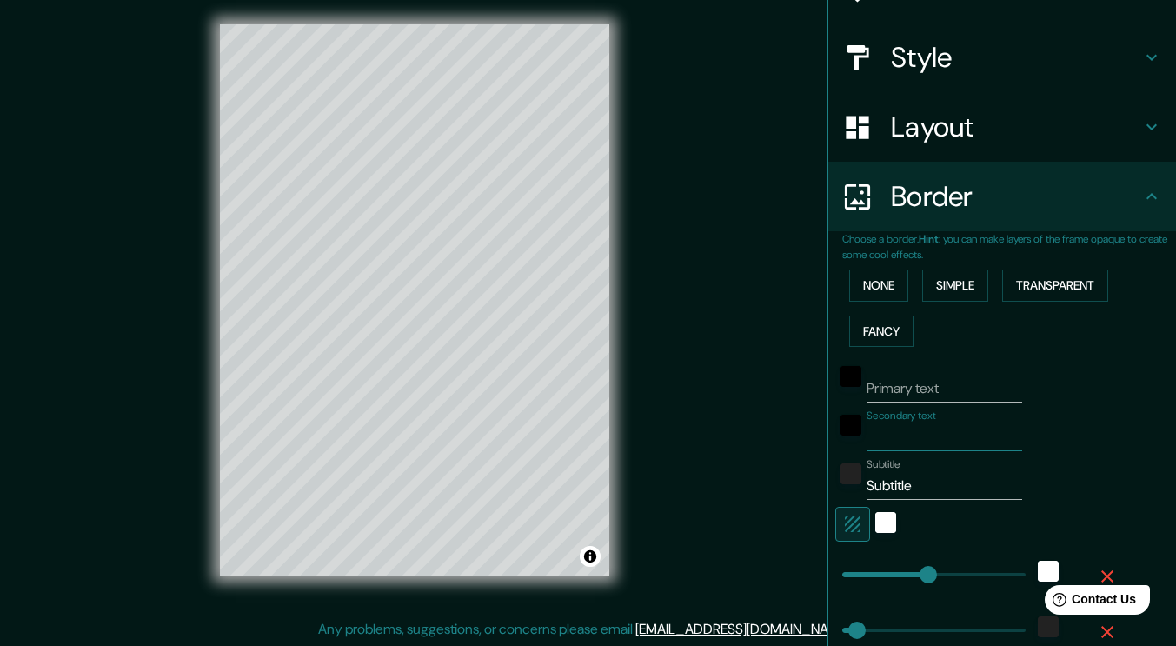
click at [918, 488] on input "Subtitle" at bounding box center [944, 486] width 156 height 28
type input "Subtitl"
type input "210"
type input "36"
type input "Subti"
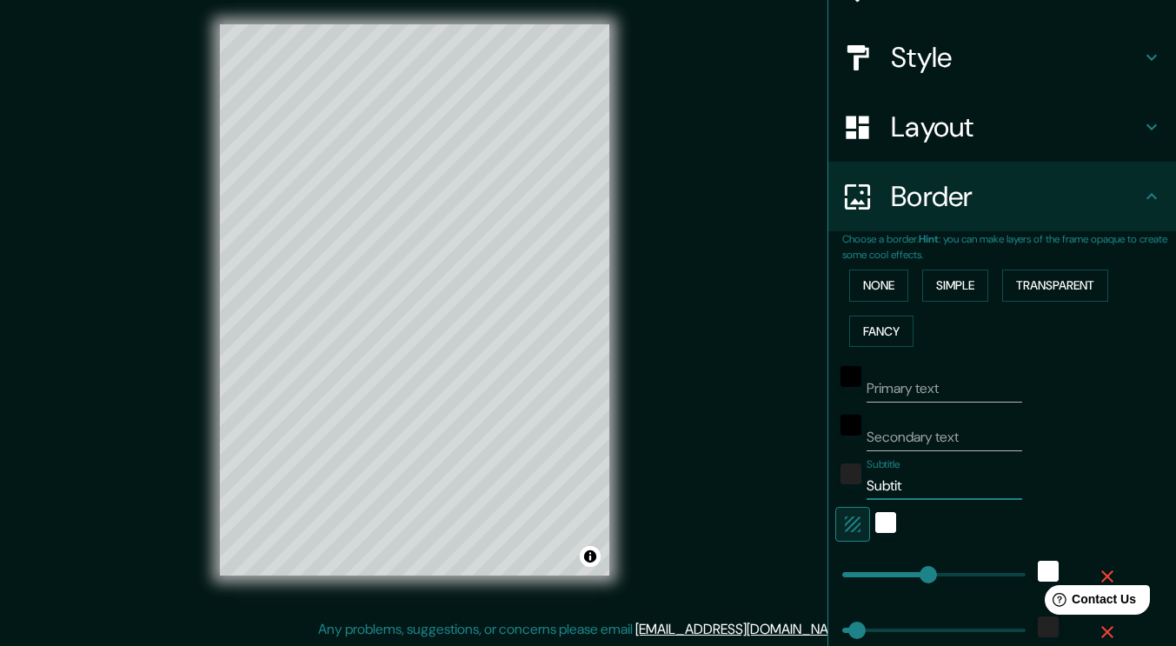
type input "210"
type input "36"
type input "Subt"
type input "210"
type input "36"
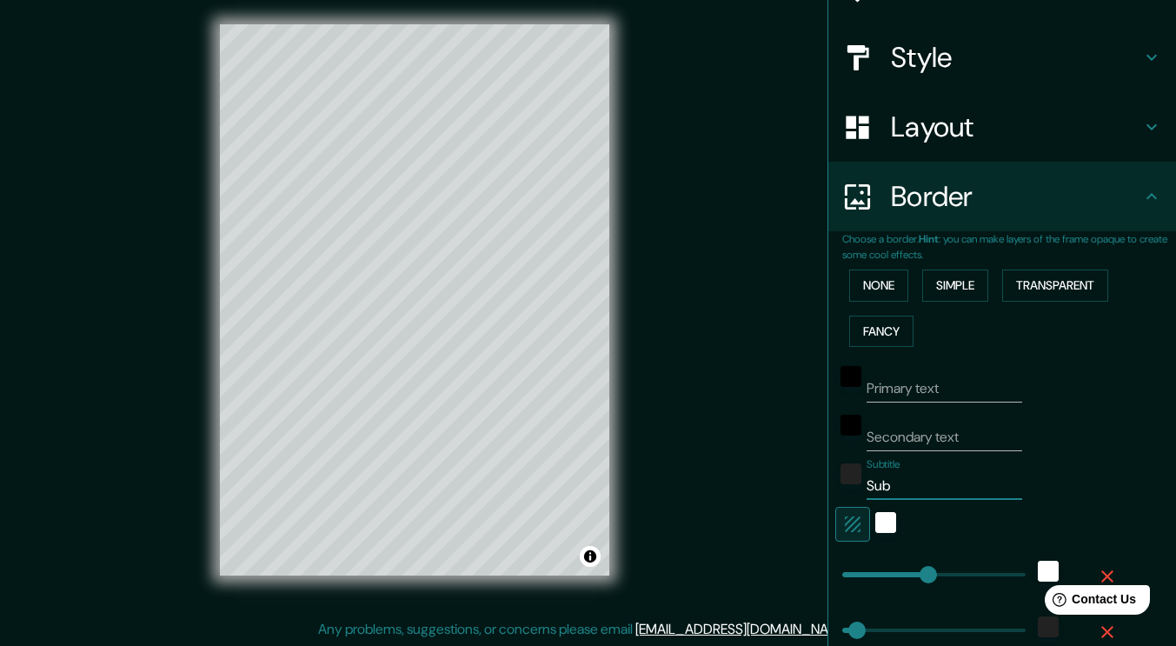
type input "Su"
type input "210"
type input "36"
type input "S"
type input "210"
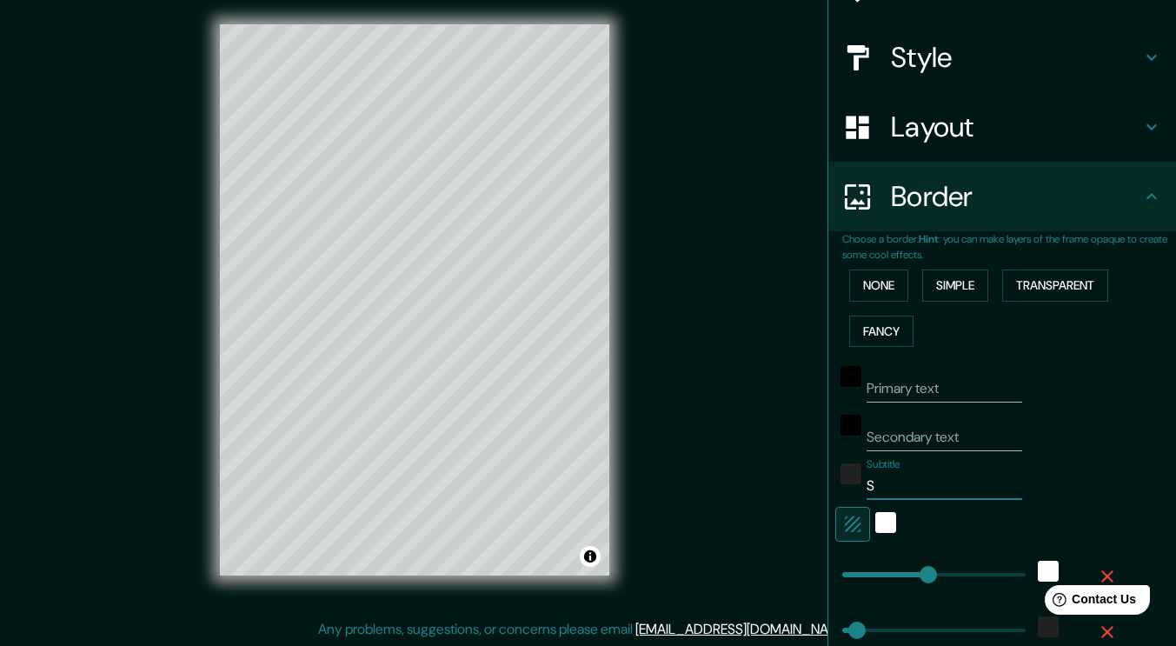
type input "36"
type input "210"
type input "36"
click at [901, 437] on input "Secondary text" at bounding box center [944, 437] width 156 height 28
type input "0"
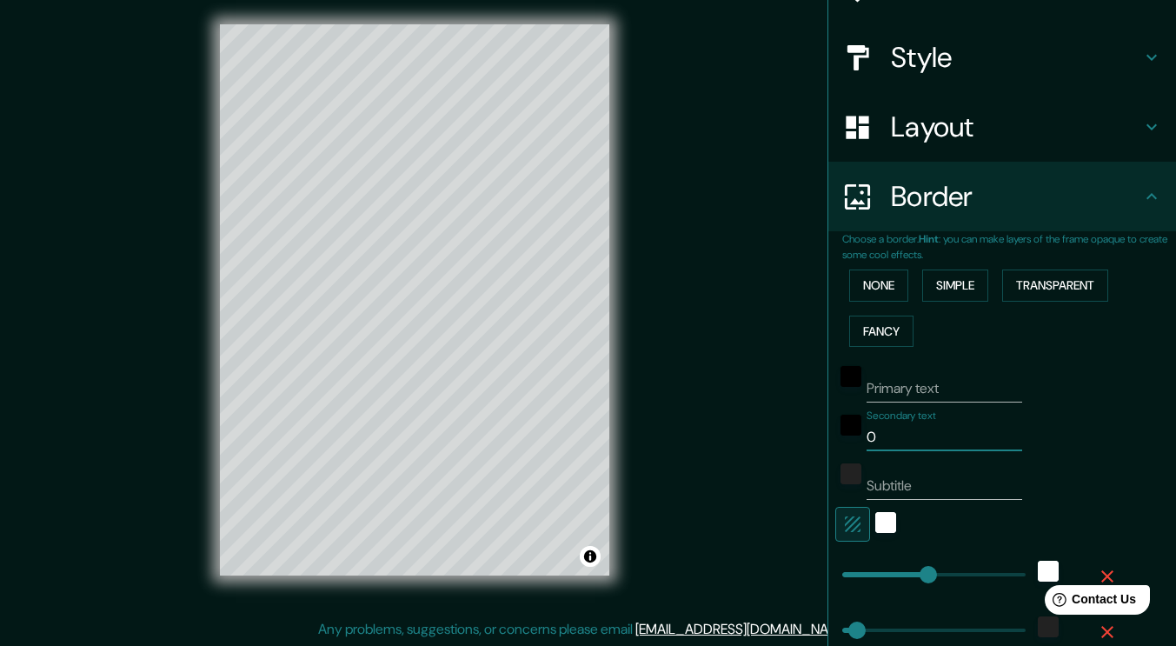
type input "210"
type input "36"
type input "06"
type input "210"
type input "36"
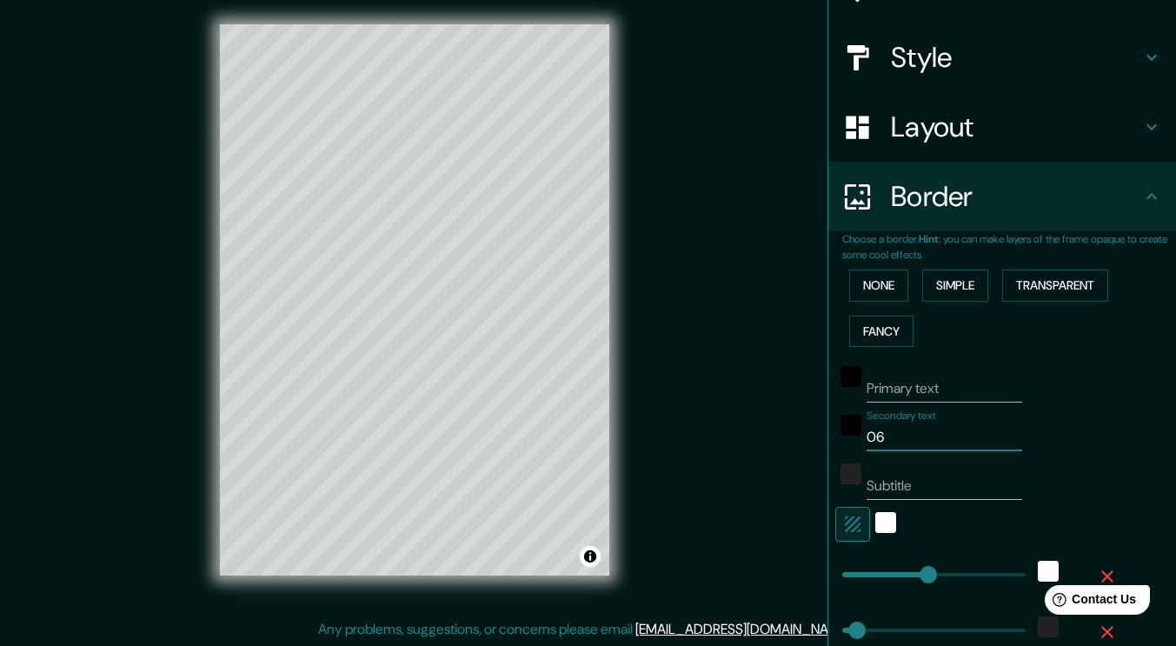
type input "06."
type input "210"
click at [876, 520] on div "white" at bounding box center [885, 522] width 21 height 21
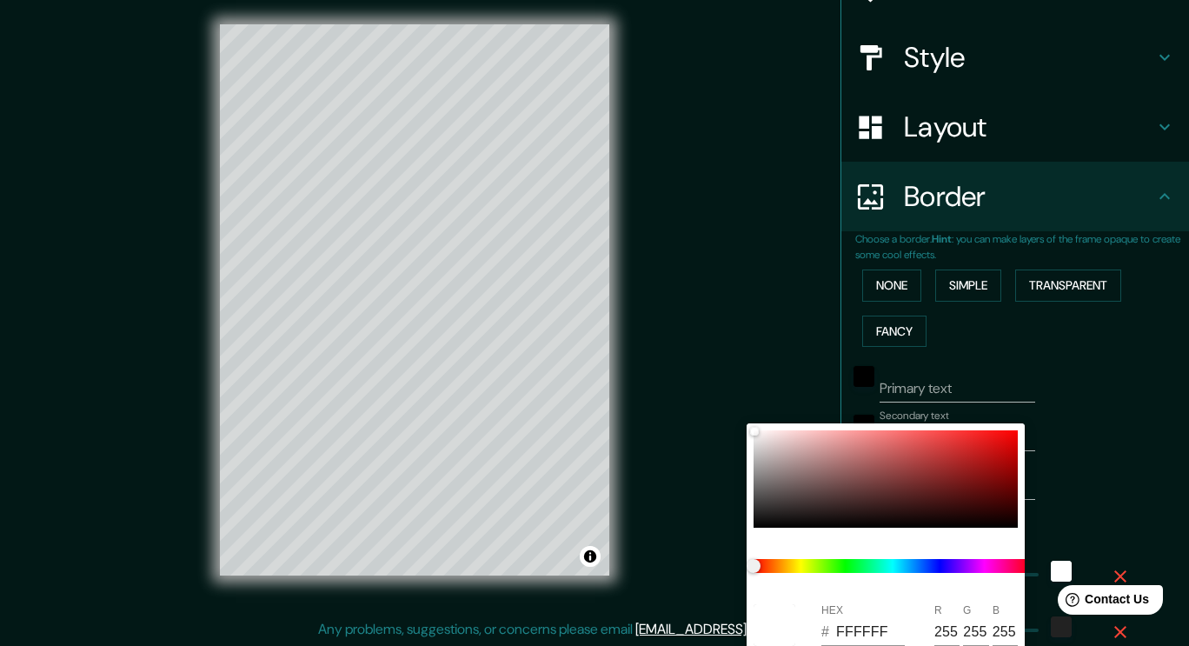
click at [1104, 457] on div at bounding box center [594, 323] width 1189 height 646
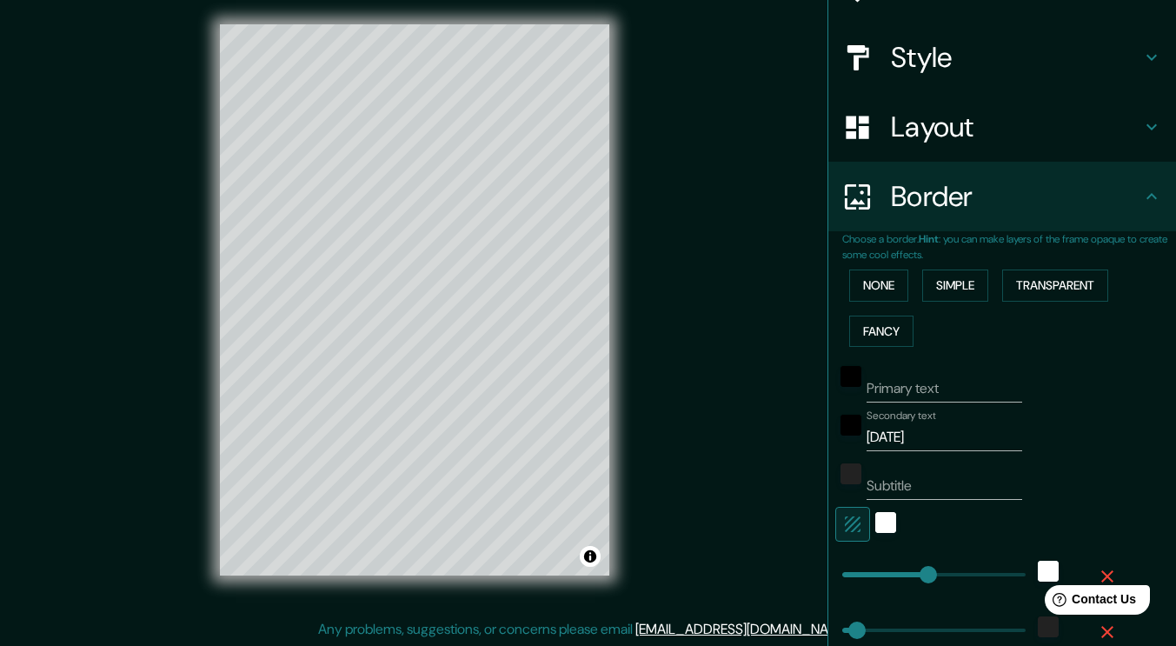
click at [847, 522] on icon "button" at bounding box center [853, 524] width 16 height 16
click at [873, 523] on div at bounding box center [977, 524] width 285 height 35
click at [842, 528] on icon "button" at bounding box center [852, 524] width 21 height 21
click at [875, 526] on div "white" at bounding box center [885, 522] width 21 height 21
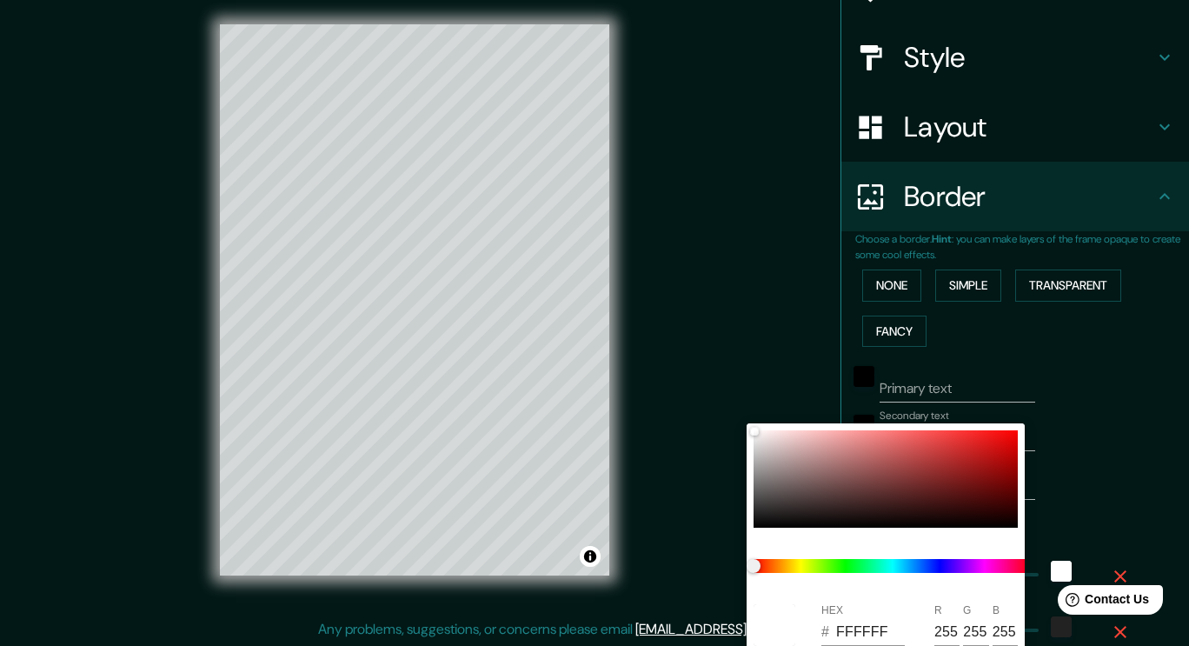
click at [1095, 461] on div at bounding box center [594, 323] width 1189 height 646
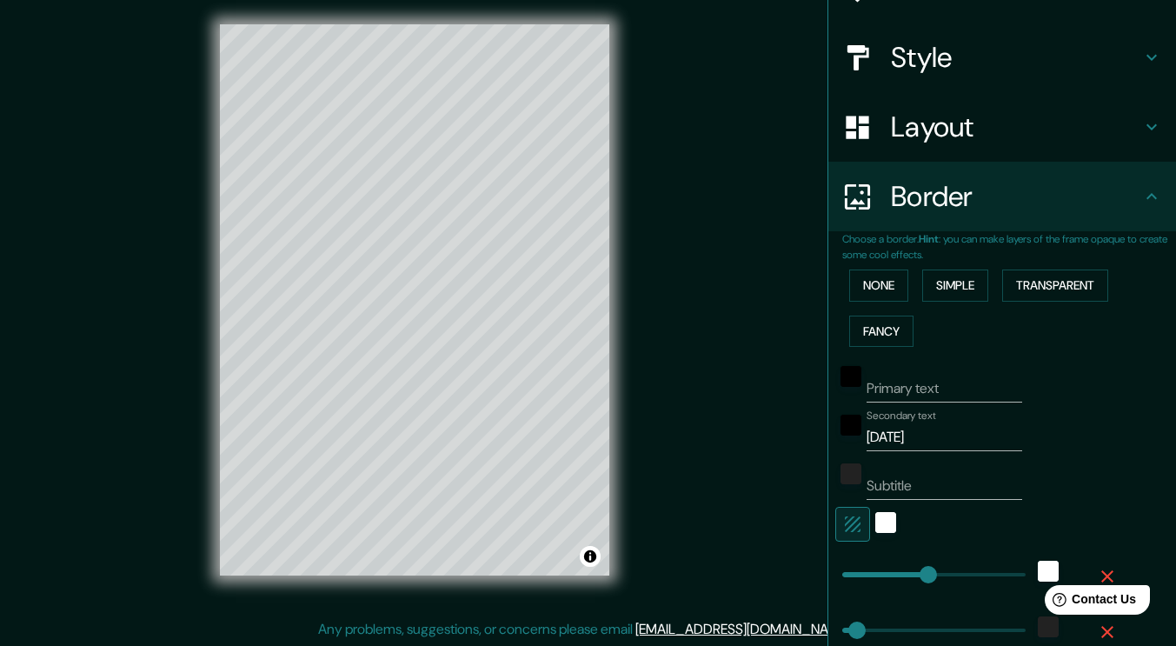
click at [845, 531] on icon "button" at bounding box center [853, 524] width 16 height 16
drag, startPoint x: 911, startPoint y: 441, endPoint x: 844, endPoint y: 440, distance: 66.9
click at [844, 440] on div "Secondary text [DATE]" at bounding box center [977, 430] width 285 height 42
click at [872, 282] on button "None" at bounding box center [878, 285] width 59 height 32
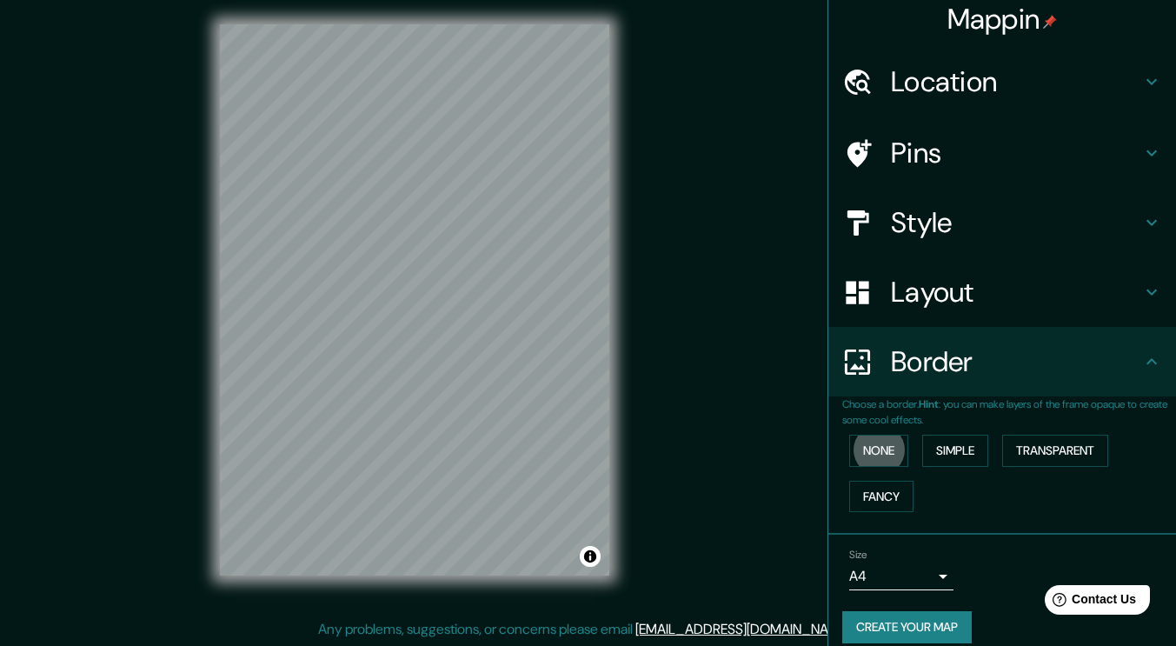
scroll to position [0, 0]
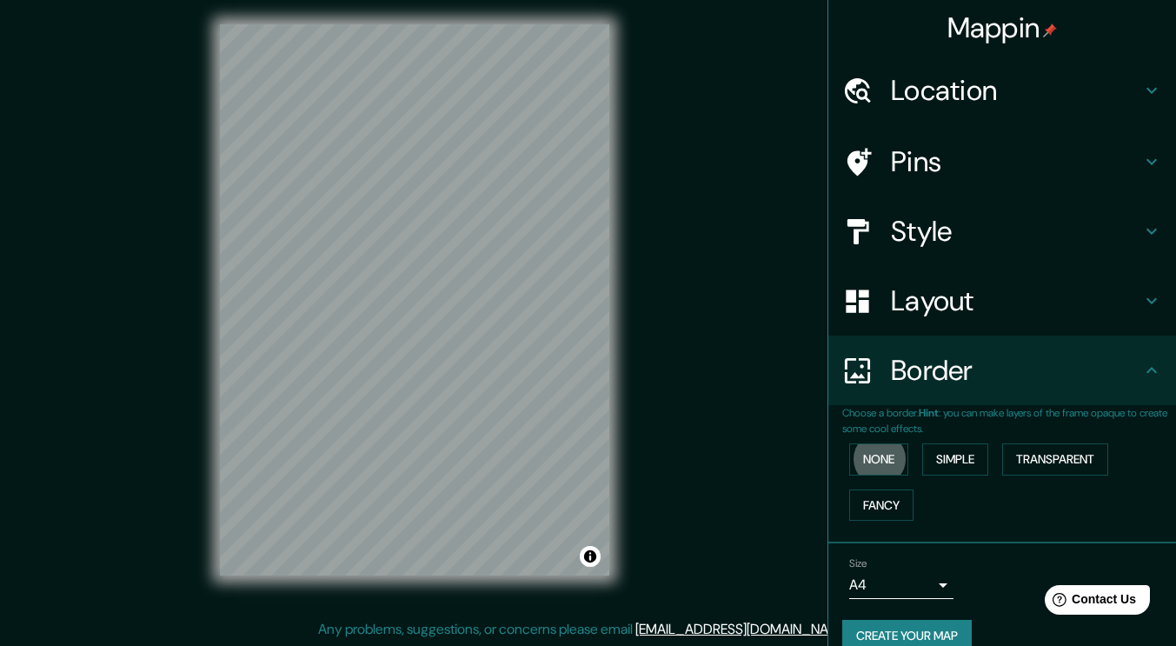
click at [918, 291] on h4 "Layout" at bounding box center [1016, 300] width 250 height 35
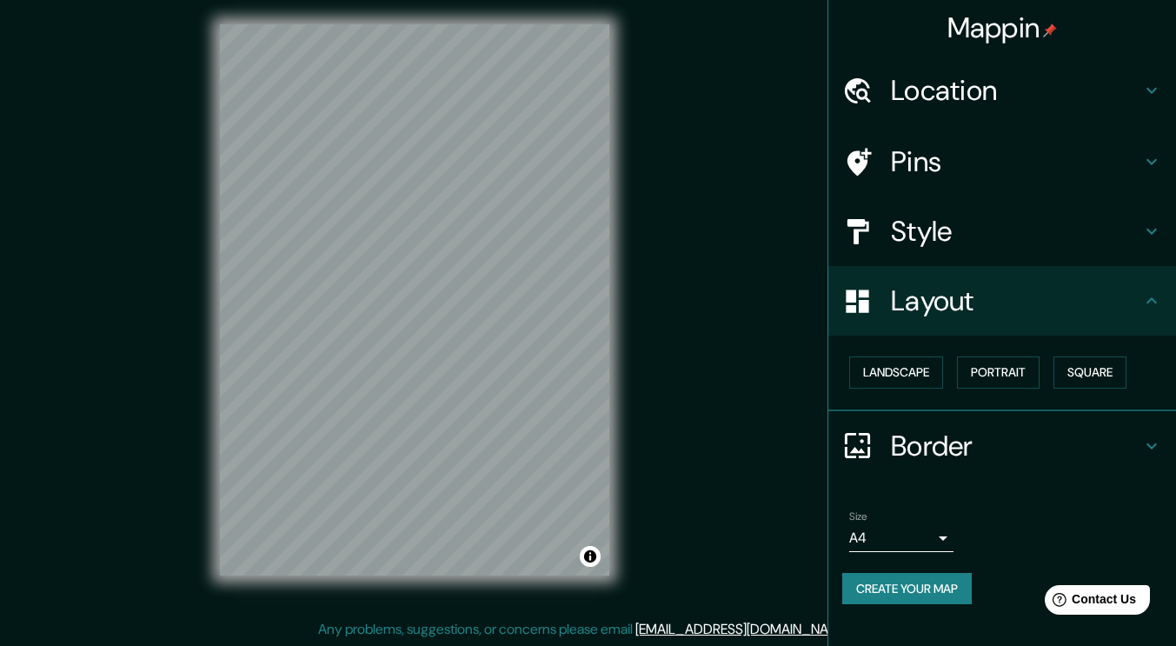
click at [945, 228] on h4 "Style" at bounding box center [1016, 231] width 250 height 35
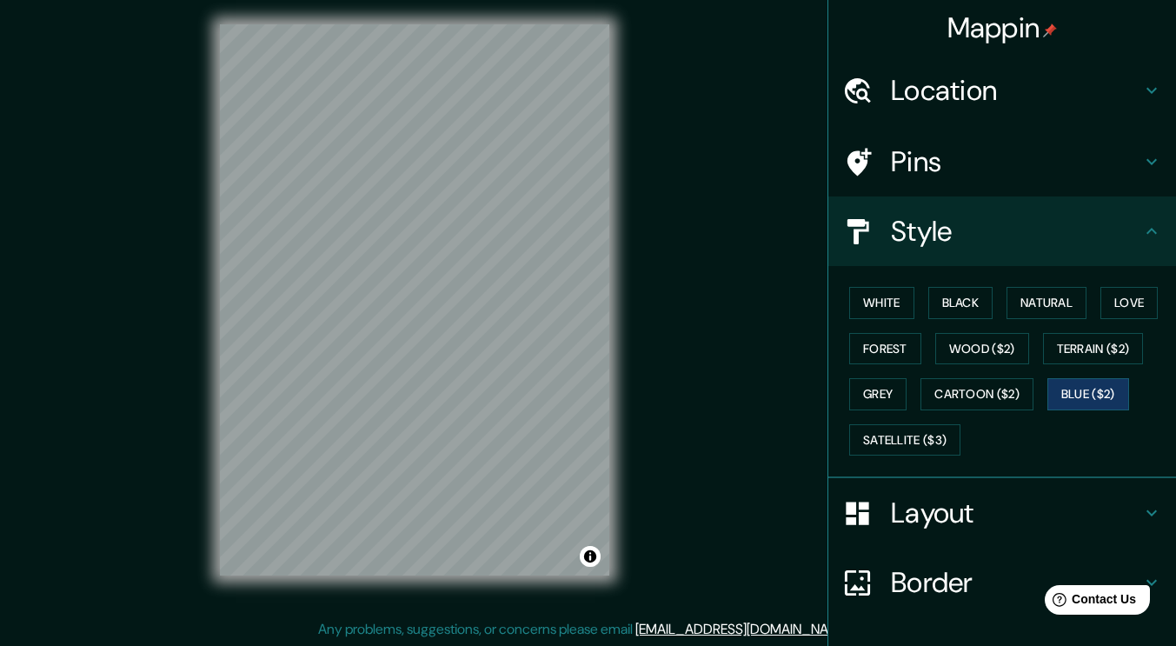
click at [919, 434] on button "Satellite ($3)" at bounding box center [904, 440] width 111 height 32
